Goal: Information Seeking & Learning: Learn about a topic

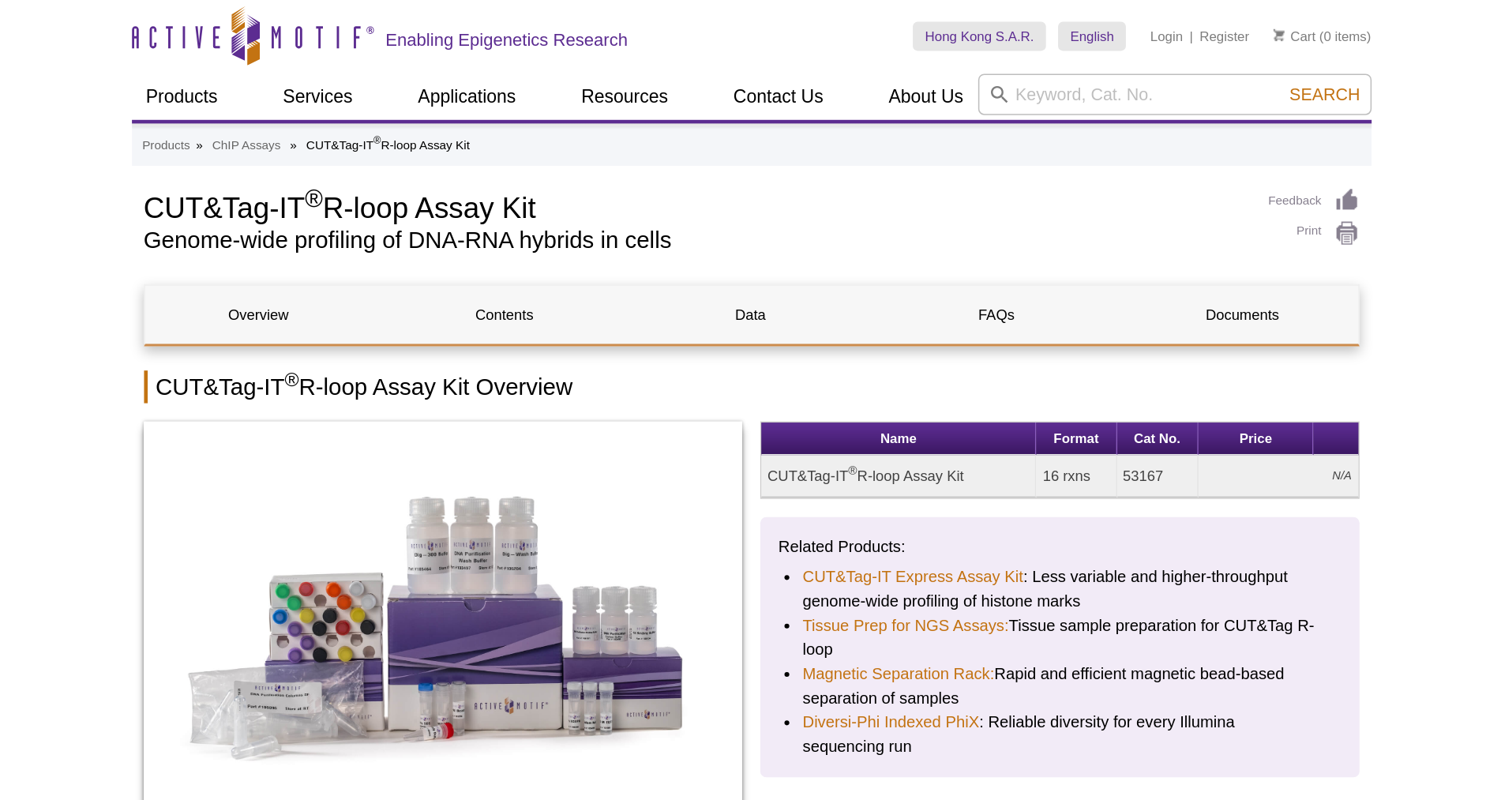
click at [358, 140] on h1 "CUT&Tag-IT ® R-loop Assay Kit" at bounding box center [714, 134] width 718 height 24
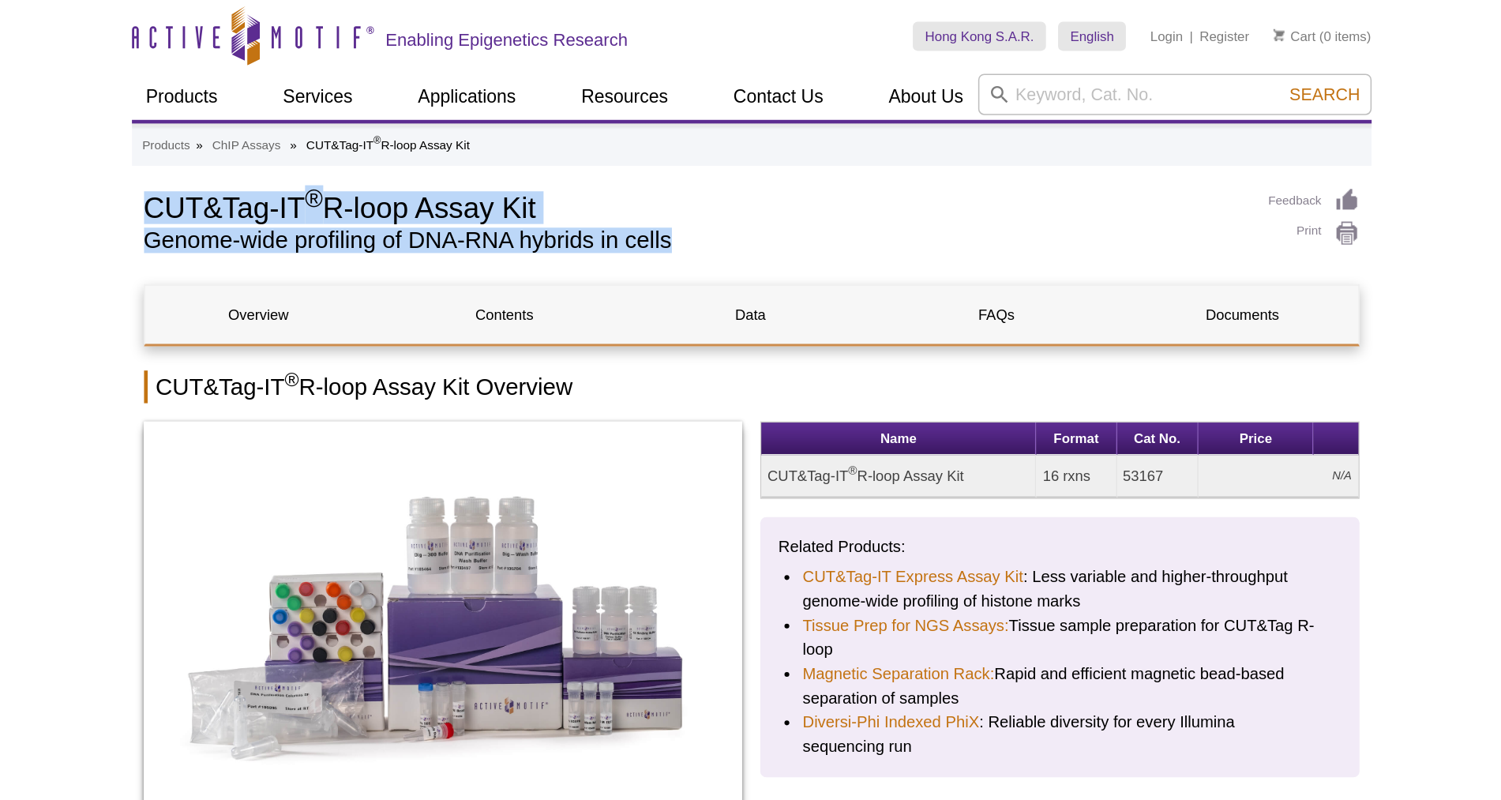
drag, startPoint x: 355, startPoint y: 135, endPoint x: 719, endPoint y: 152, distance: 364.5
click at [719, 152] on div "CUT&Tag-IT ® R-loop Assay Kit Genome-wide profiling of DNA-RNA hybrids in cells" at bounding box center [714, 147] width 718 height 50
copy div "CUT&Tag-IT ® R-loop Assay Kit Genome-wide profiling of DNA-RNA hybrids in cells"
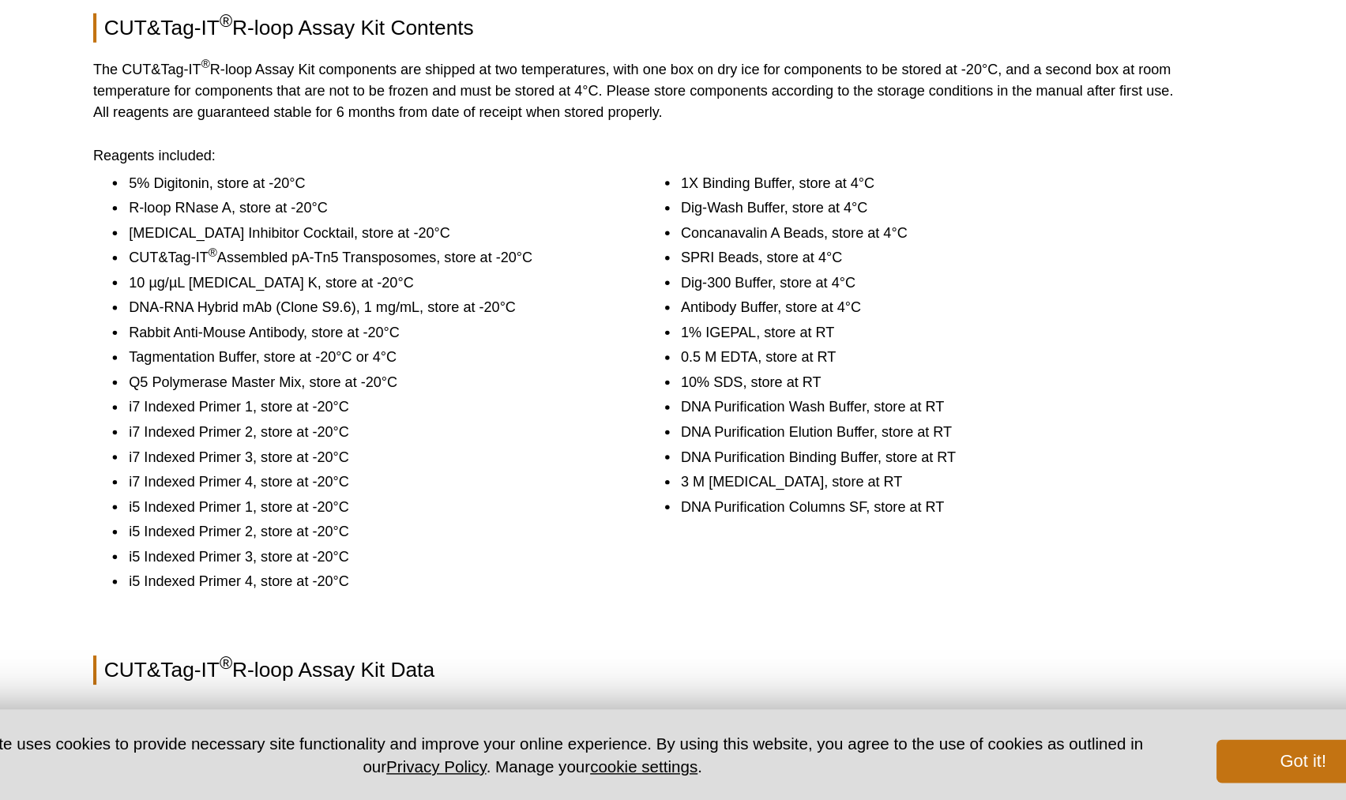
scroll to position [1116, 0]
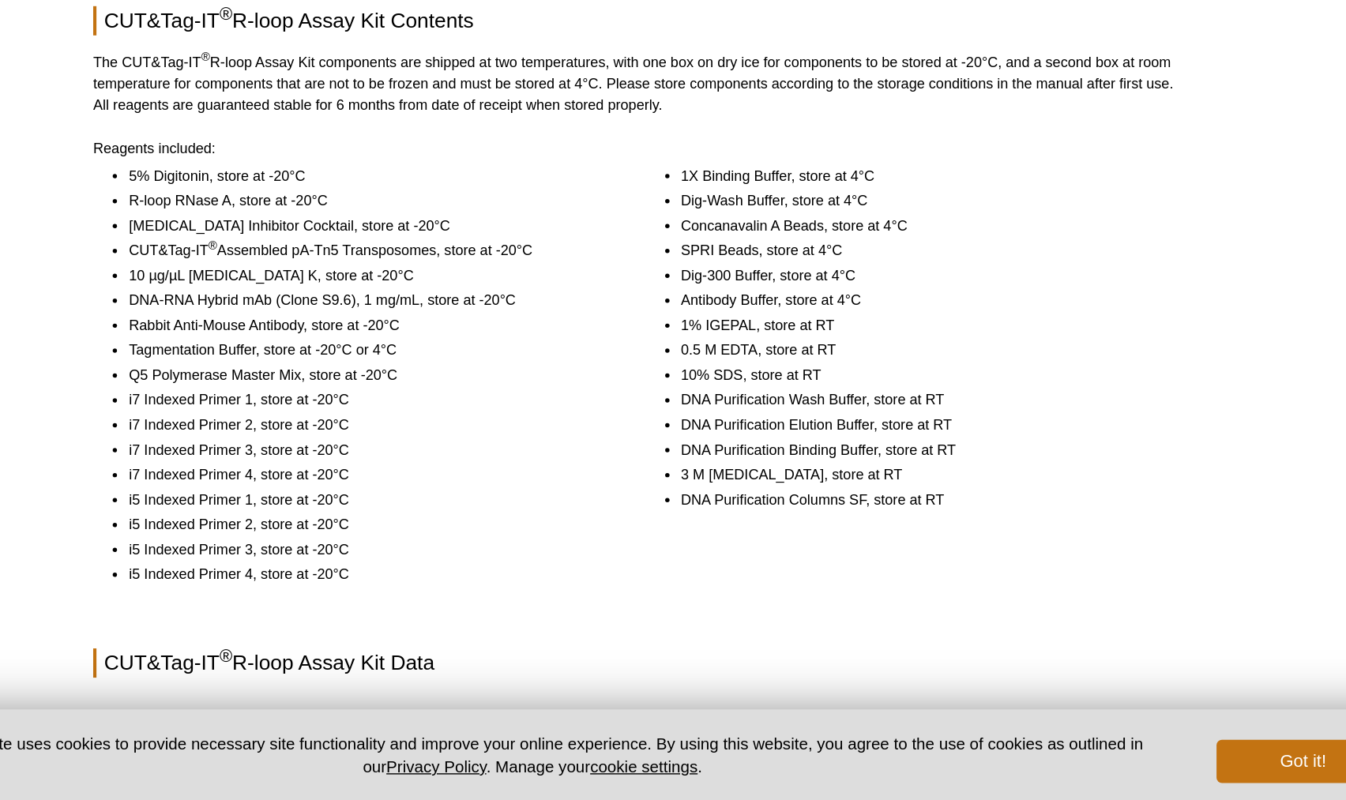
click at [401, 446] on li "Rabbit Anti-Mouse Antibody, store at -20°C" at bounding box center [476, 454] width 349 height 16
click at [351, 446] on li "Rabbit Anti-Mouse Antibody, store at -20°C" at bounding box center [476, 454] width 349 height 16
click at [315, 446] on li "Rabbit Anti-Mouse Antibody, store at -20°C" at bounding box center [476, 454] width 349 height 16
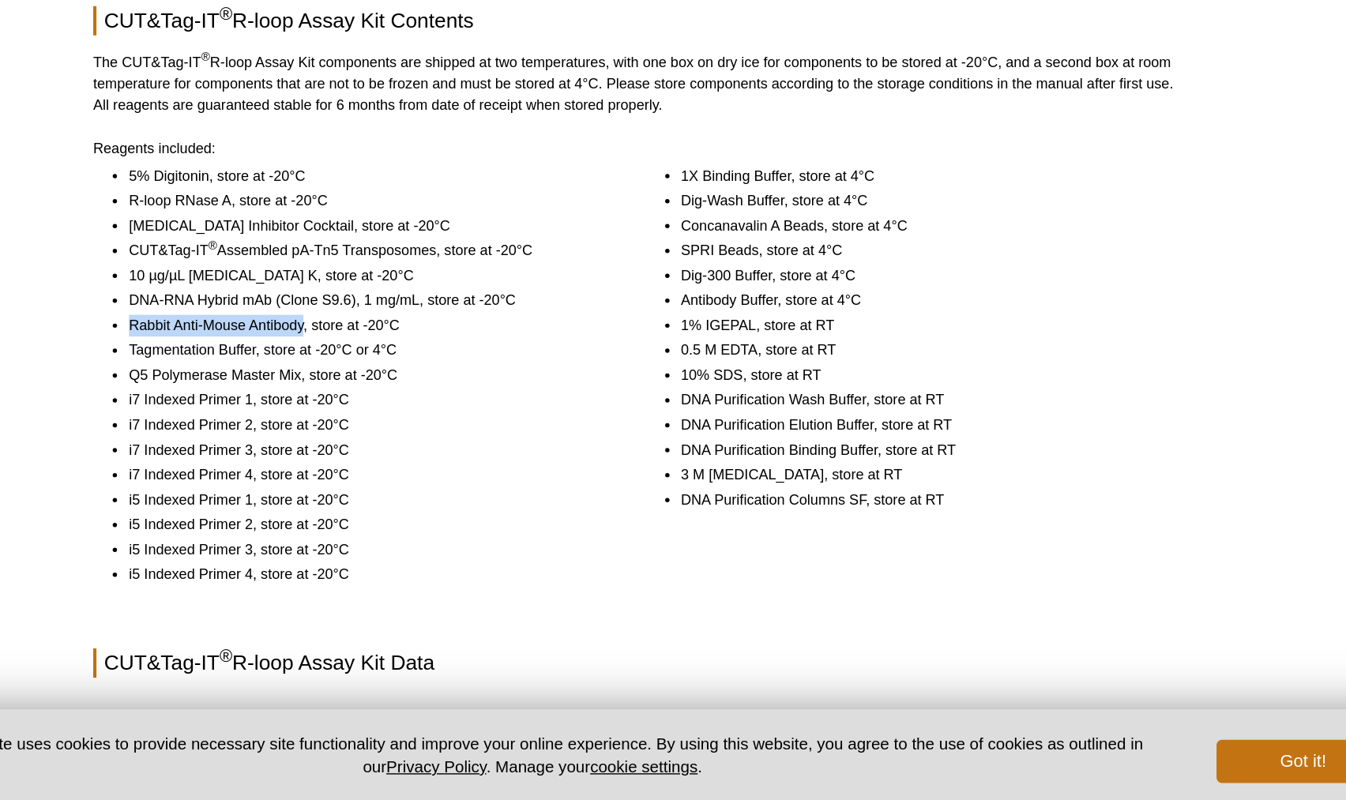
drag, startPoint x: 301, startPoint y: 435, endPoint x: 430, endPoint y: 435, distance: 128.7
click at [430, 435] on ul "5% Digitonin, store at -20°C R-loop RNase A, store at -20°C [MEDICAL_DATA] Inhi…" at bounding box center [463, 490] width 375 height 306
copy li "Rabbit Anti-Mouse Antibody"
click at [799, 410] on li "Dig-300 Buffer, store at 4°C" at bounding box center [879, 418] width 349 height 16
click at [629, 410] on li "10 µg/µL [MEDICAL_DATA] K, store at -20°C" at bounding box center [476, 418] width 349 height 16
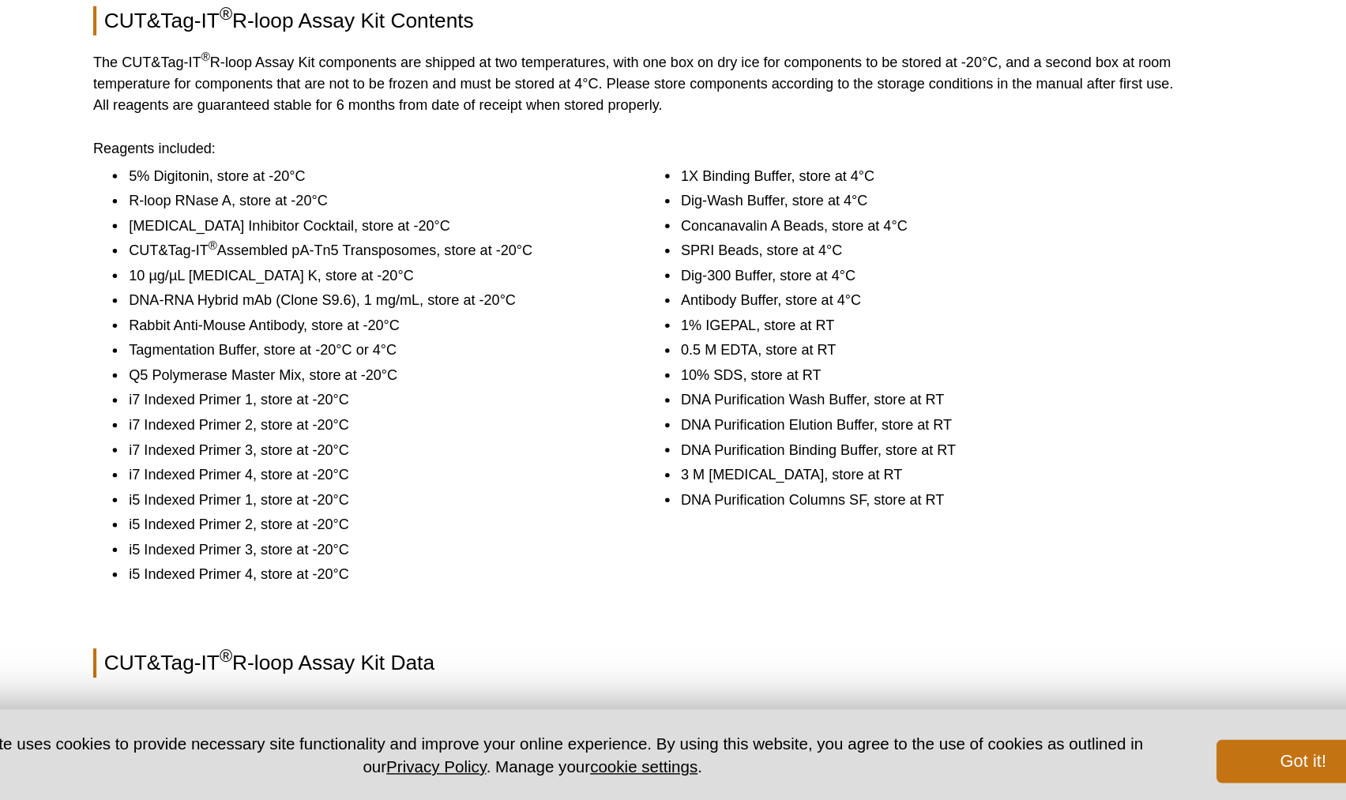
click at [535, 555] on li "i7 Indexed Primer 4, store at -20°C" at bounding box center [476, 563] width 349 height 16
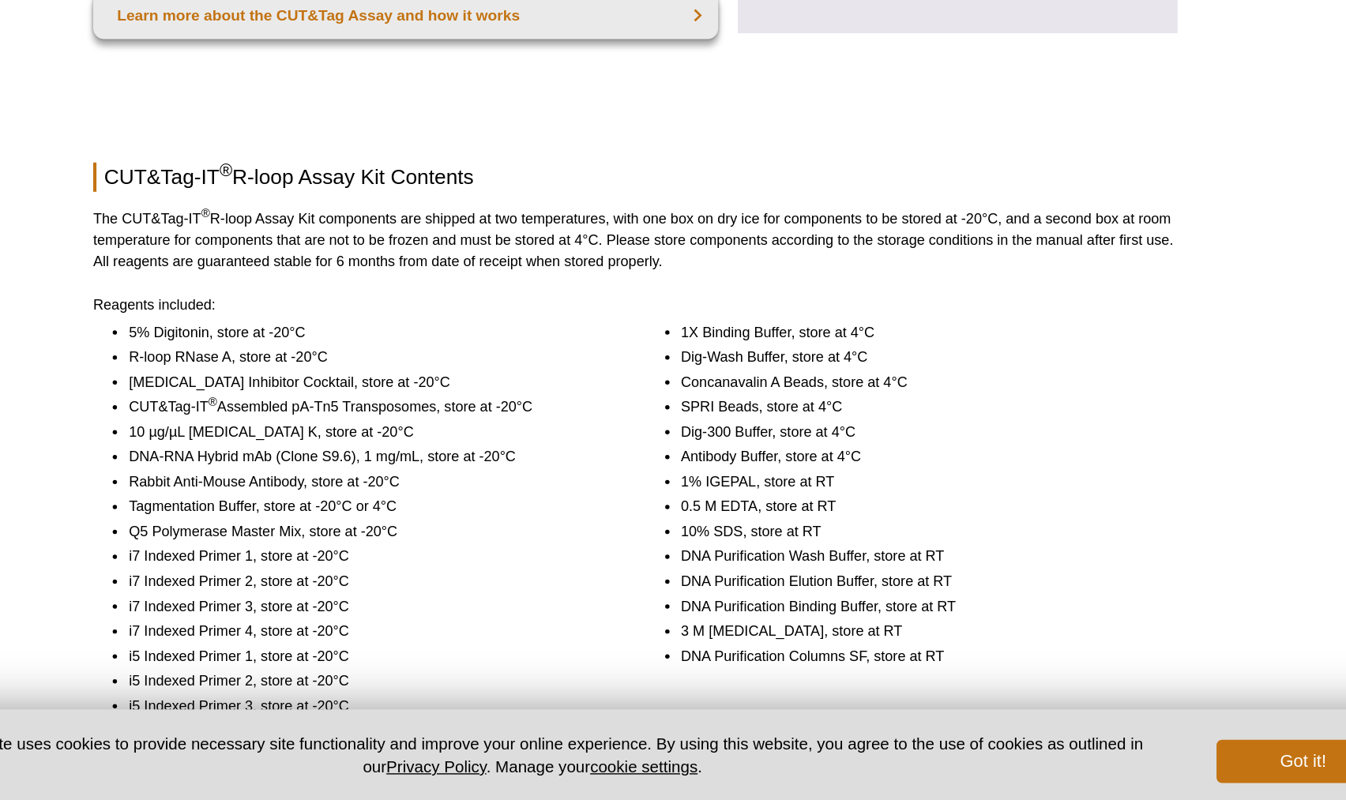
scroll to position [1018, 0]
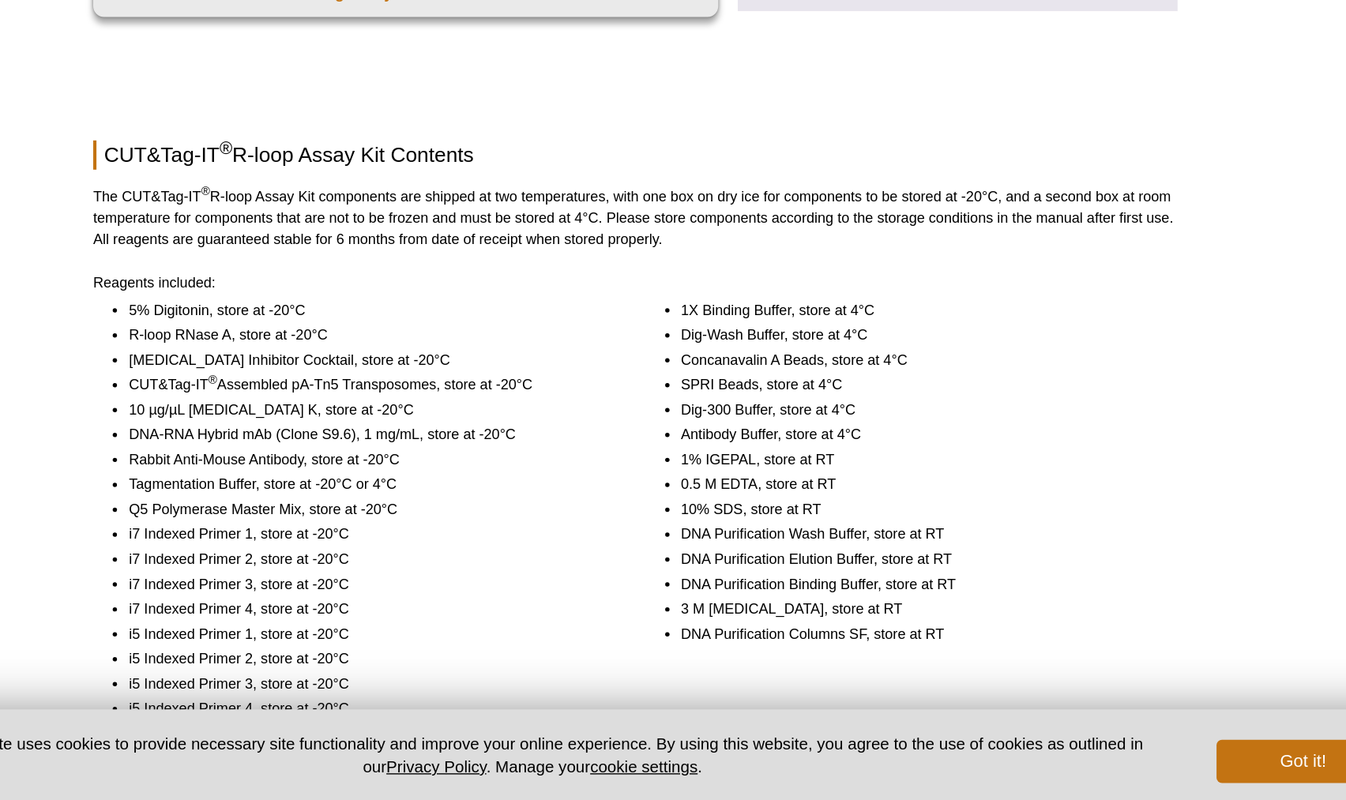
click at [453, 526] on li "DNA-RNA Hybrid mAb (Clone S9.6), 1 mg/mL, store at -20°C" at bounding box center [476, 534] width 349 height 16
click at [745, 471] on li "Concanavalin A Beads, store at 4°C" at bounding box center [879, 479] width 349 height 16
drag, startPoint x: 302, startPoint y: 535, endPoint x: 509, endPoint y: 535, distance: 206.9
click at [509, 544] on li "Rabbit Anti-Mouse Antibody, store at -20°C" at bounding box center [476, 552] width 349 height 16
copy li "Rabbit Anti-Mouse Antibody, store at -20°C"
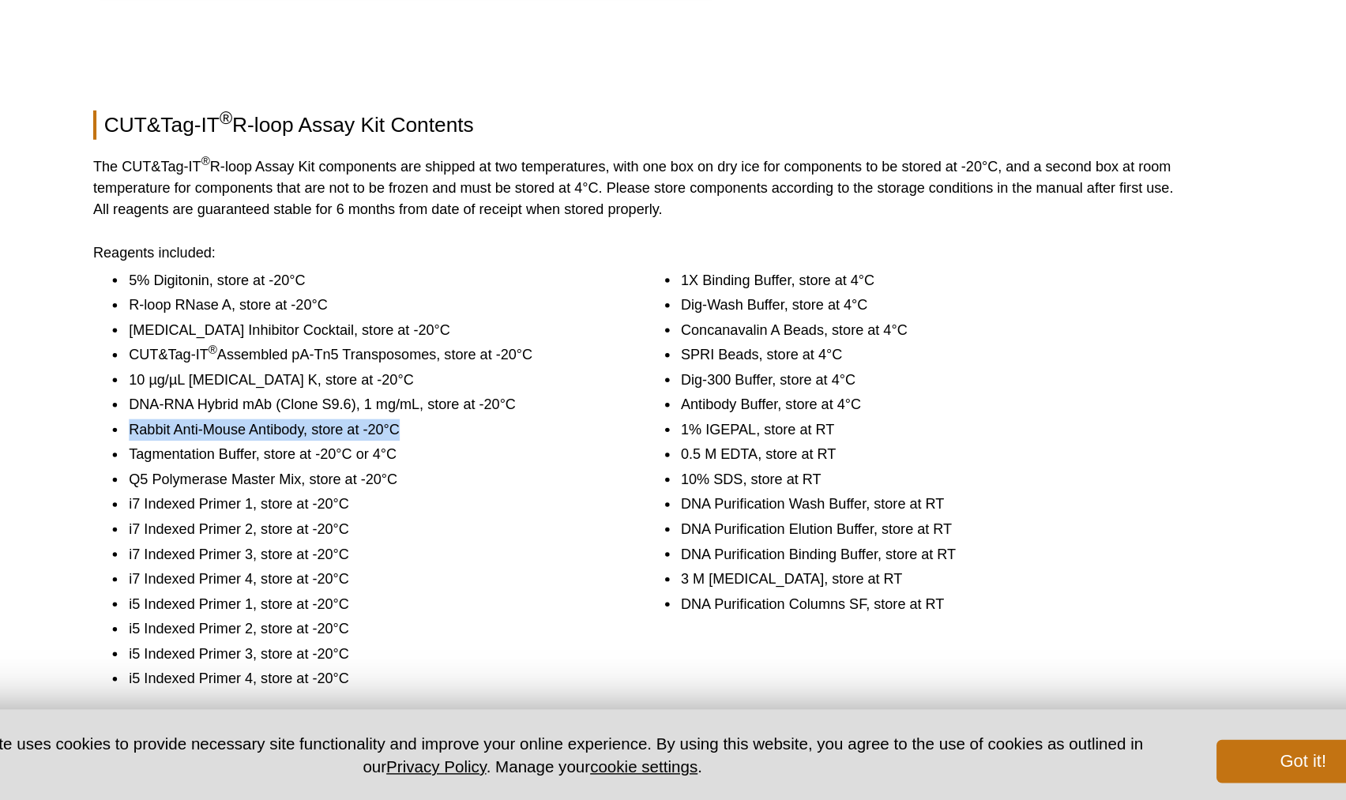
scroll to position [1041, 0]
click at [550, 576] on li "i7 Indexed Primer 1, store at -20°C" at bounding box center [476, 584] width 349 height 16
click at [539, 503] on li "DNA-RNA Hybrid mAb (Clone S9.6), 1 mg/mL, store at -20°C" at bounding box center [476, 511] width 349 height 16
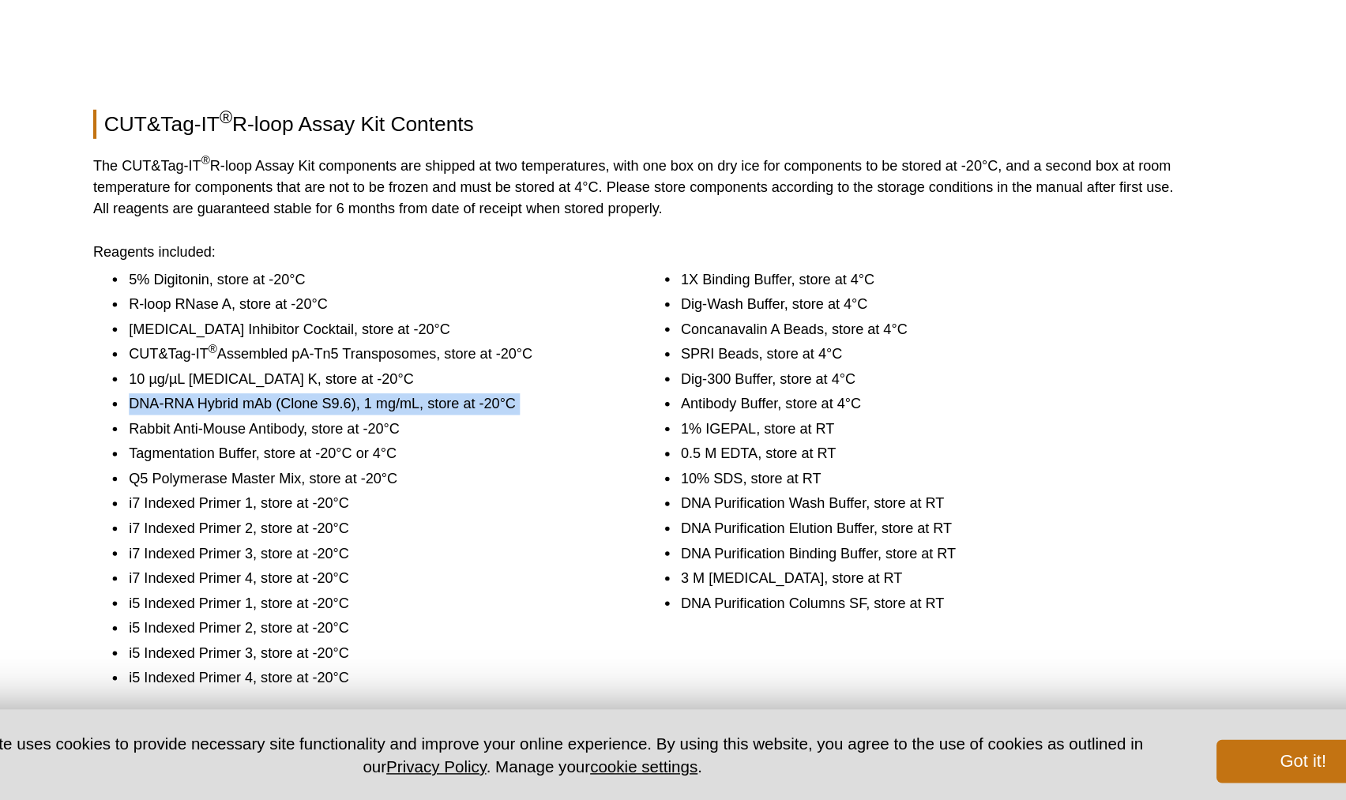
click at [539, 503] on li "DNA-RNA Hybrid mAb (Clone S9.6), 1 mg/mL, store at -20°C" at bounding box center [476, 511] width 349 height 16
click at [515, 521] on li "Rabbit Anti-Mouse Antibody, store at -20°C" at bounding box center [476, 529] width 349 height 16
click at [449, 594] on li "i7 Indexed Primer 2, store at -20°C" at bounding box center [476, 602] width 349 height 16
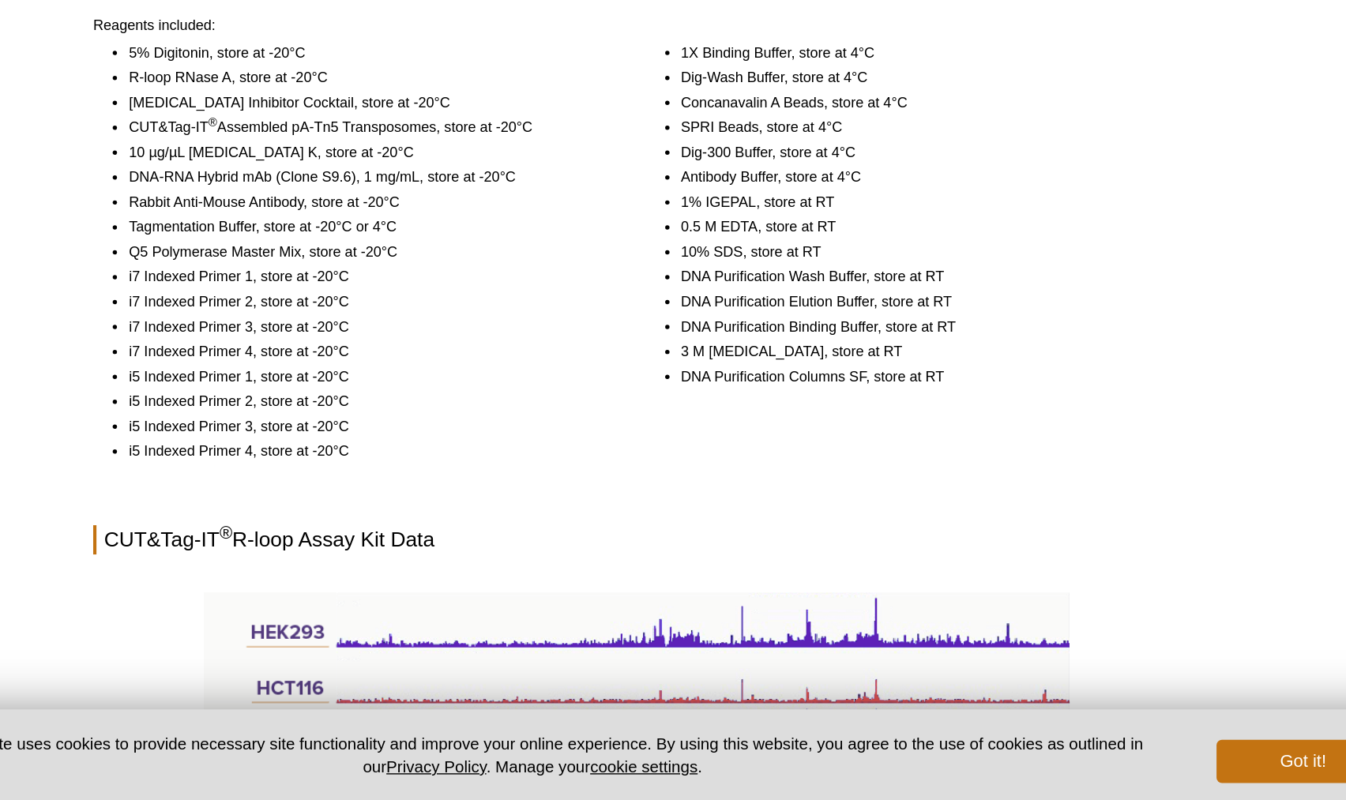
scroll to position [1208, 0]
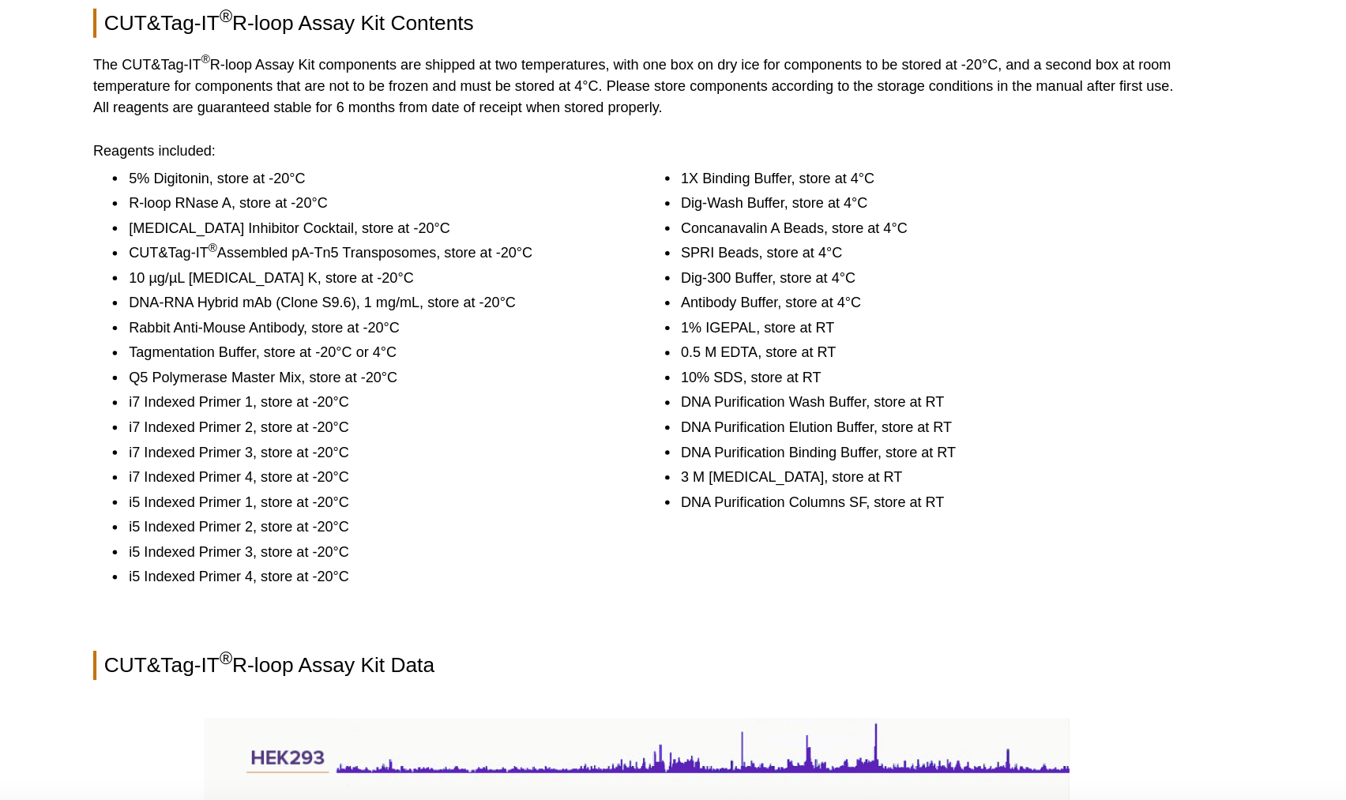
click at [386, 354] on li "Rabbit Anti-Mouse Antibody, store at -20°C" at bounding box center [476, 362] width 349 height 16
click at [386, 372] on li "Tagmentation Buffer, store at -20°C or 4°C" at bounding box center [476, 380] width 349 height 16
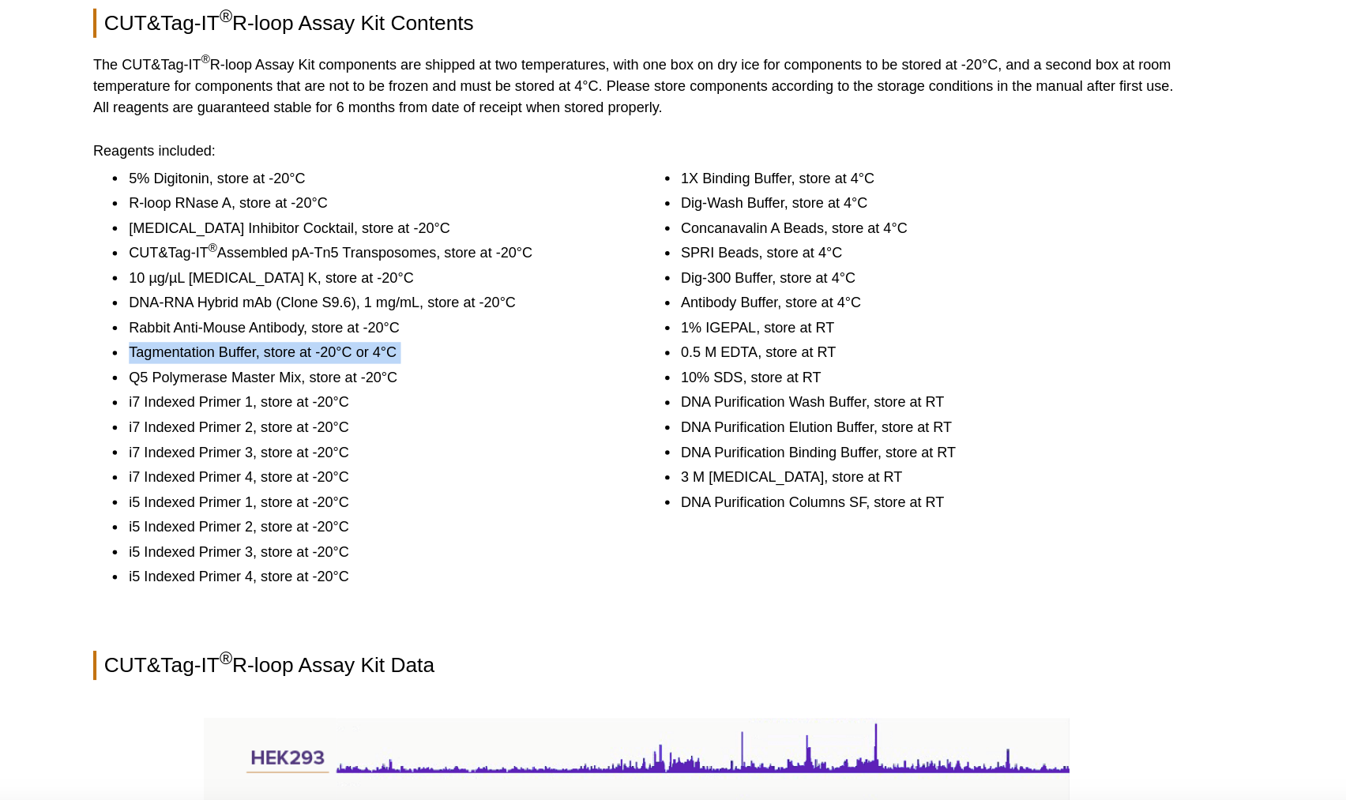
click at [386, 372] on li "Tagmentation Buffer, store at -20°C or 4°C" at bounding box center [476, 380] width 349 height 16
click at [386, 390] on li "Q5 Polymerase Master Mix, store at -20°C" at bounding box center [476, 398] width 349 height 16
click at [377, 336] on li "DNA-RNA Hybrid mAb (Clone S9.6), 1 mg/mL, store at -20°C" at bounding box center [476, 344] width 349 height 16
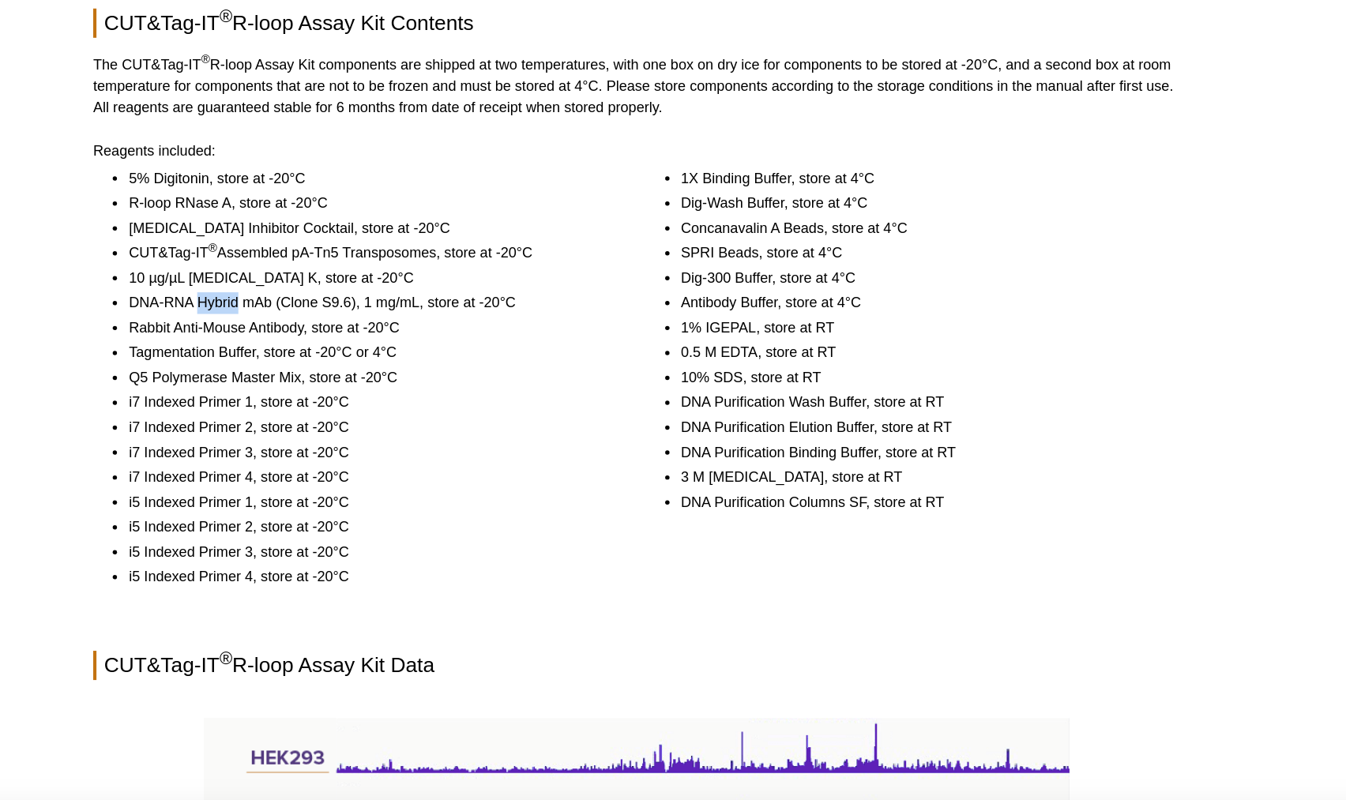
click at [377, 336] on li "DNA-RNA Hybrid mAb (Clone S9.6), 1 mg/mL, store at -20°C" at bounding box center [476, 344] width 349 height 16
click at [374, 299] on li "CUT&Tag-IT ® Assembled pA-Tn5 Transposomes, store at -20°C" at bounding box center [476, 307] width 349 height 16
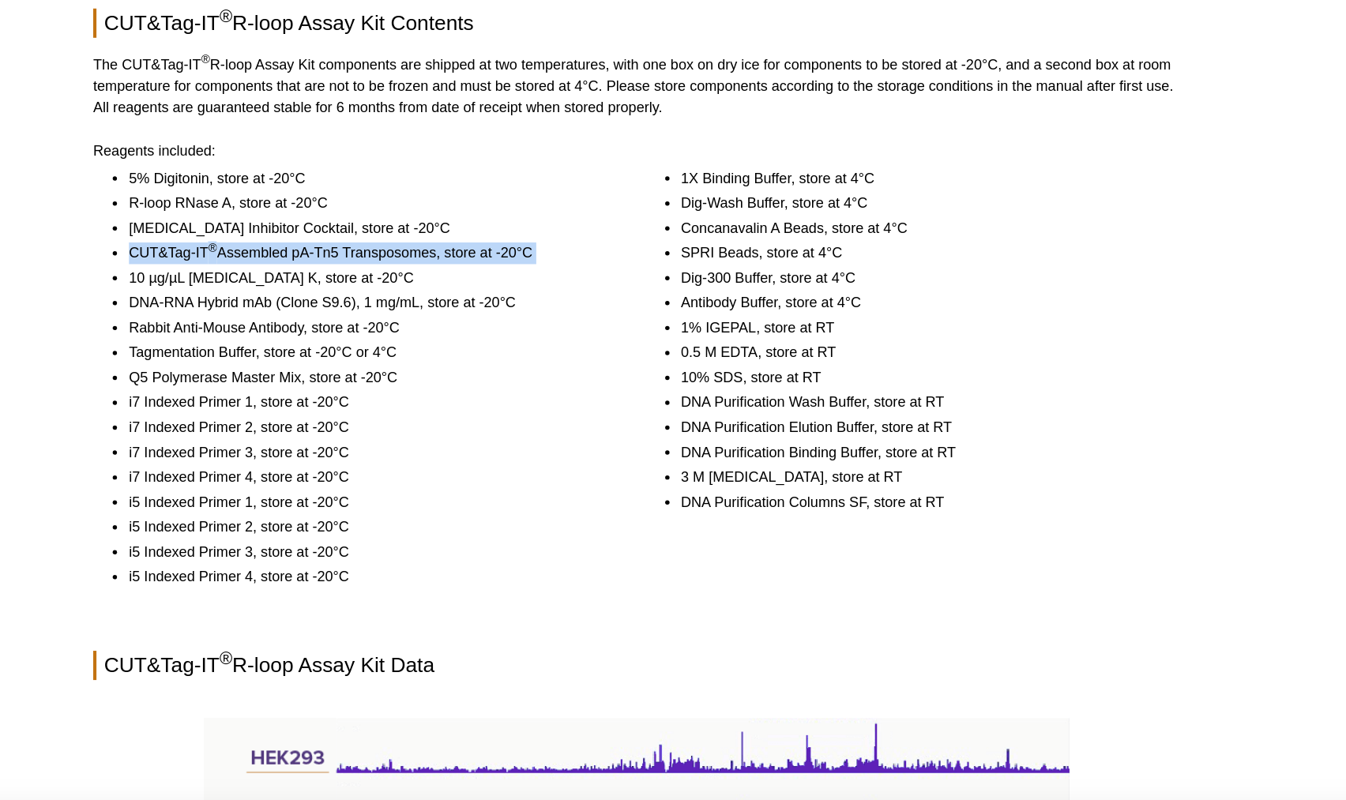
click at [384, 299] on li "CUT&Tag-IT ® Assembled pA-Tn5 Transposomes, store at -20°C" at bounding box center [476, 307] width 349 height 16
click at [383, 317] on li "10 µg/µL [MEDICAL_DATA] K, store at -20°C" at bounding box center [476, 325] width 349 height 16
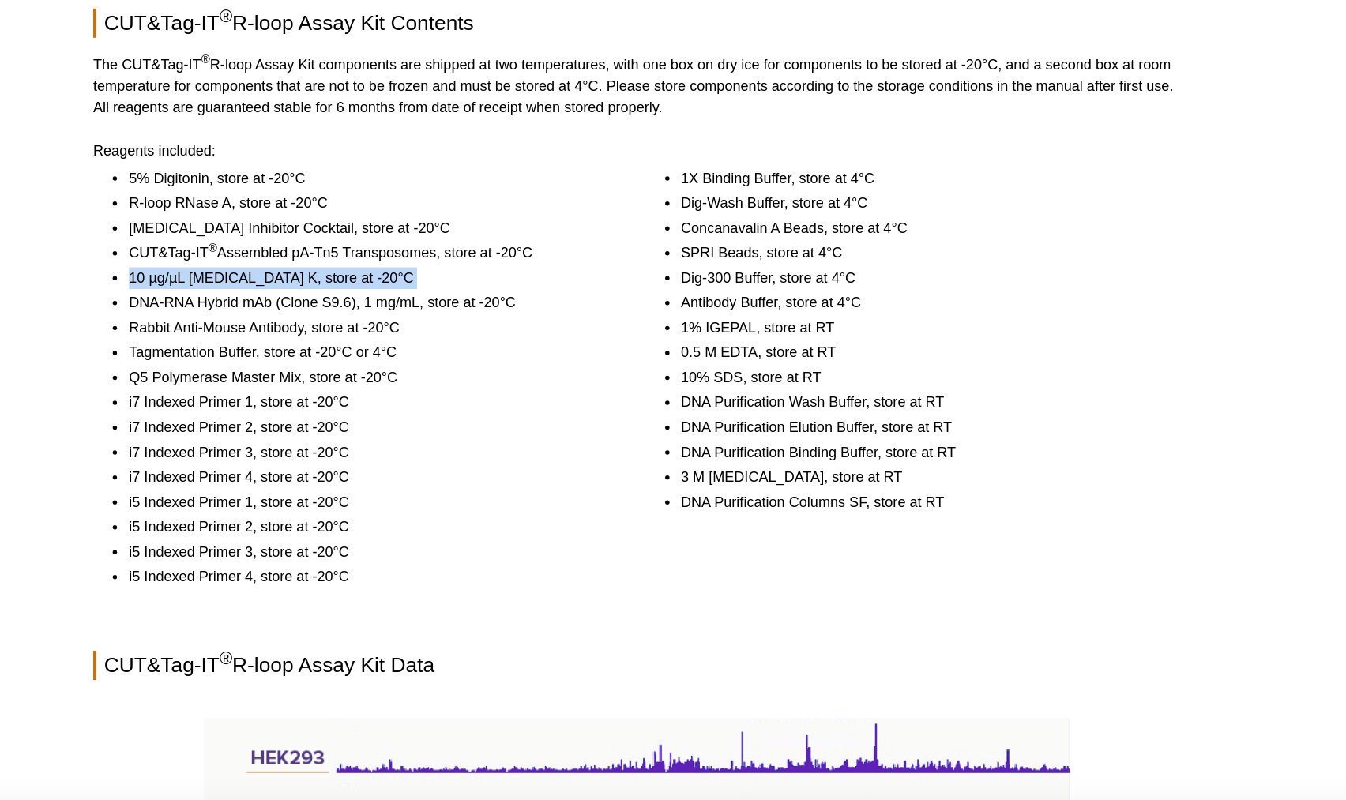
click at [383, 317] on li "10 µg/µL [MEDICAL_DATA] K, store at -20°C" at bounding box center [476, 325] width 349 height 16
click at [396, 372] on li "Tagmentation Buffer, store at -20°C or 4°C" at bounding box center [476, 380] width 349 height 16
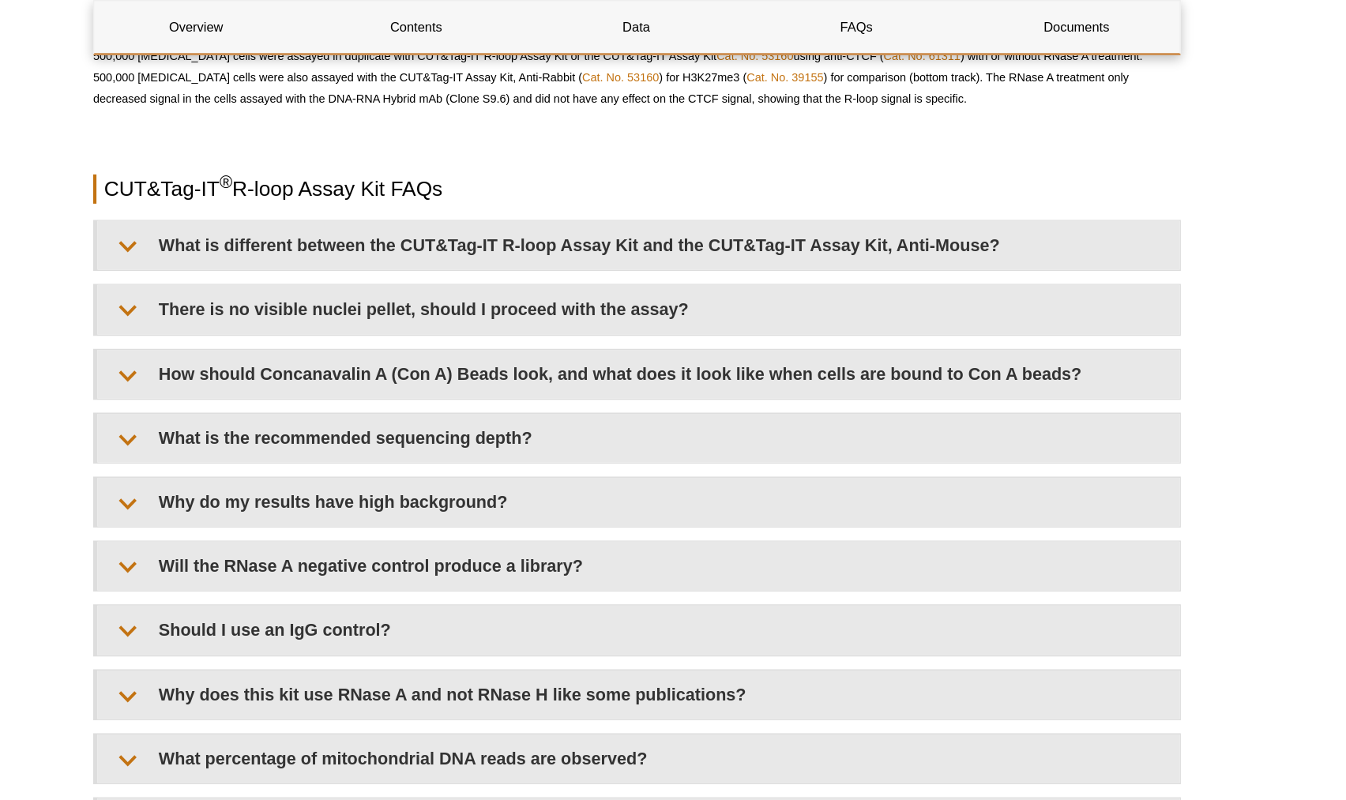
scroll to position [3174, 0]
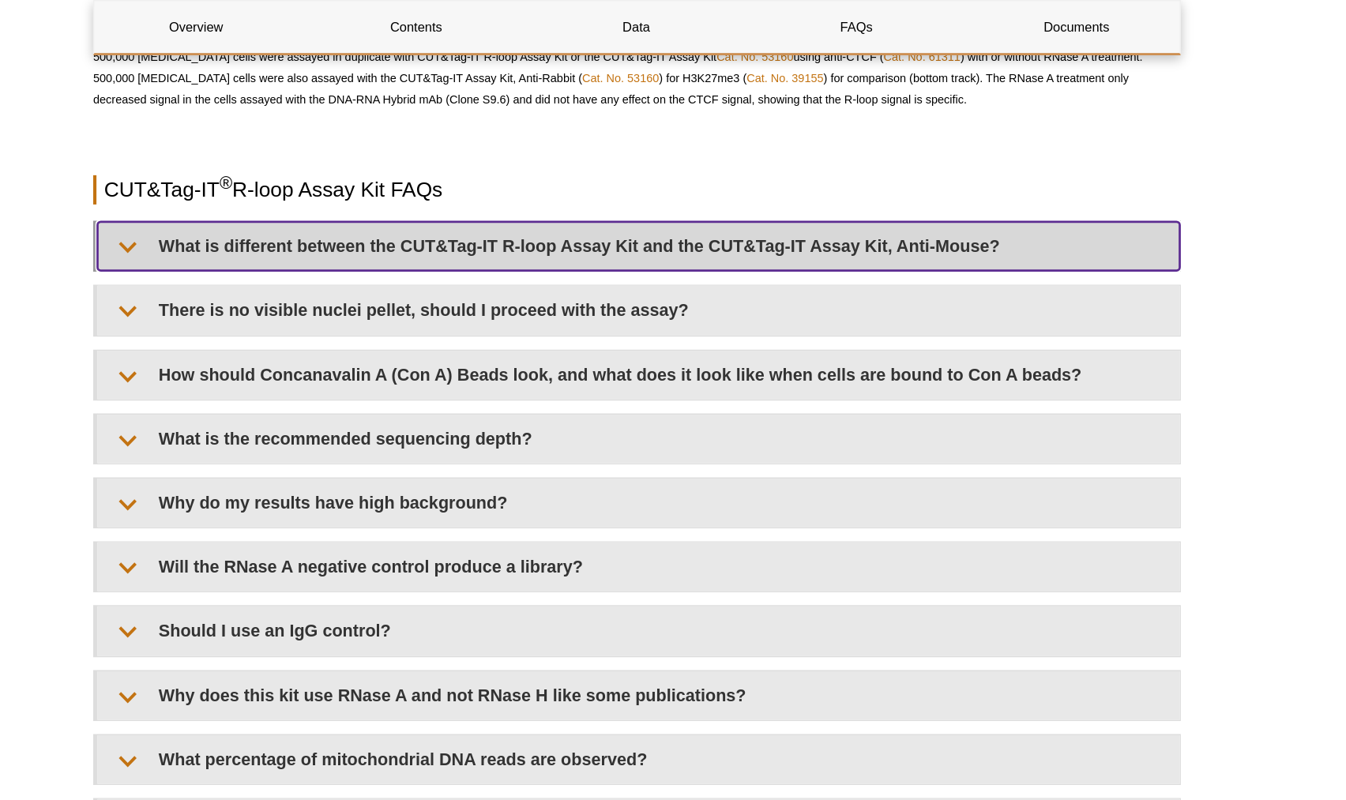
click at [503, 171] on summary "What is different between the CUT&Tag-IT R-loop Assay Kit and the CUT&Tag-IT As…" at bounding box center [674, 180] width 789 height 36
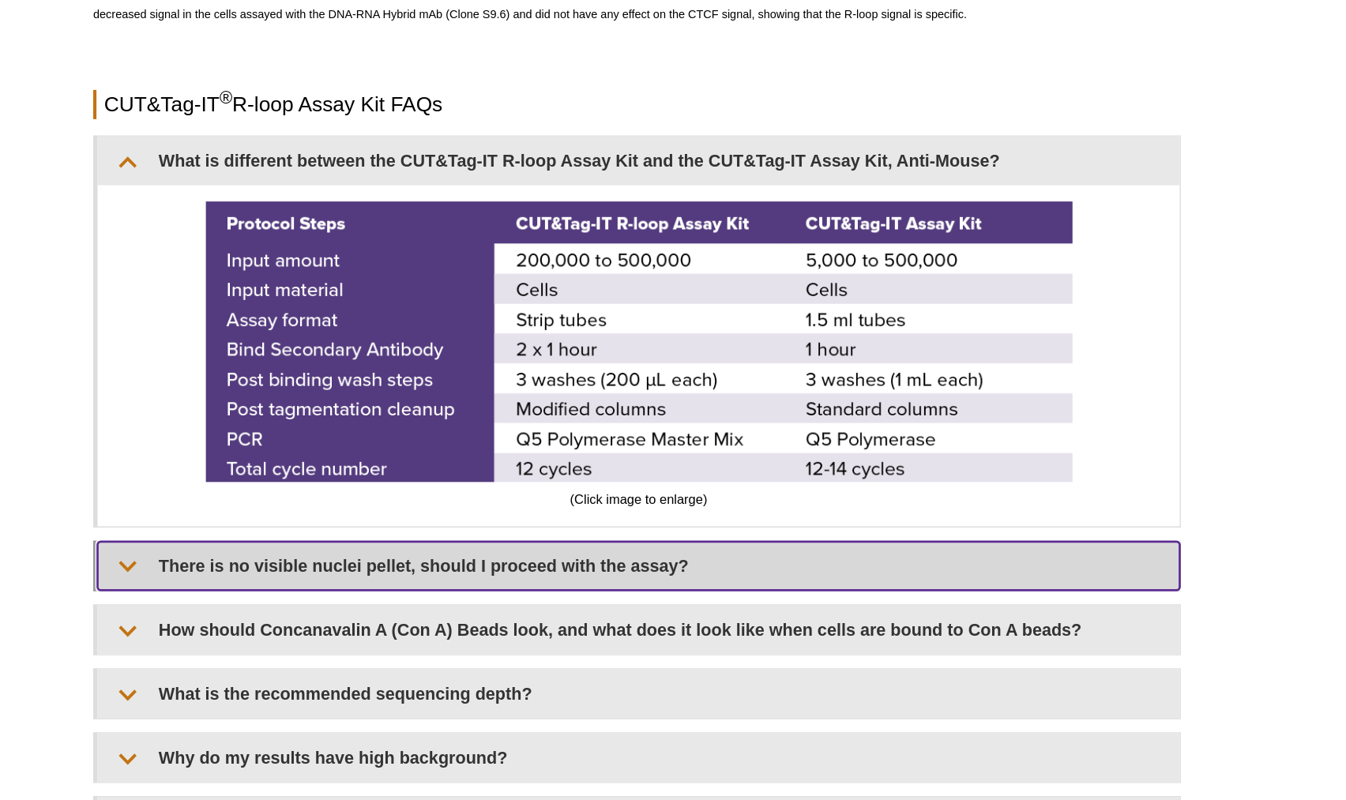
click at [703, 465] on summary "There is no visible nuclei pellet, should I proceed with the assay?" at bounding box center [674, 475] width 789 height 36
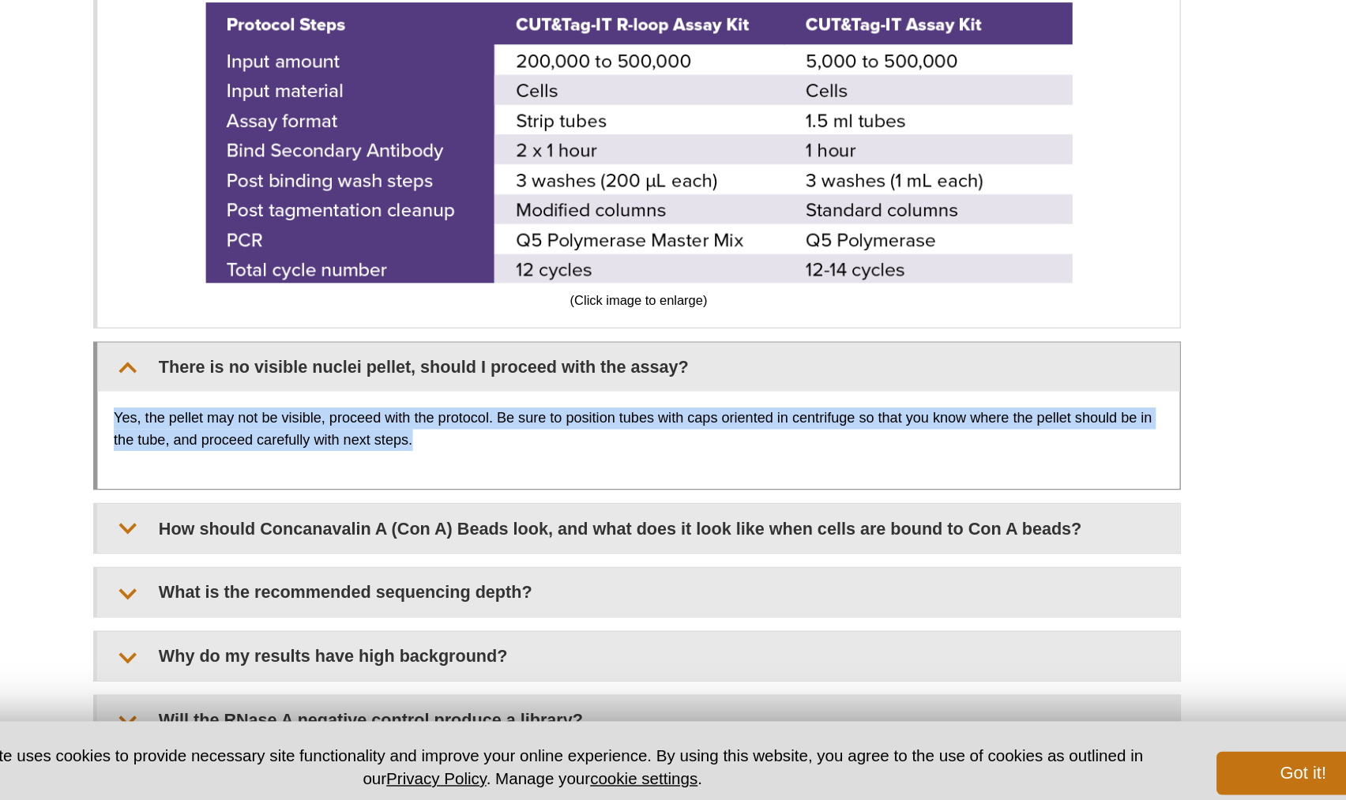
drag, startPoint x: 524, startPoint y: 511, endPoint x: 277, endPoint y: 497, distance: 247.6
click at [277, 497] on details "There is no visible nuclei pellet, should I proceed with the assay? Yes, the pe…" at bounding box center [672, 510] width 793 height 108
copy p "Yes, the pellet may not be visible, proceed with the protocol. Be sure to posit…"
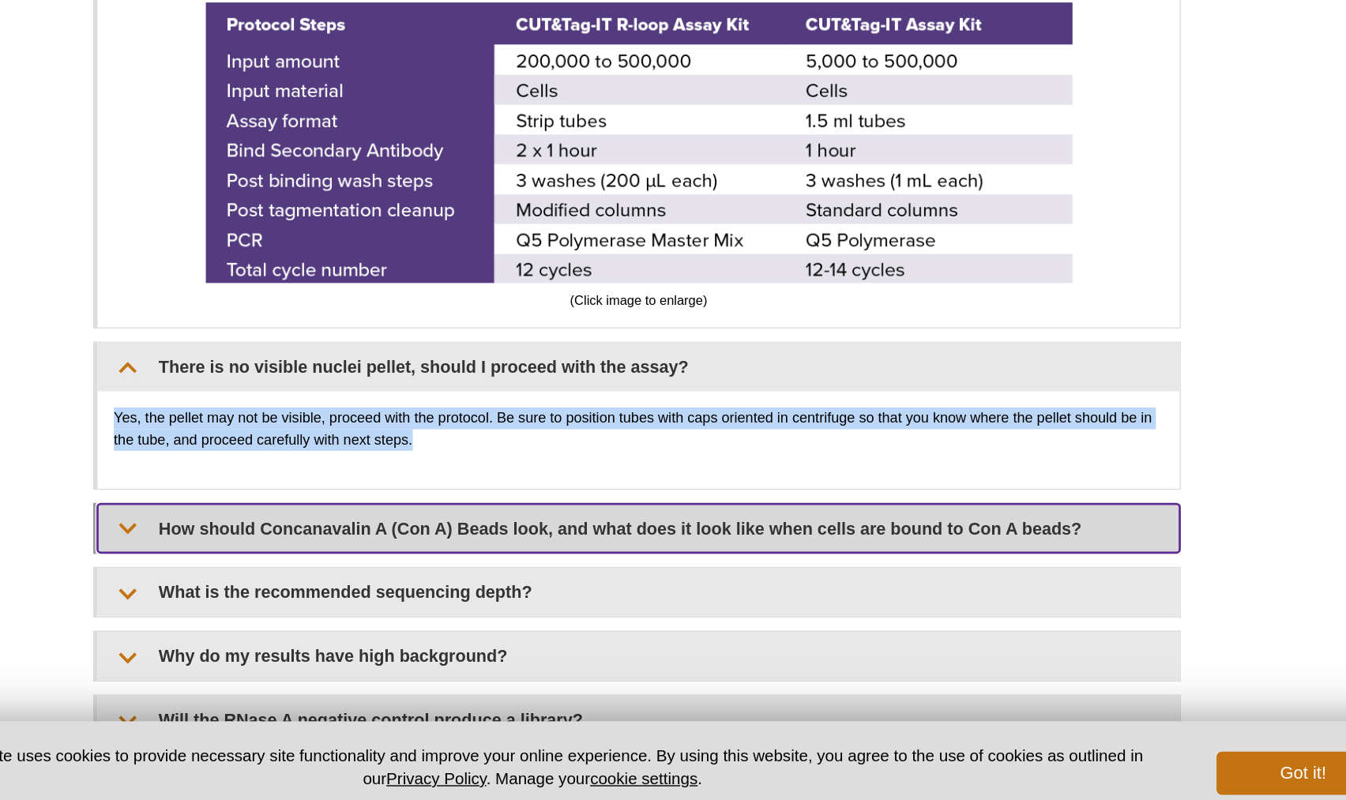
click at [576, 575] on summary "How should Concanavalin A (Con A) Beads look, and what does it look like when c…" at bounding box center [674, 593] width 789 height 36
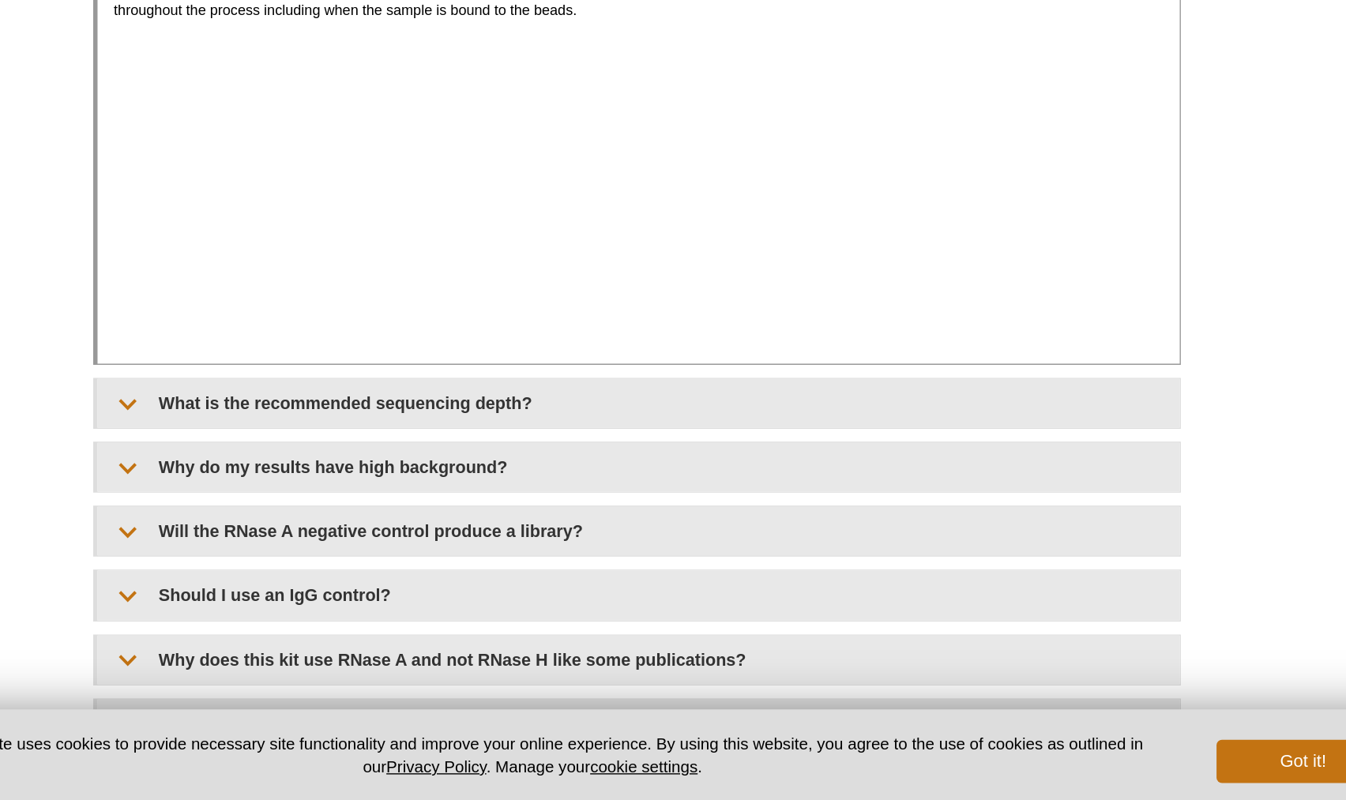
scroll to position [3662, 0]
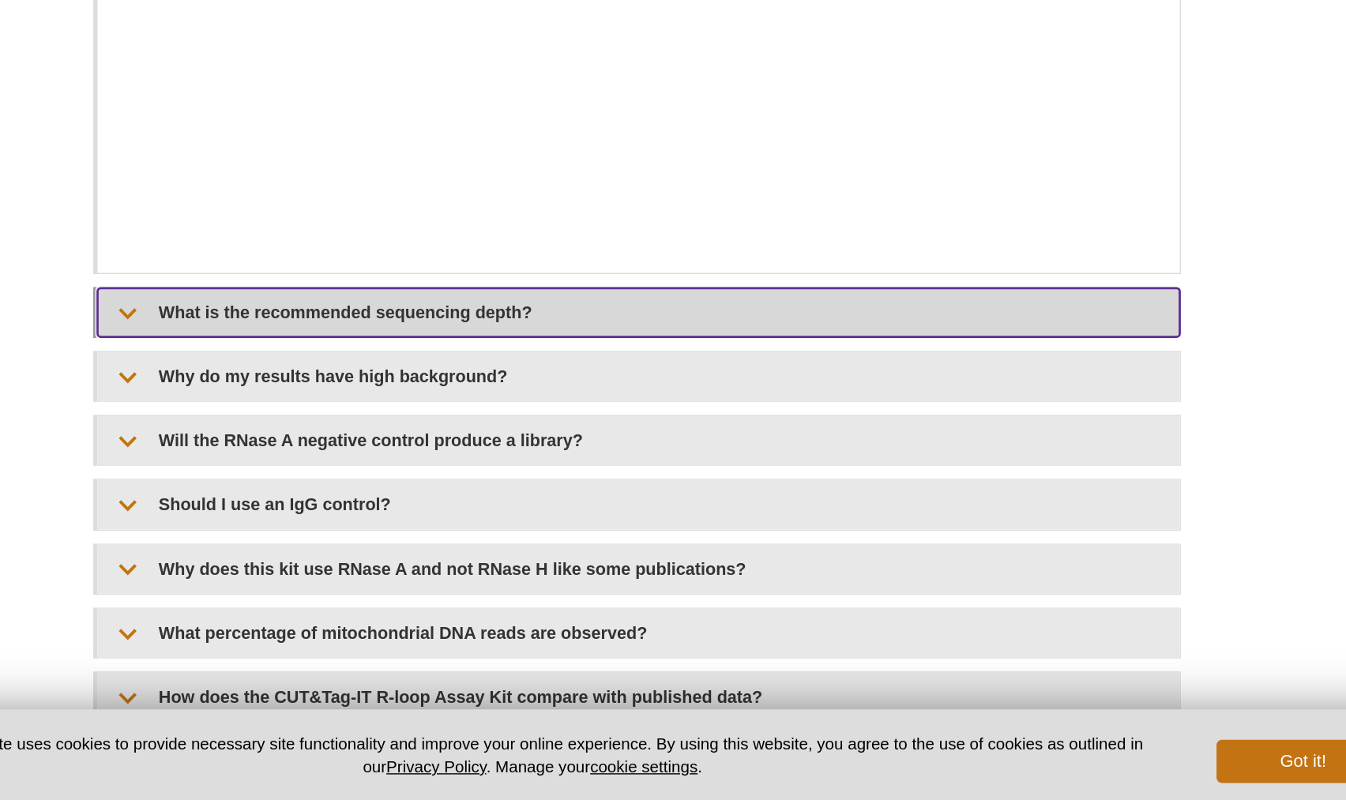
click at [535, 436] on summary "What is the recommended sequencing depth?" at bounding box center [674, 444] width 789 height 36
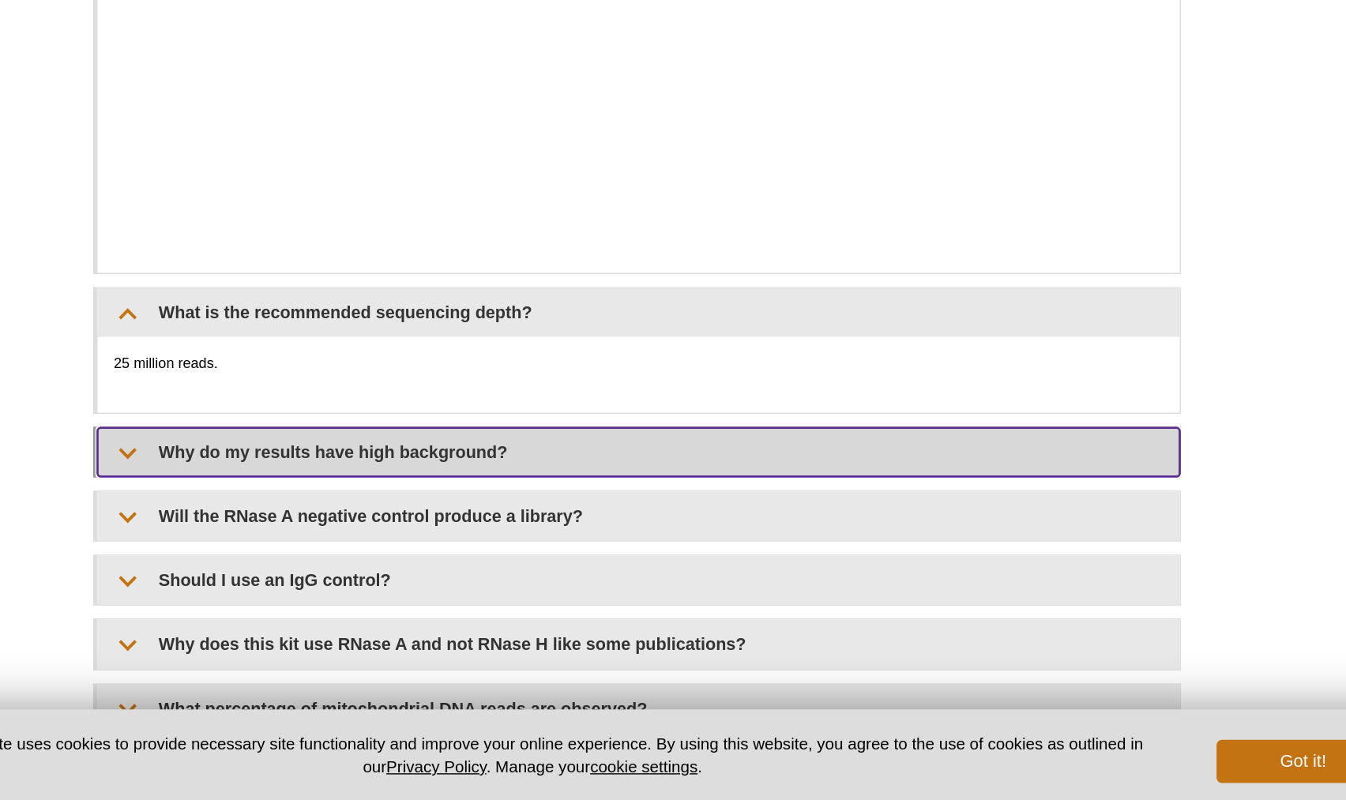
click at [587, 528] on summary "Why do my results have high background?" at bounding box center [674, 546] width 789 height 36
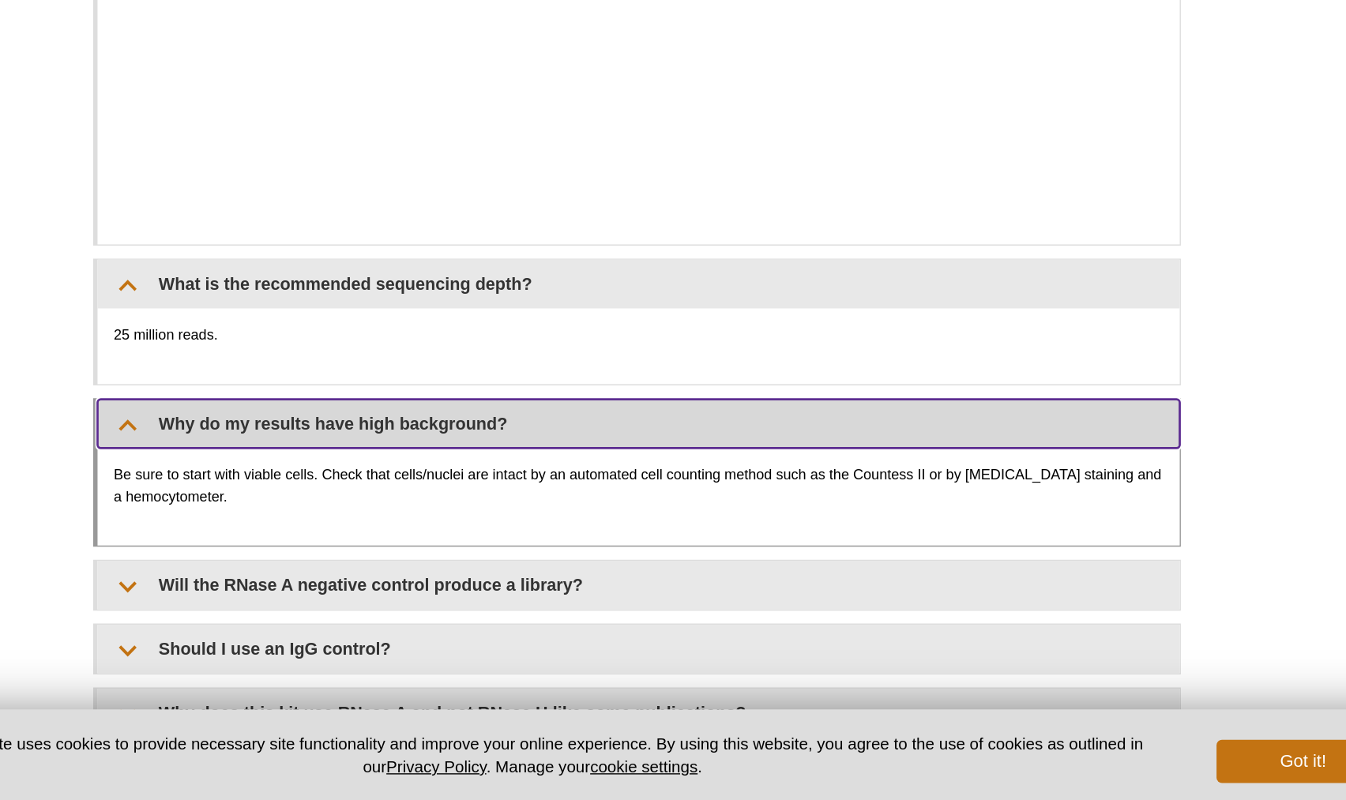
scroll to position [3693, 0]
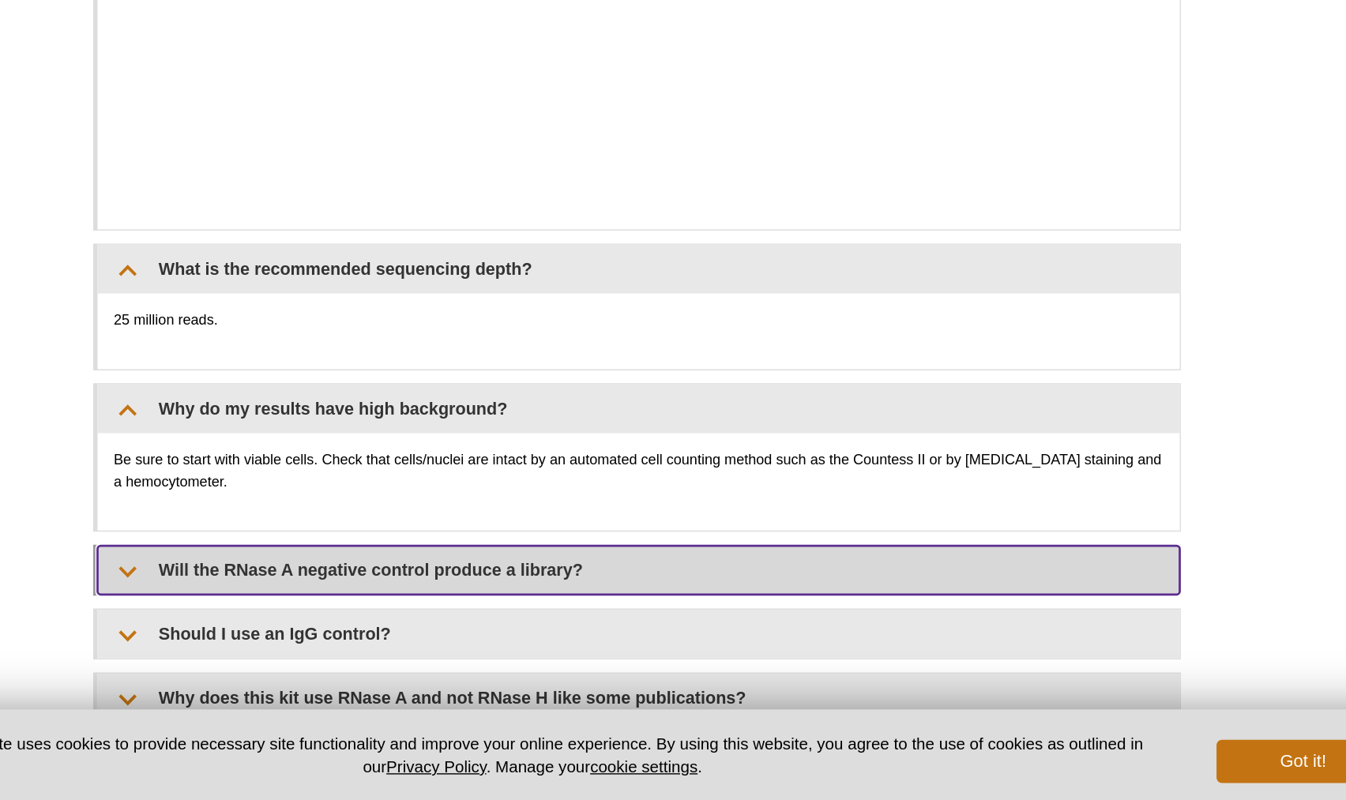
click at [581, 621] on summary "Will the RNase A negative control produce a library?" at bounding box center [674, 632] width 789 height 36
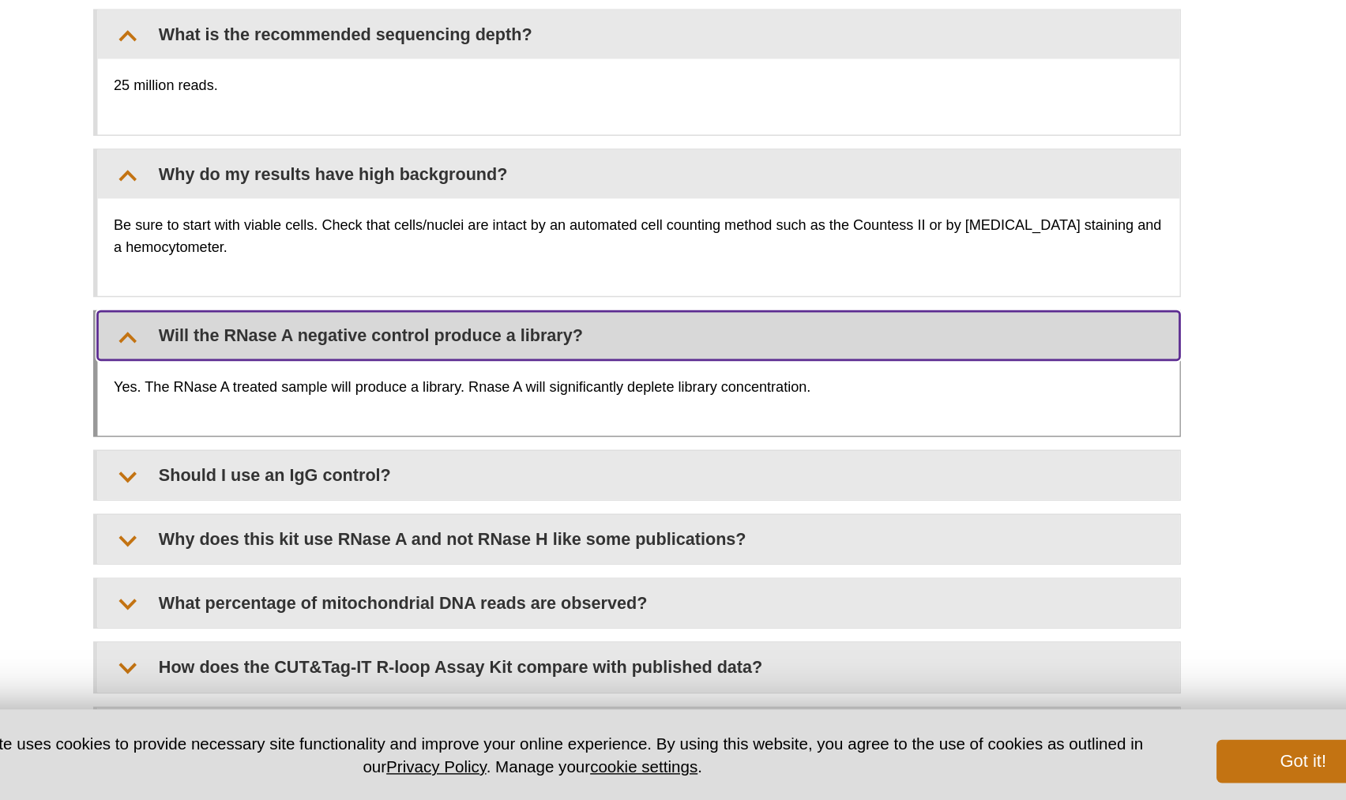
scroll to position [3872, 0]
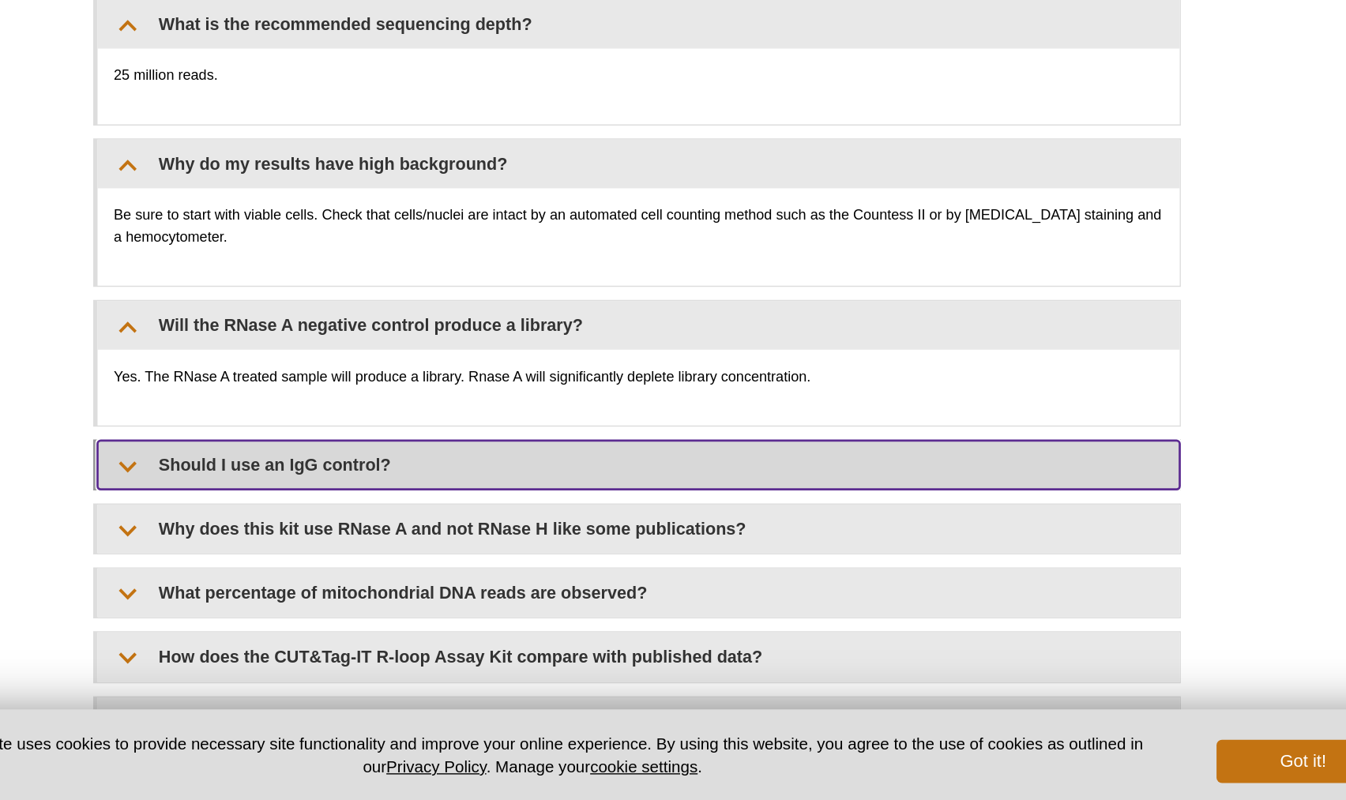
click at [588, 538] on summary "Should I use an IgG control?" at bounding box center [674, 556] width 789 height 36
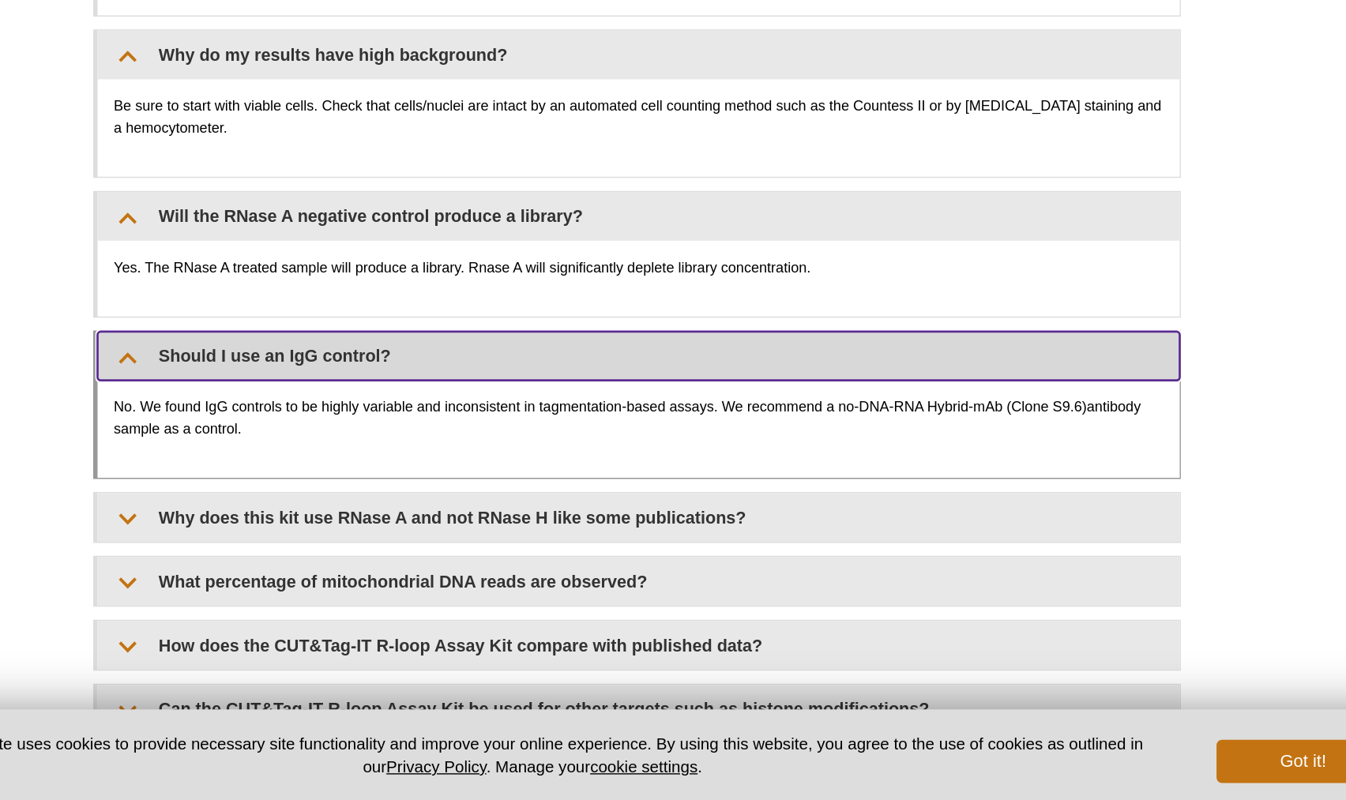
scroll to position [3959, 0]
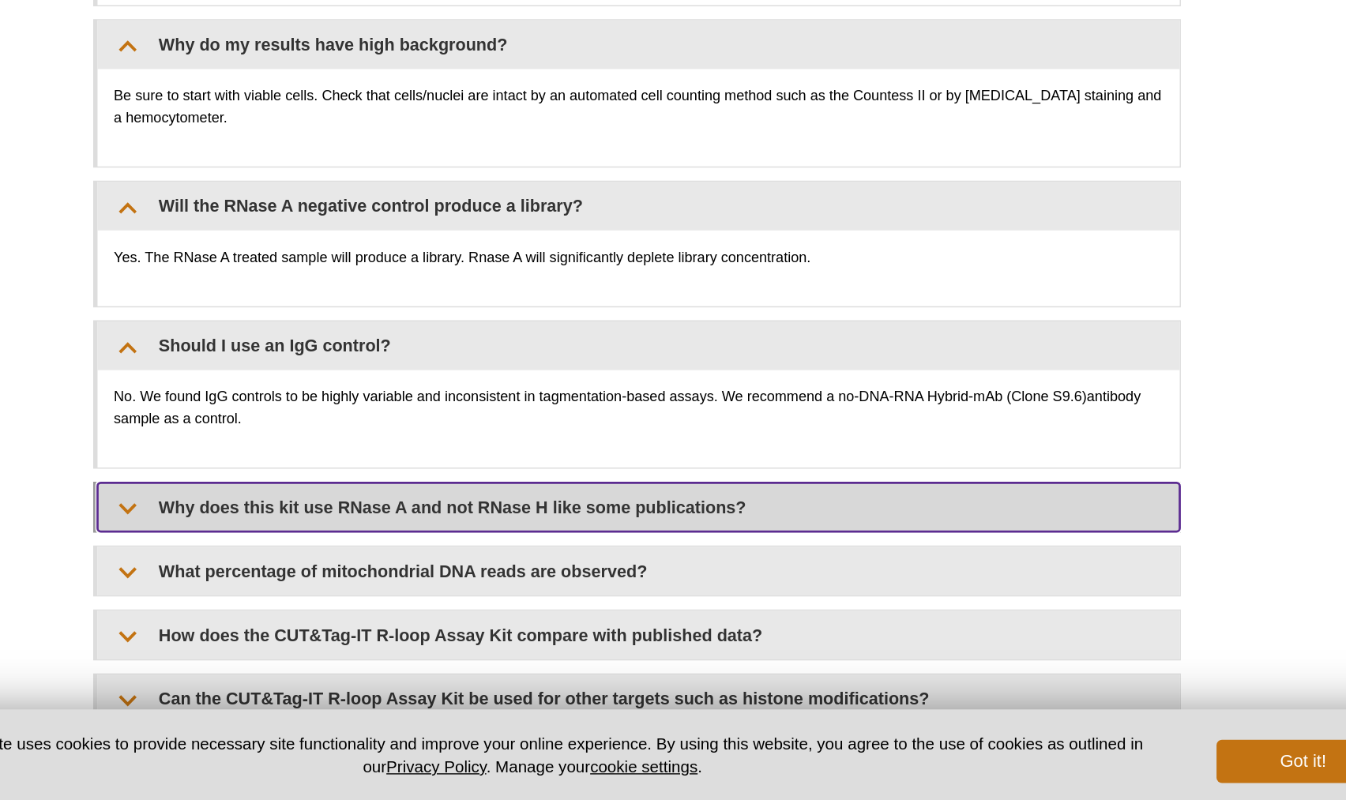
click at [599, 569] on summary "Why does this kit use RNase A and not RNase H like some publications?" at bounding box center [674, 587] width 789 height 36
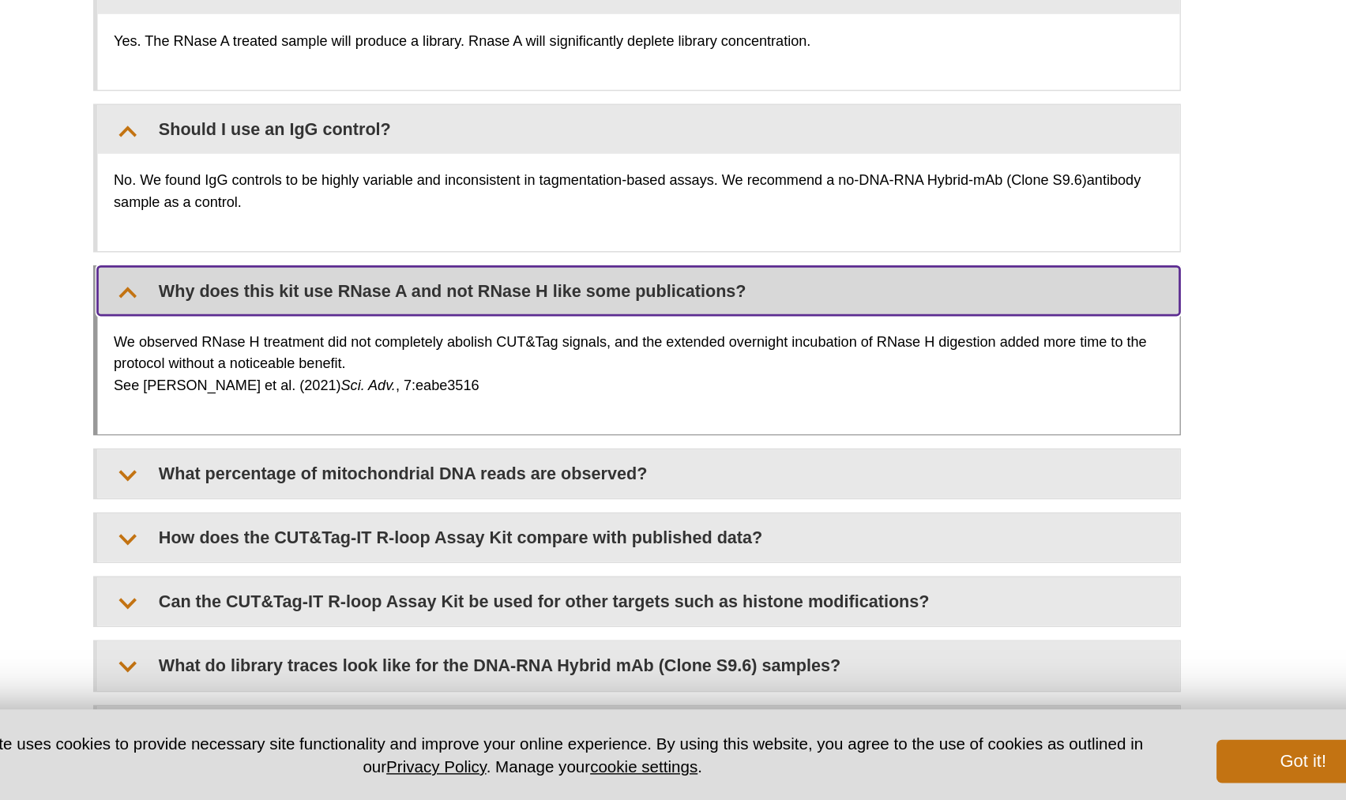
scroll to position [4128, 0]
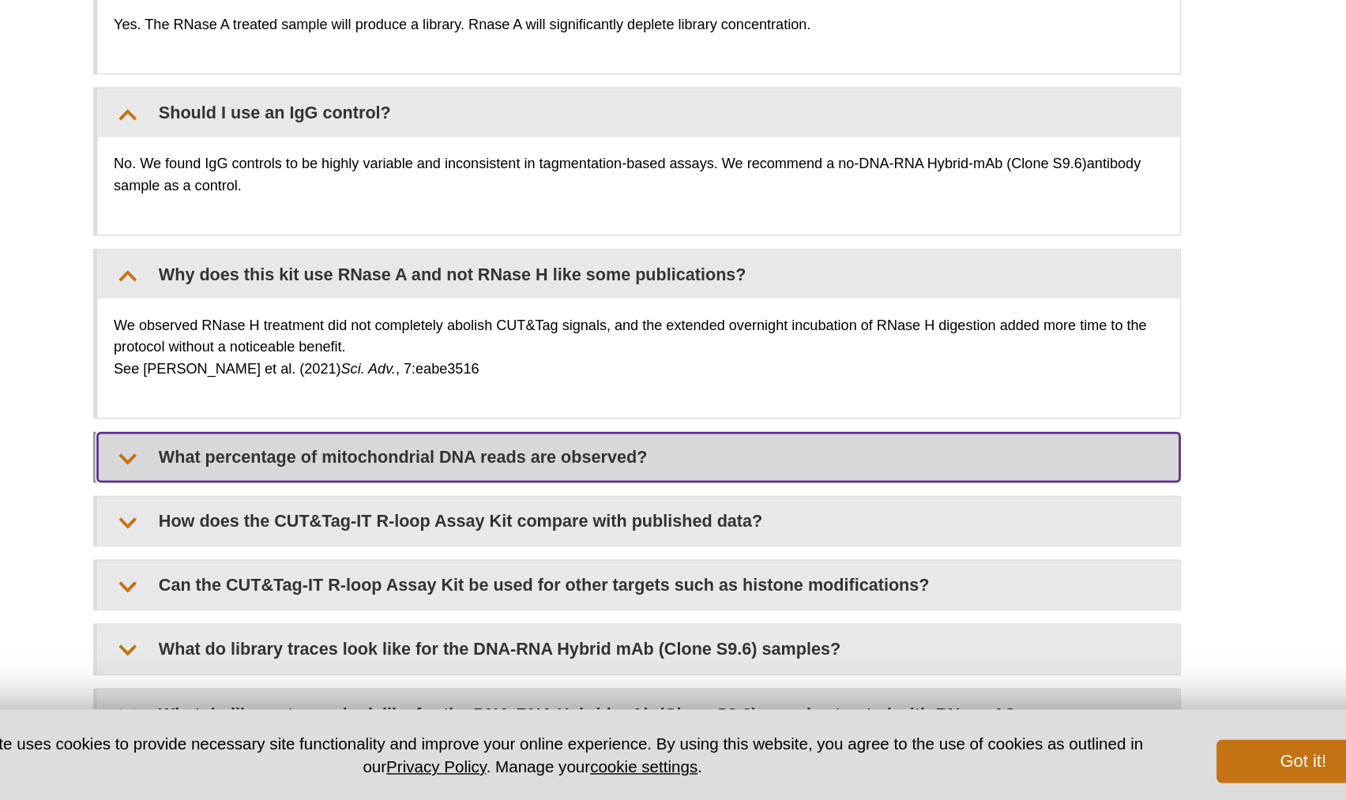
click at [630, 533] on summary "What percentage of mitochondrial DNA reads are observed?" at bounding box center [674, 550] width 789 height 36
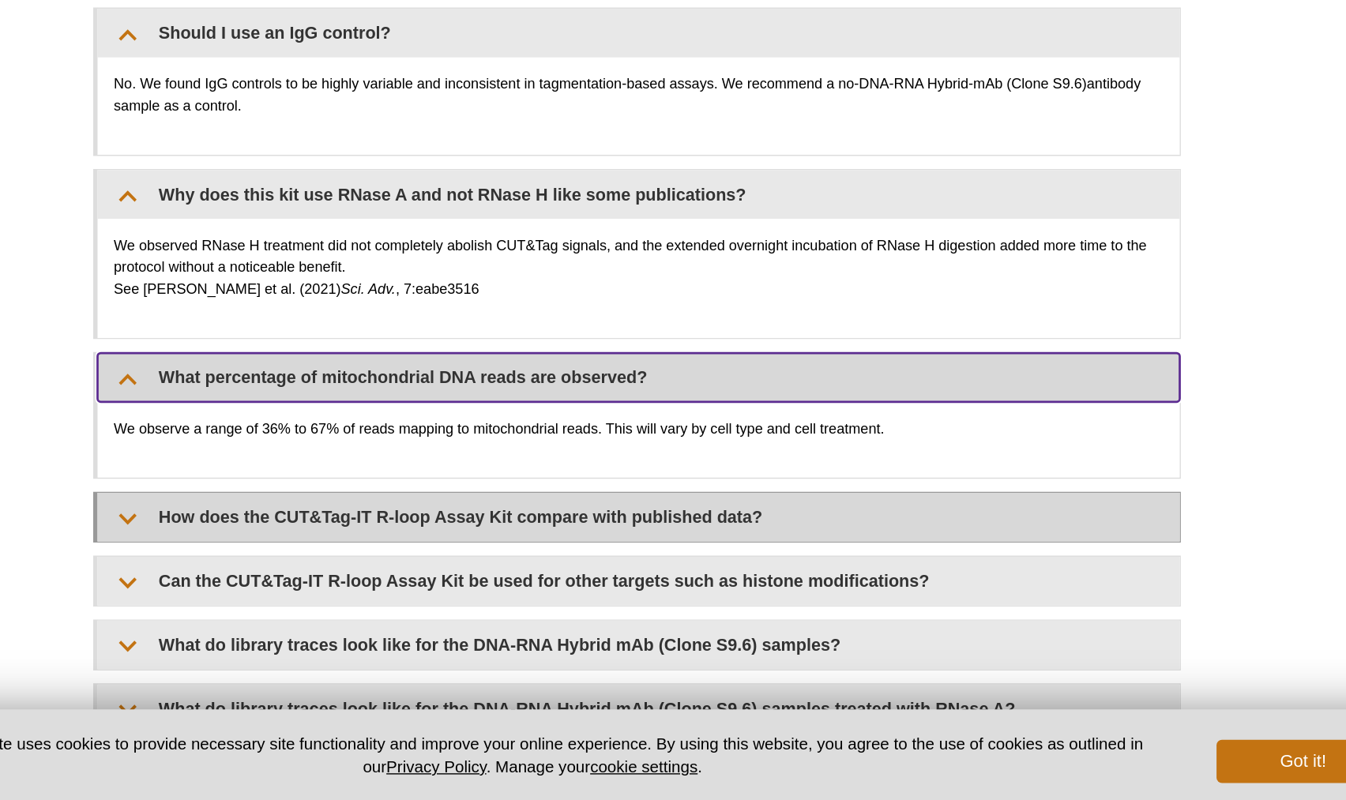
scroll to position [4201, 0]
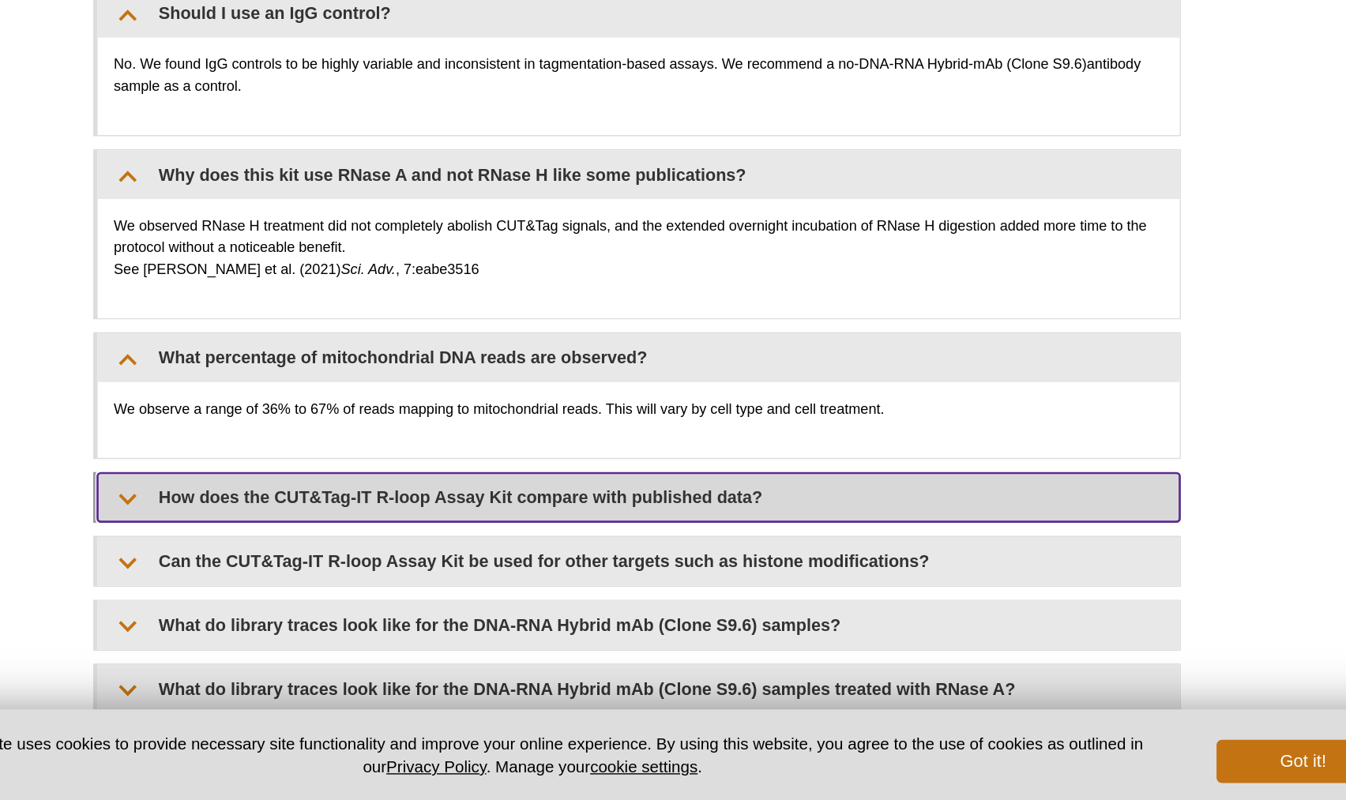
click at [650, 566] on summary "How does the CUT&Tag-IT R-loop Assay Kit compare with published data?" at bounding box center [674, 579] width 789 height 36
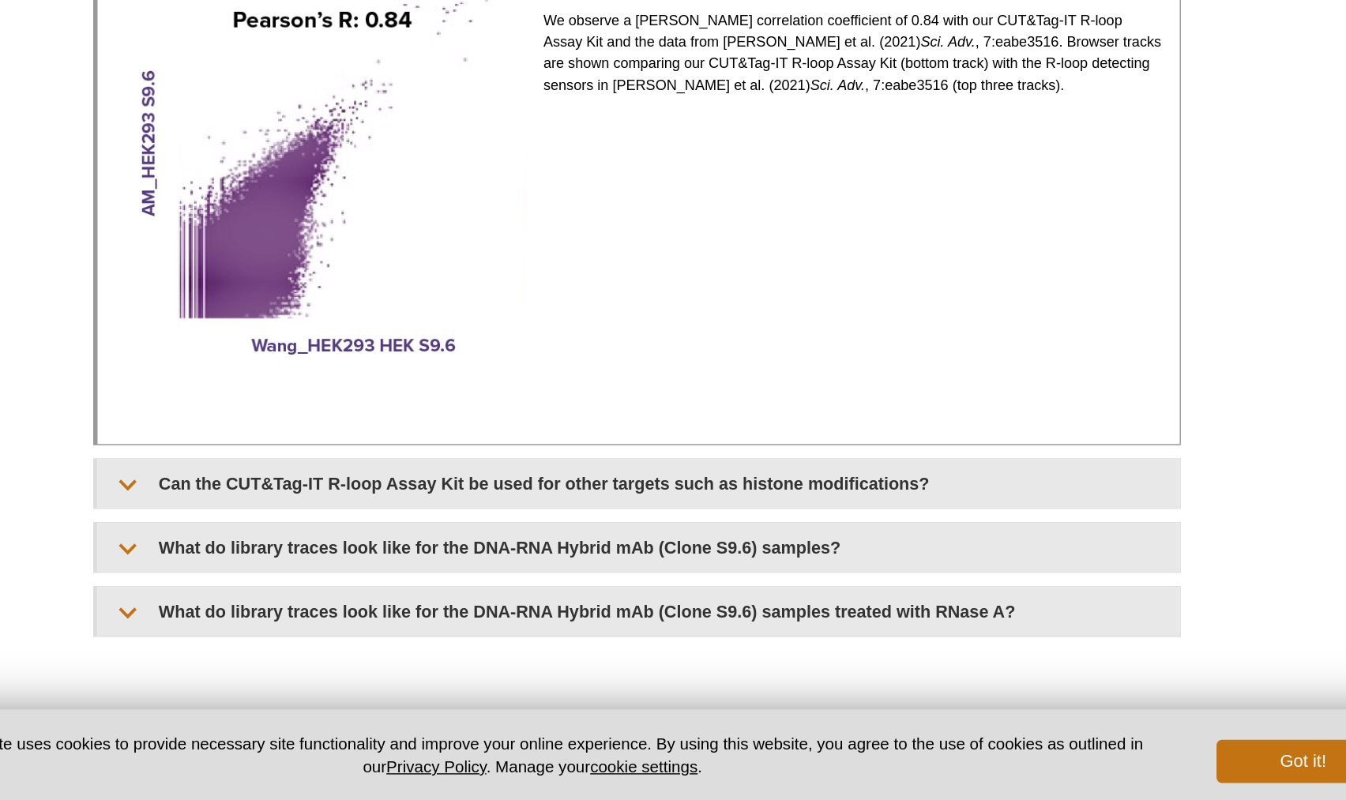
scroll to position [4893, 0]
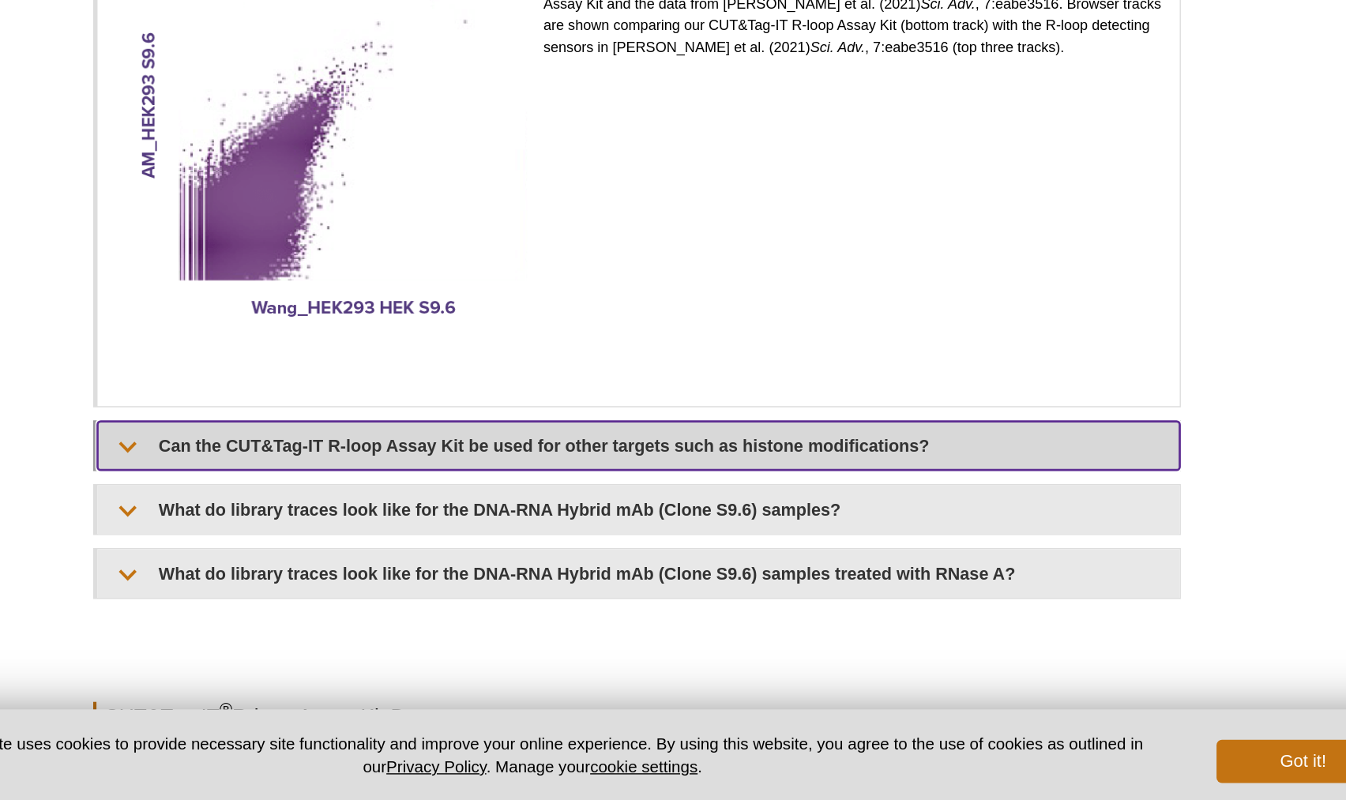
click at [632, 526] on summary "Can the CUT&Tag-IT R-loop Assay Kit be used for other targets such as histone m…" at bounding box center [674, 542] width 789 height 36
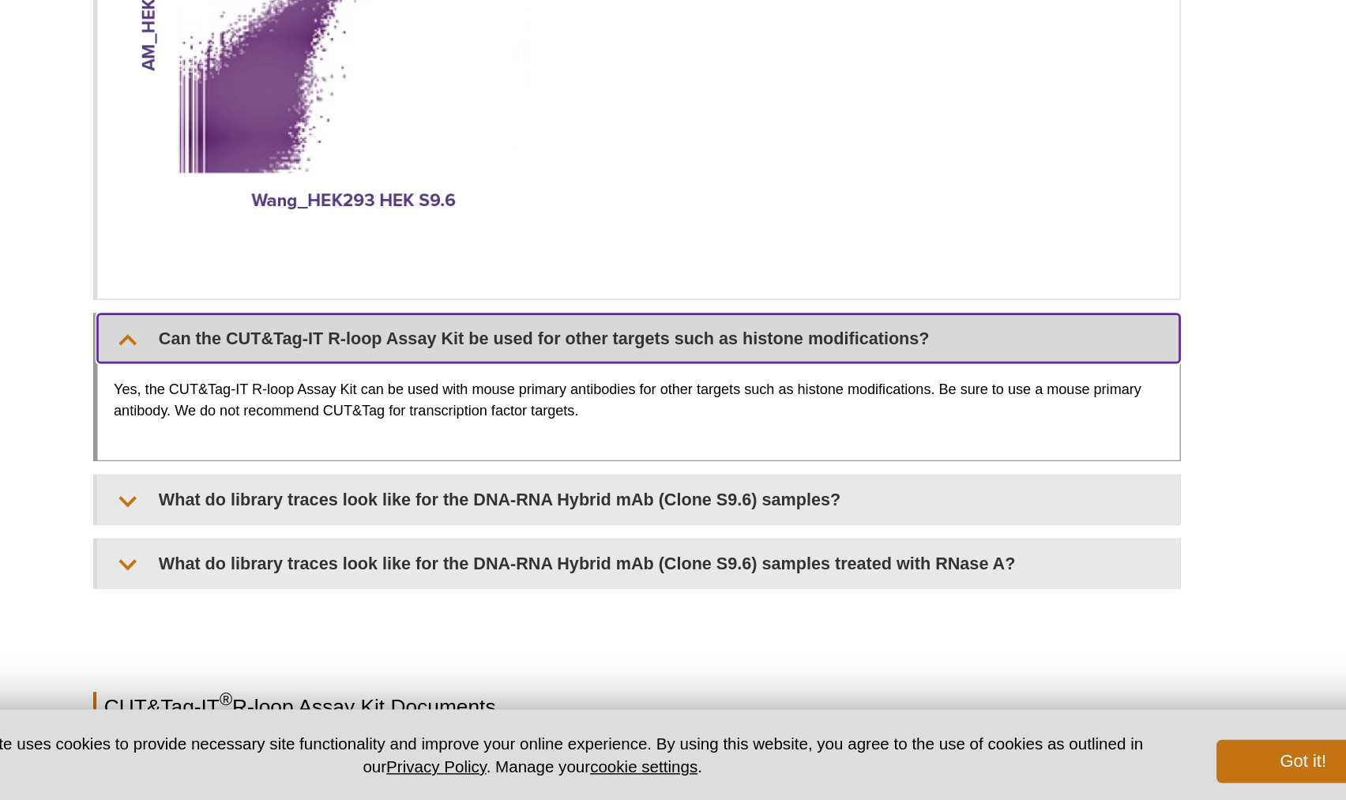
scroll to position [4972, 0]
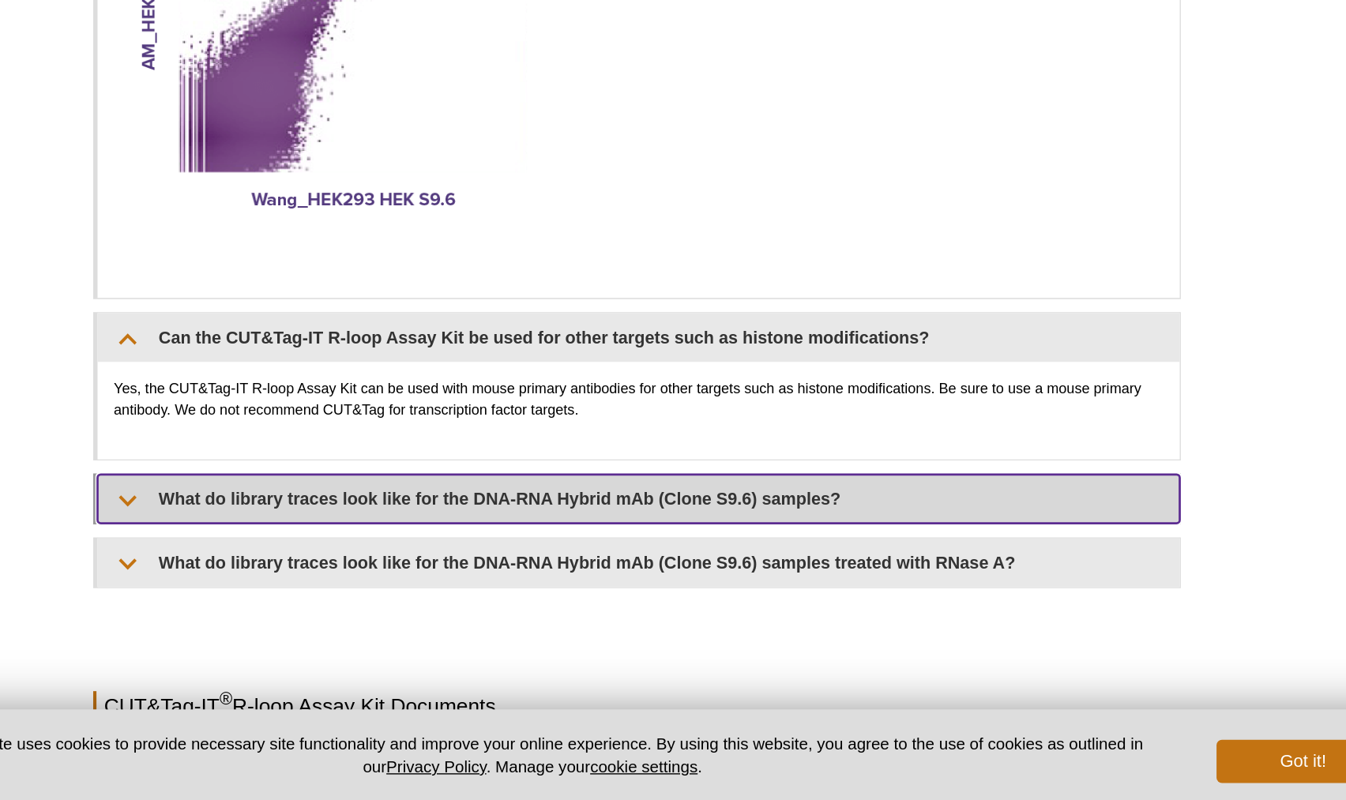
click at [657, 562] on summary "What do library traces look like for the DNA-RNA Hybrid mAb (Clone S9.6) sample…" at bounding box center [674, 580] width 789 height 36
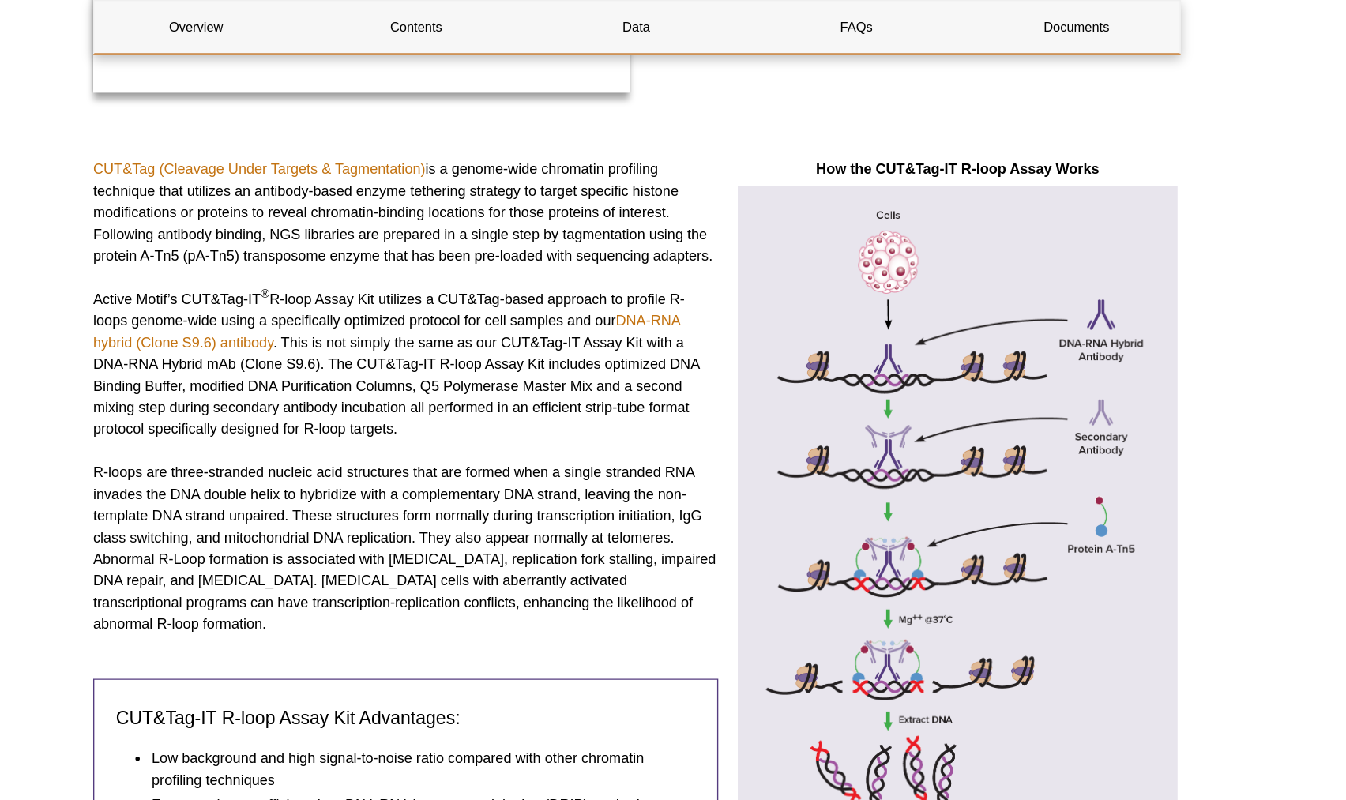
scroll to position [0, 0]
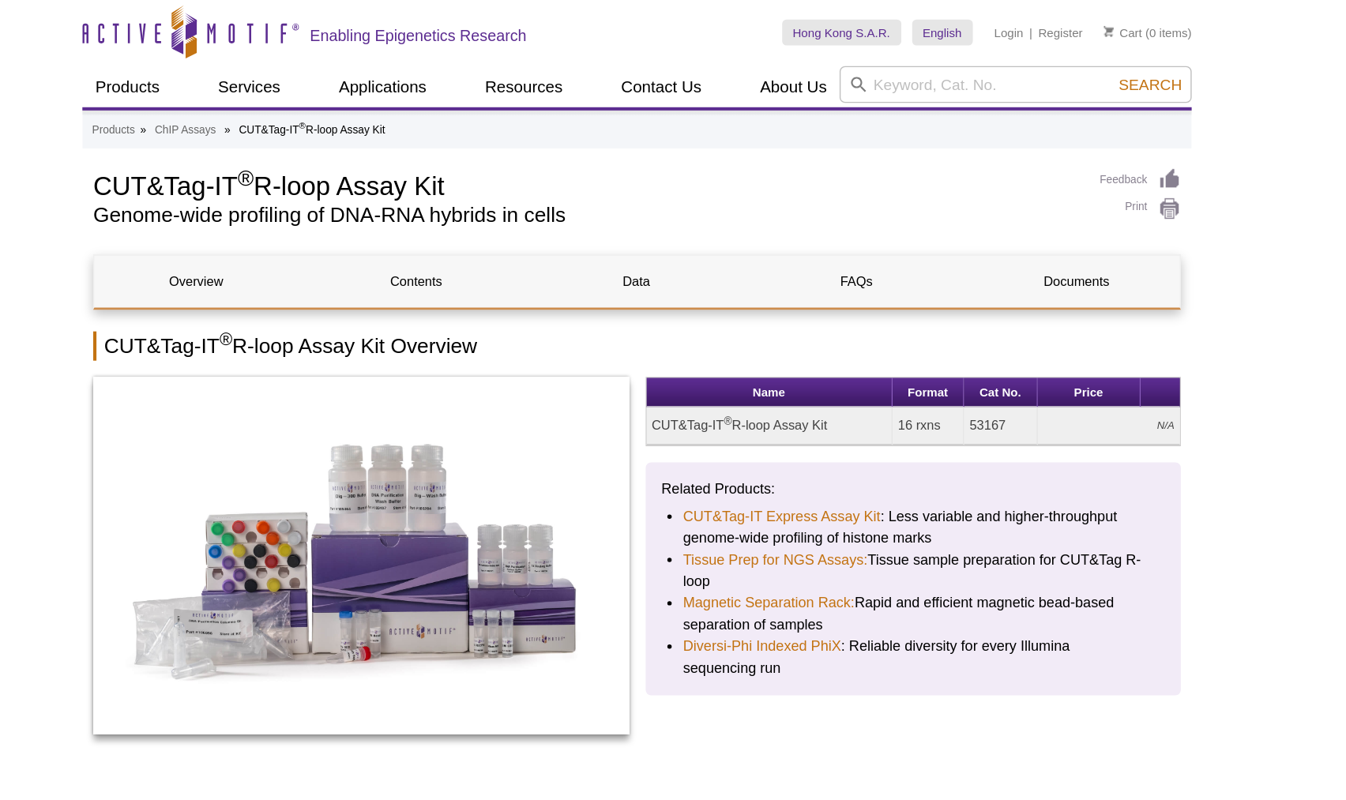
click at [875, 309] on td "16 rxns" at bounding box center [885, 311] width 52 height 28
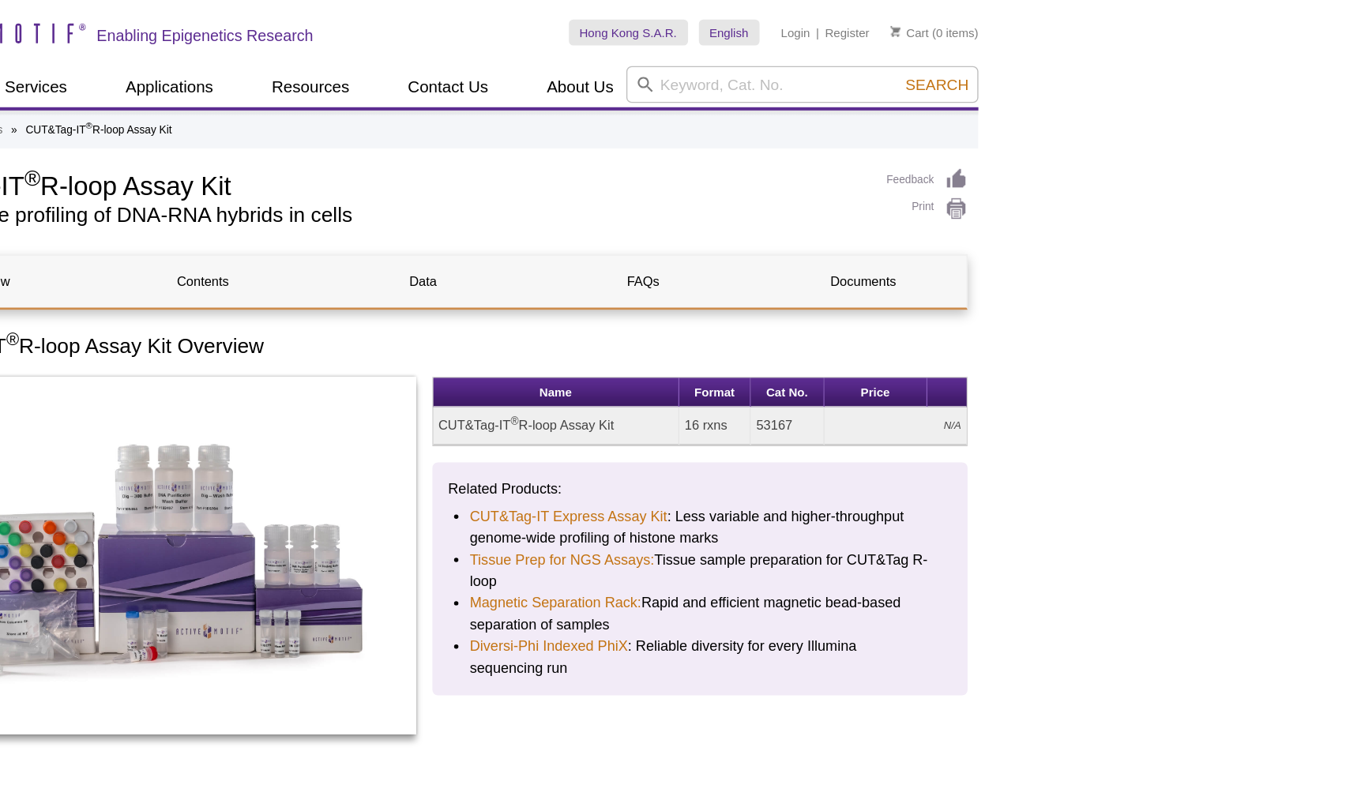
click at [1046, 306] on td "N/A" at bounding box center [1016, 311] width 103 height 28
click at [1004, 356] on p "Related Products:" at bounding box center [874, 357] width 367 height 16
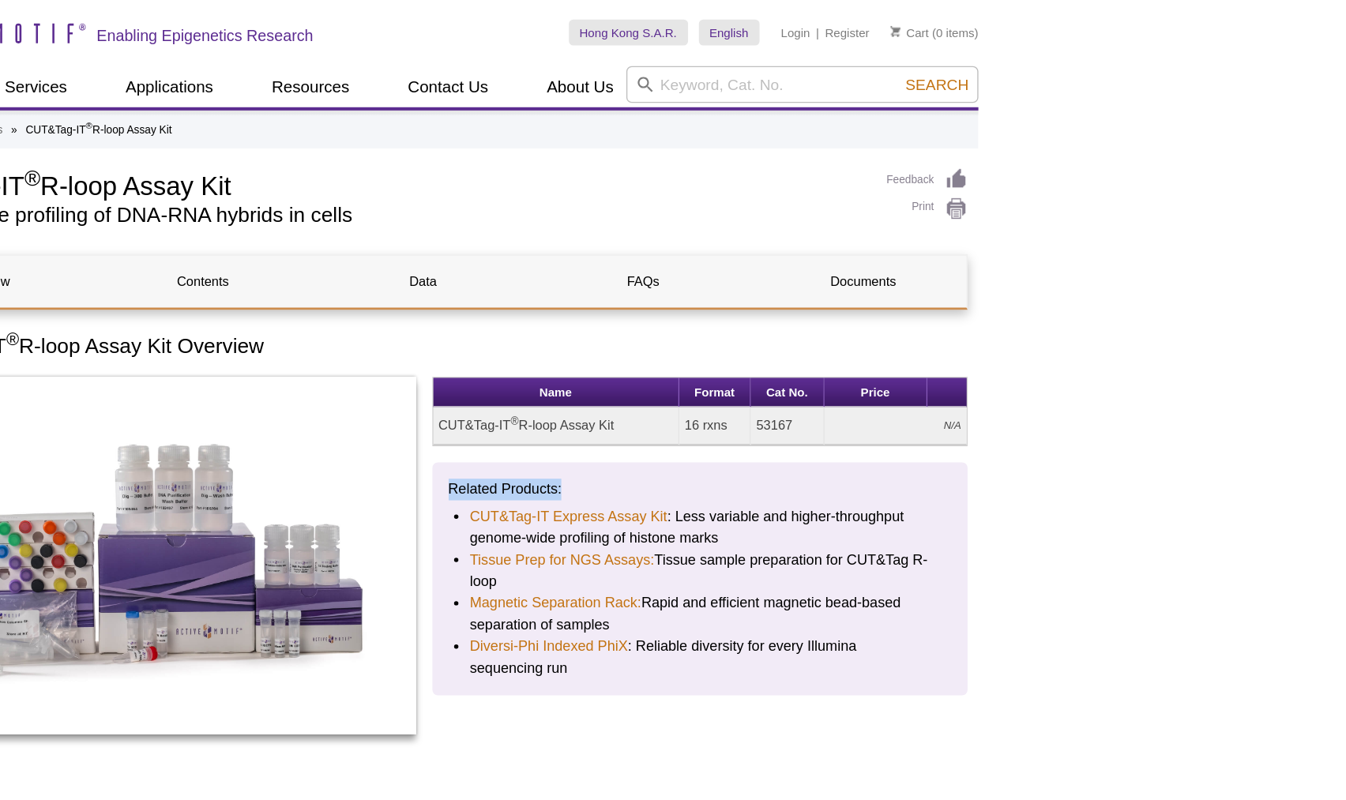
click at [1004, 356] on p "Related Products:" at bounding box center [874, 357] width 367 height 16
click at [997, 377] on li "CUT&Tag-IT Express Assay Kit : Less variable and higher-throughput genome-wide …" at bounding box center [875, 385] width 336 height 32
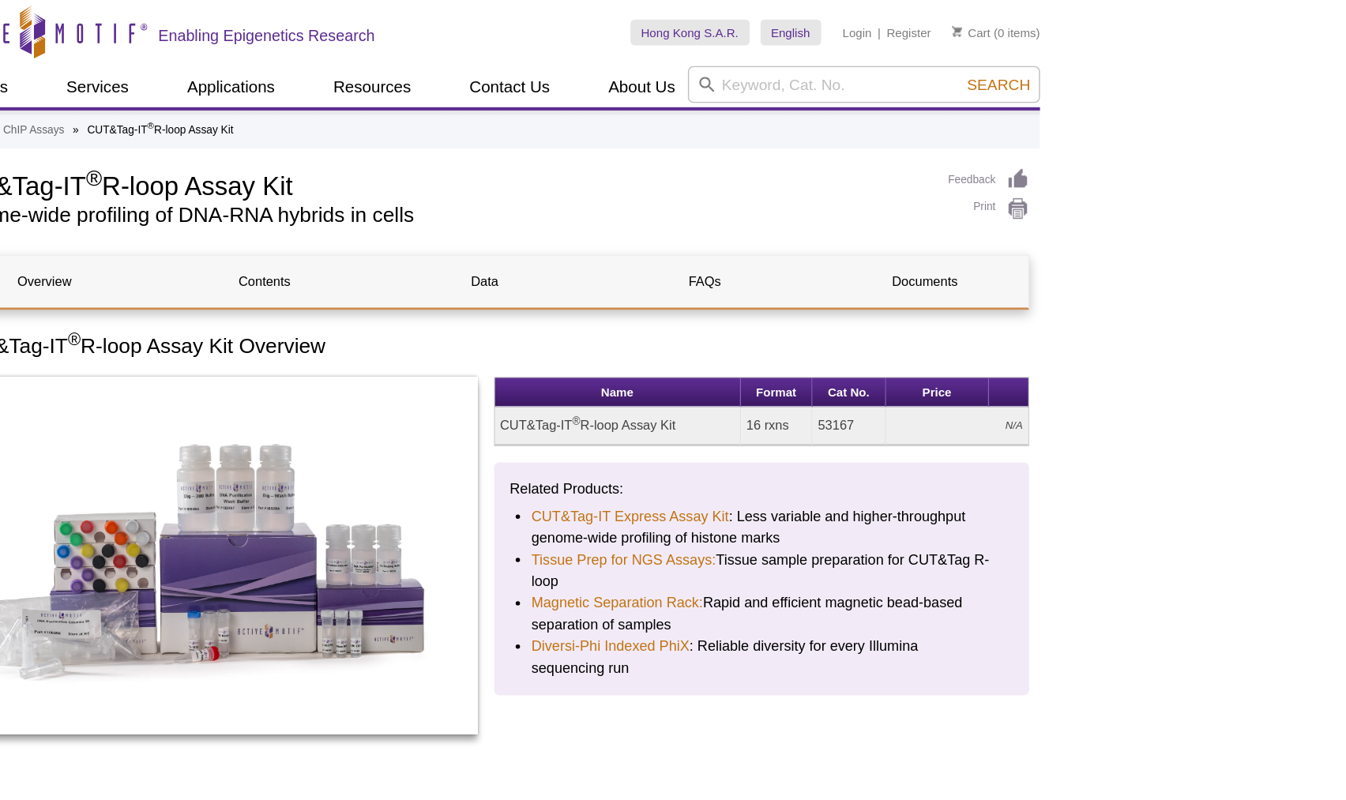
click at [899, 374] on li "CUT&Tag-IT Express Assay Kit : Less variable and higher-throughput genome-wide …" at bounding box center [875, 385] width 336 height 32
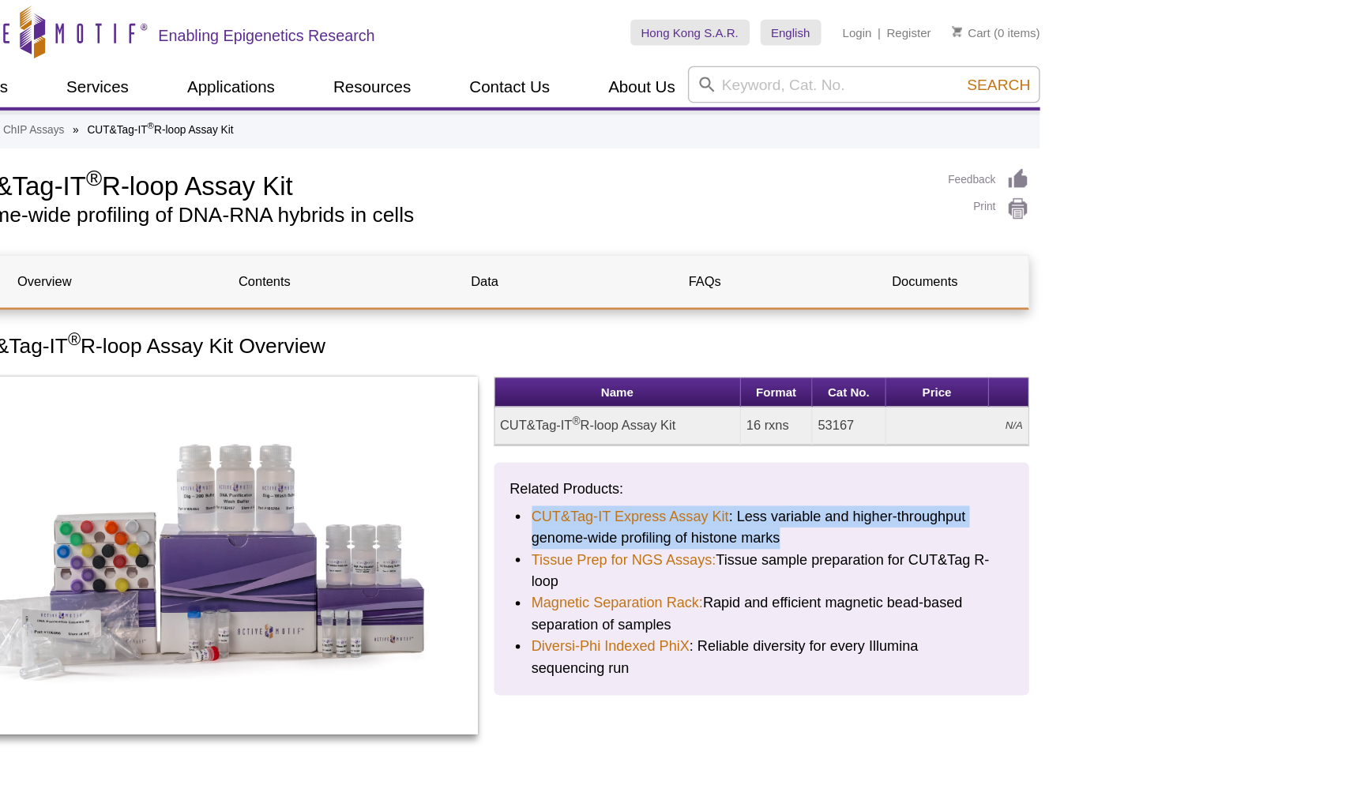
click at [899, 374] on li "CUT&Tag-IT Express Assay Kit : Less variable and higher-throughput genome-wide …" at bounding box center [875, 385] width 336 height 32
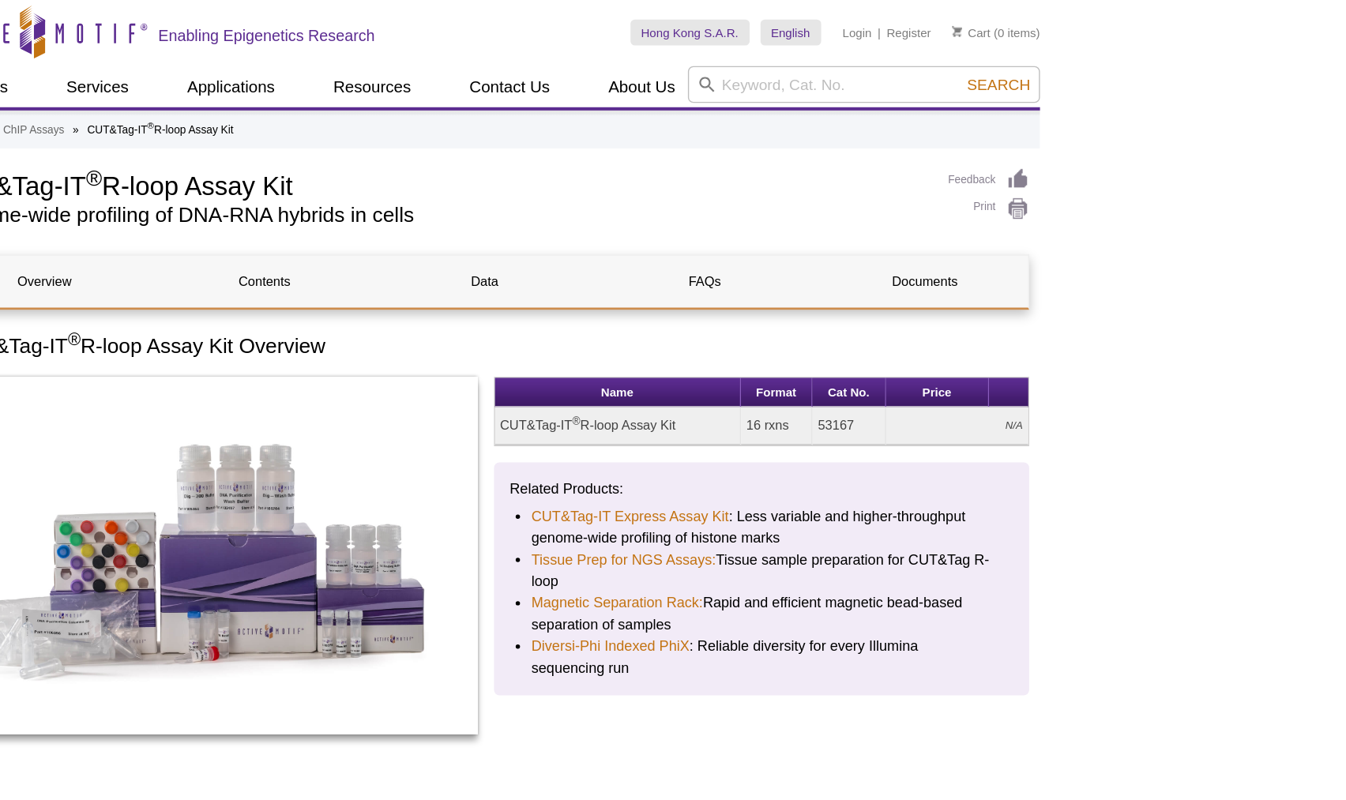
click at [896, 401] on li "Tissue Prep for NGS Assays: Tissue sample preparation for CUT&Tag R-loop" at bounding box center [875, 416] width 336 height 32
click at [895, 429] on li "Tissue Prep for NGS Assays: Tissue sample preparation for CUT&Tag R-loop" at bounding box center [875, 416] width 336 height 32
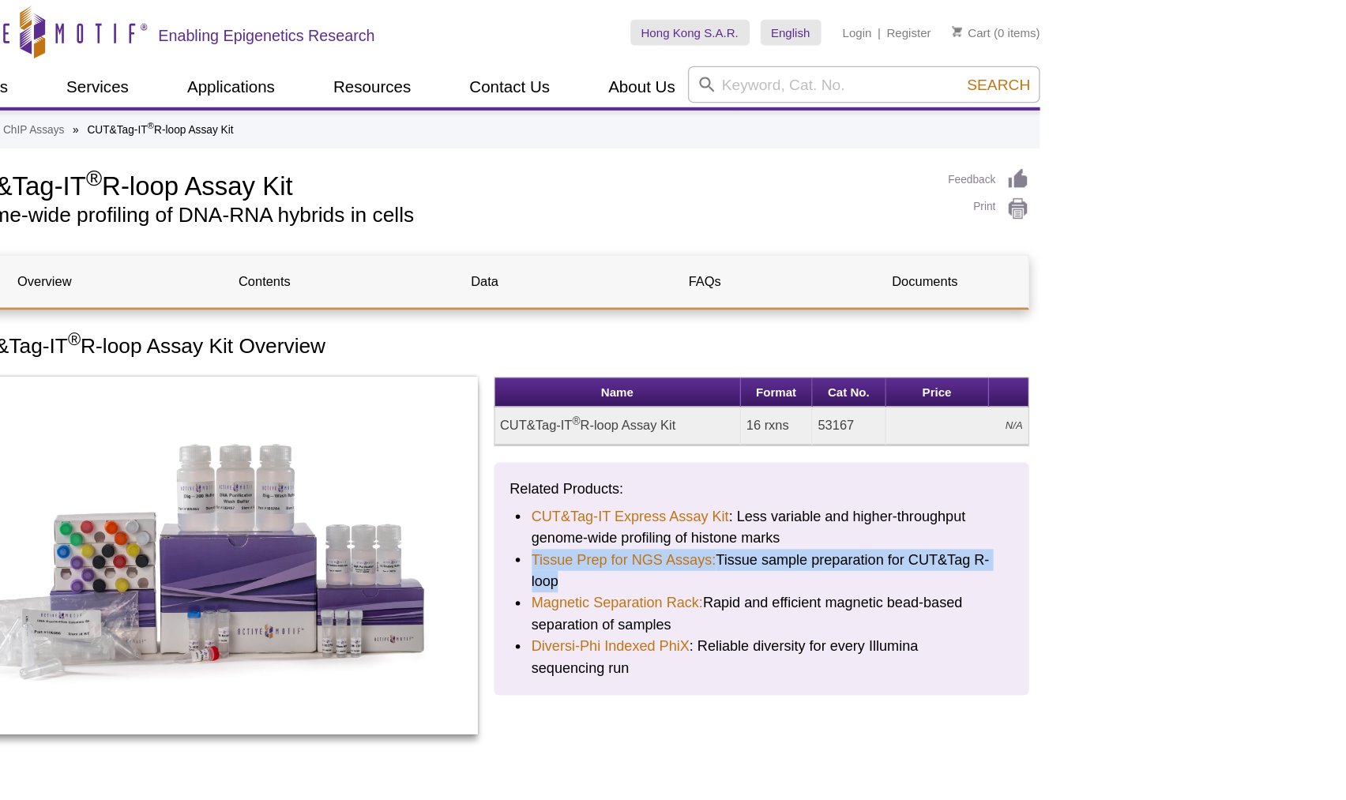
click at [895, 429] on li "Tissue Prep for NGS Assays: Tissue sample preparation for CUT&Tag R-loop" at bounding box center [875, 416] width 336 height 32
click at [894, 438] on li "Magnetic Separation Rack: Rapid and efficient magnetic bead-based separation of…" at bounding box center [875, 448] width 336 height 32
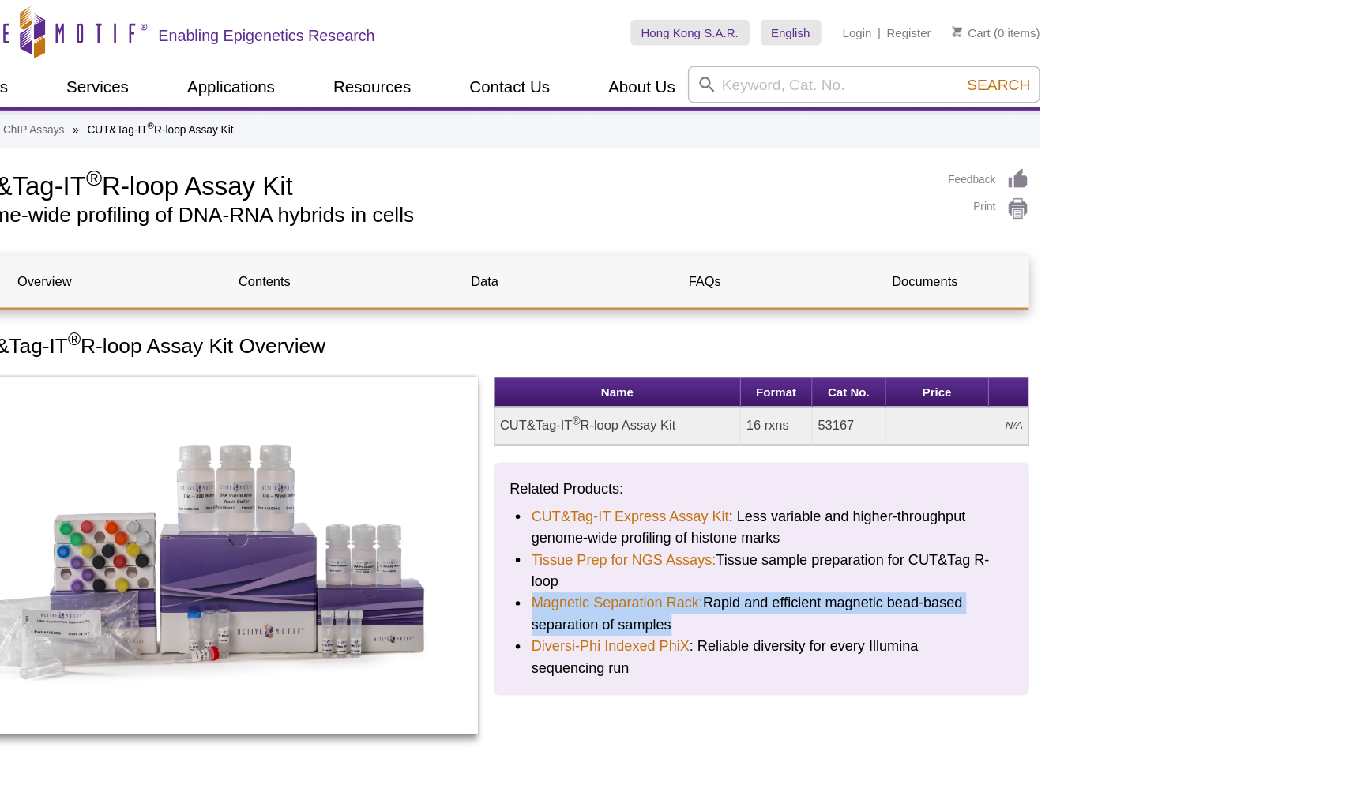
click at [894, 438] on li "Magnetic Separation Rack: Rapid and efficient magnetic bead-based separation of…" at bounding box center [875, 448] width 336 height 32
click at [890, 465] on li "Diversi-Phi Indexed PhiX : Reliable diversity for every Illumina sequencing run" at bounding box center [875, 480] width 336 height 32
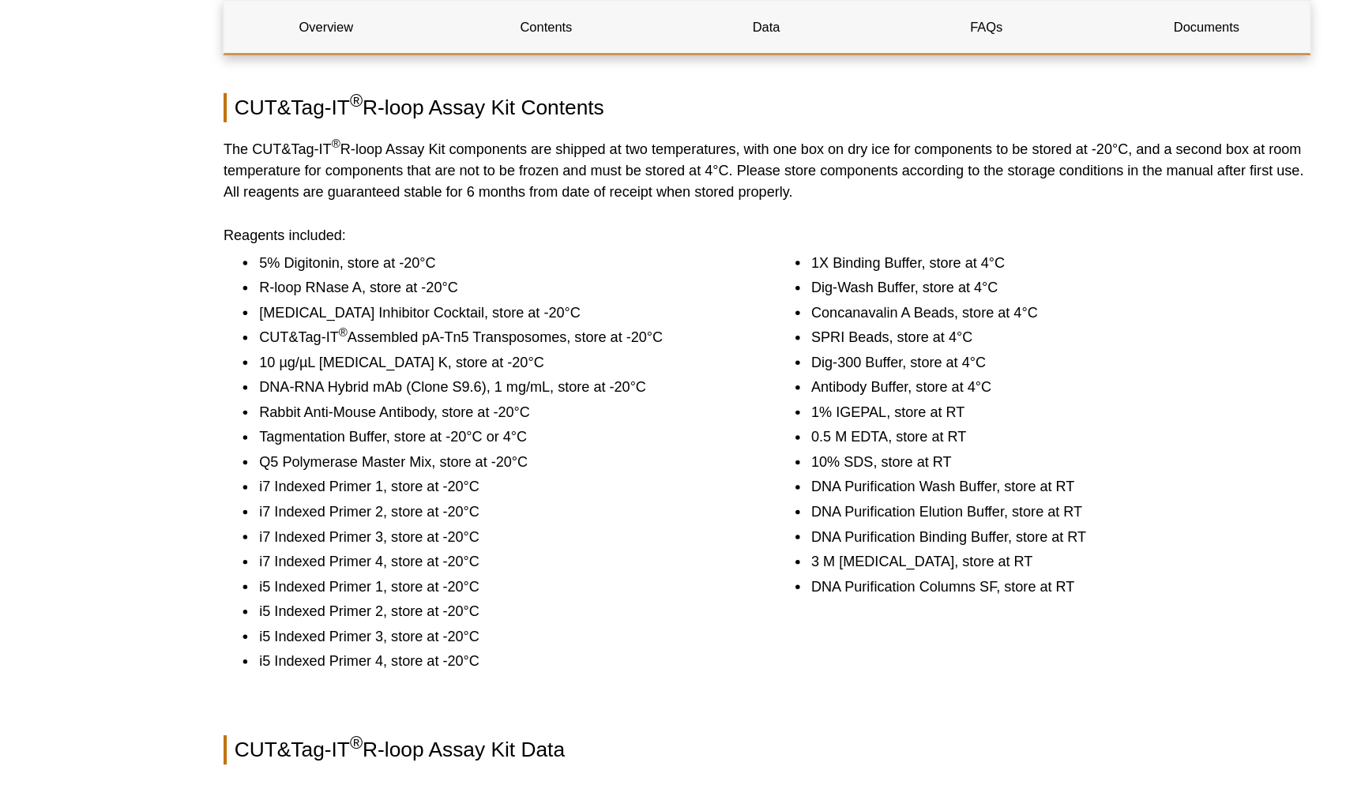
scroll to position [1260, 0]
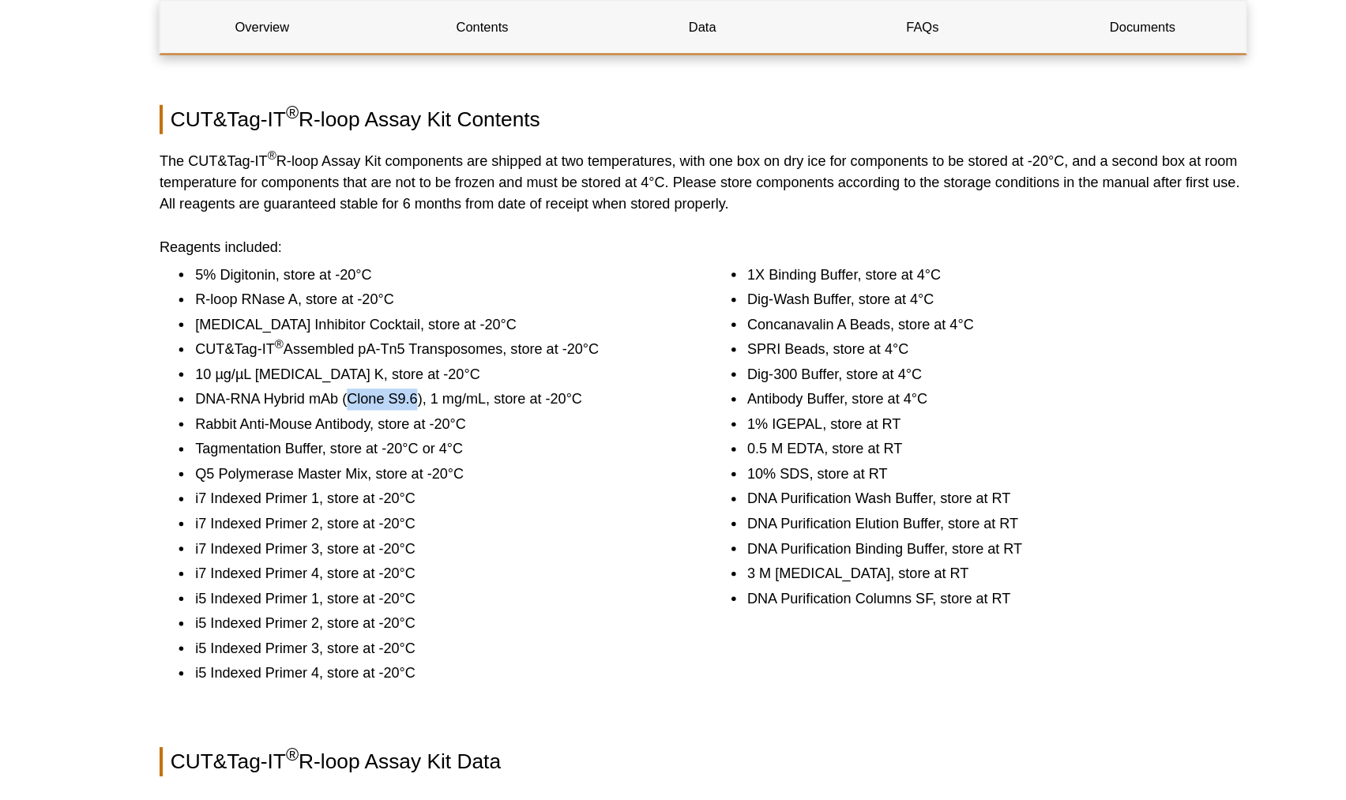
drag, startPoint x: 414, startPoint y: 274, endPoint x: 466, endPoint y: 276, distance: 52.2
click at [466, 283] on li "DNA-RNA Hybrid mAb (Clone S9.6), 1 mg/mL, store at -20°C" at bounding box center [476, 291] width 349 height 16
copy li "Clone S9.6"
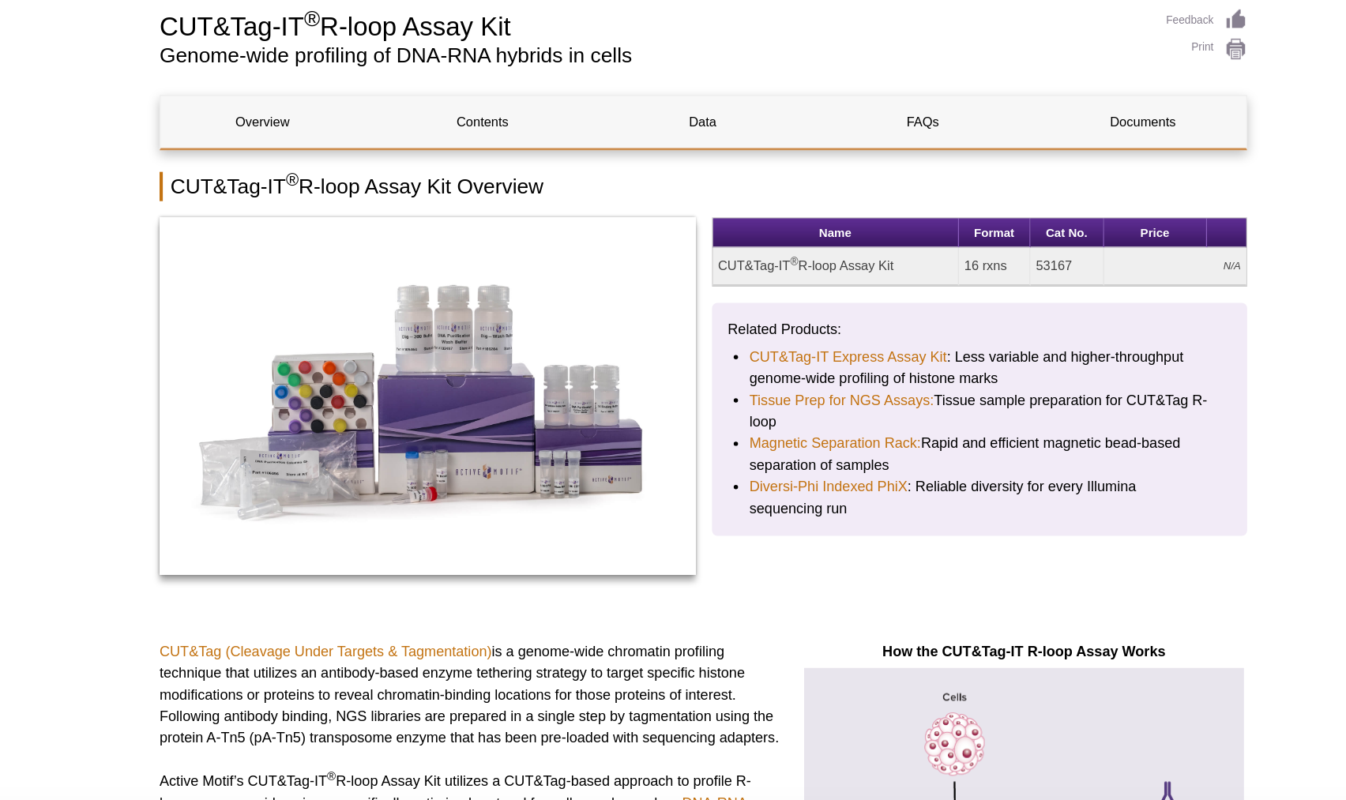
scroll to position [12, 0]
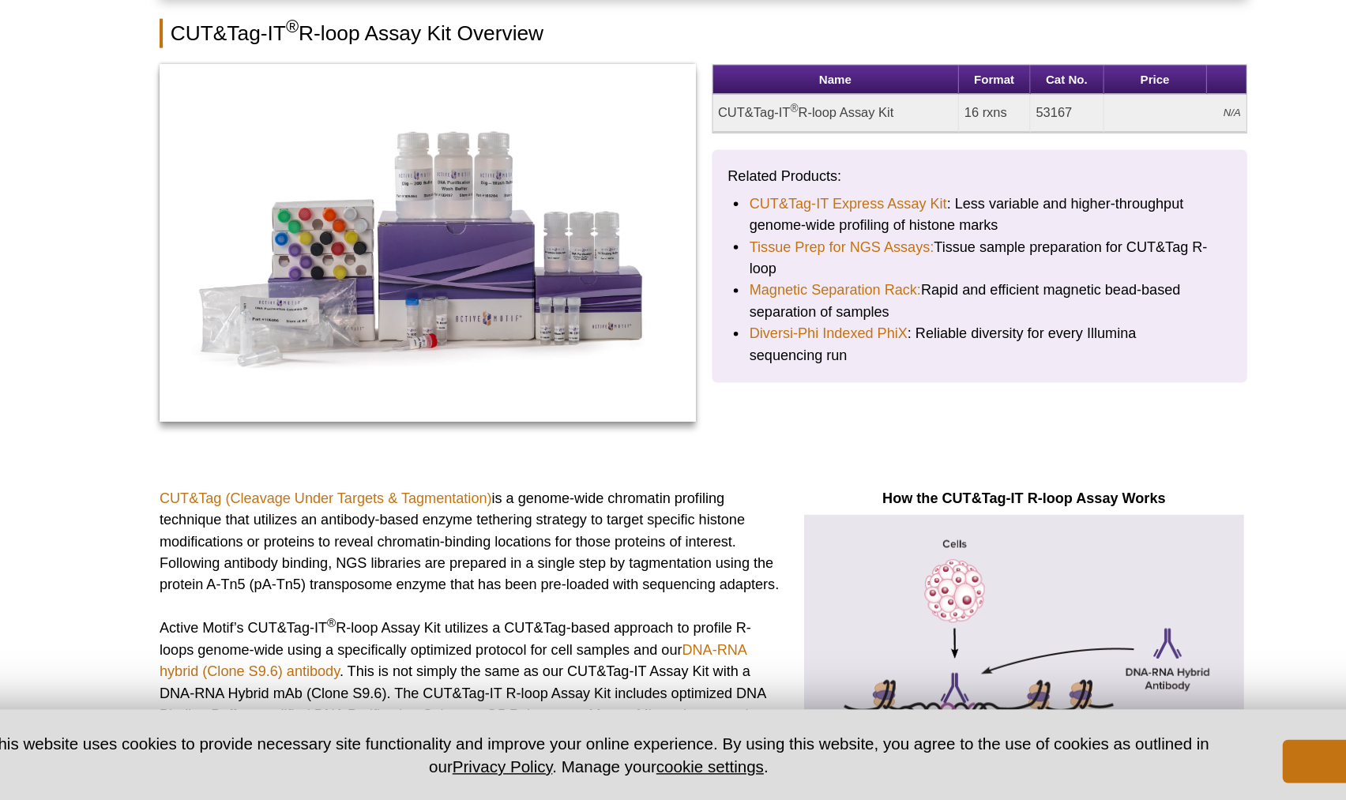
click at [931, 407] on li "Tissue Prep for NGS Assays: Tissue sample preparation for CUT&Tag R-loop" at bounding box center [875, 405] width 336 height 32
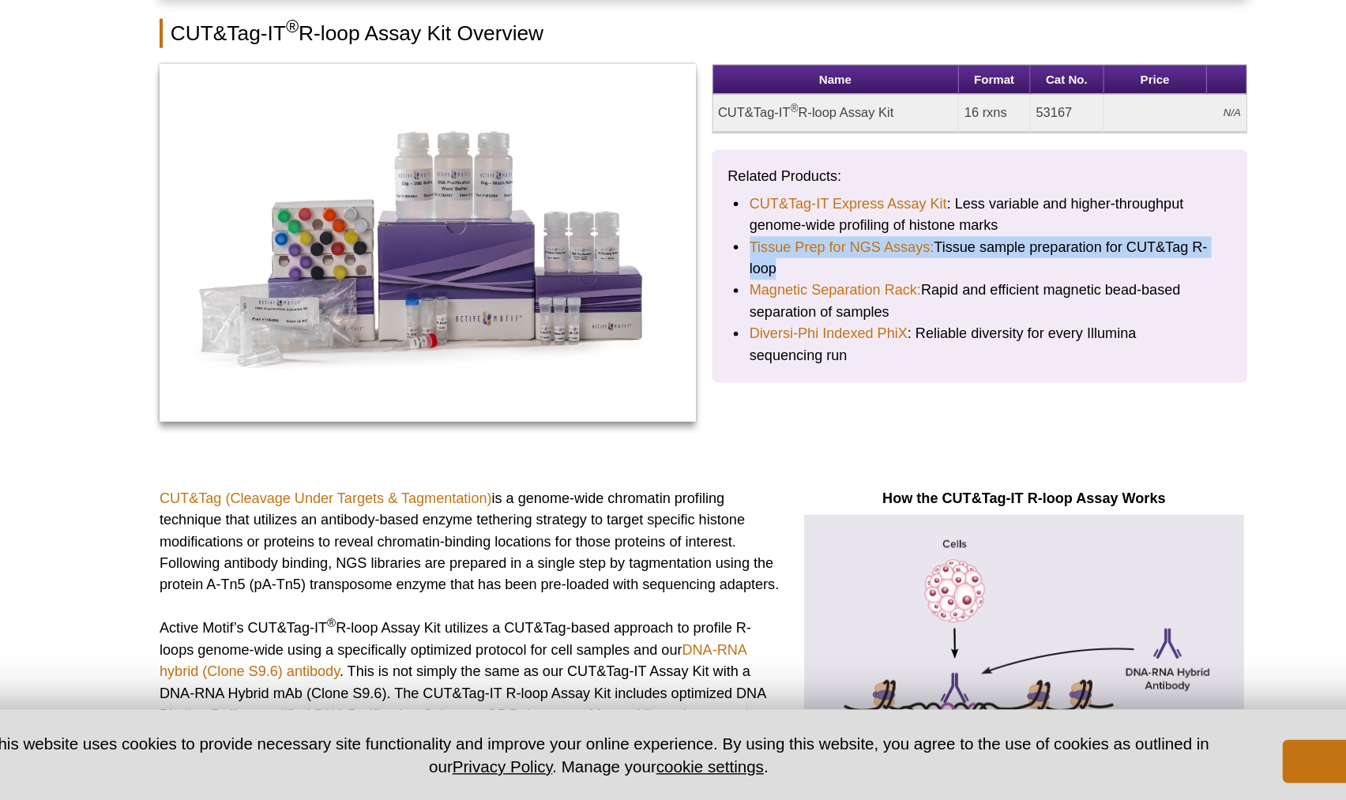
click at [931, 407] on li "Tissue Prep for NGS Assays: Tissue sample preparation for CUT&Tag R-loop" at bounding box center [875, 405] width 336 height 32
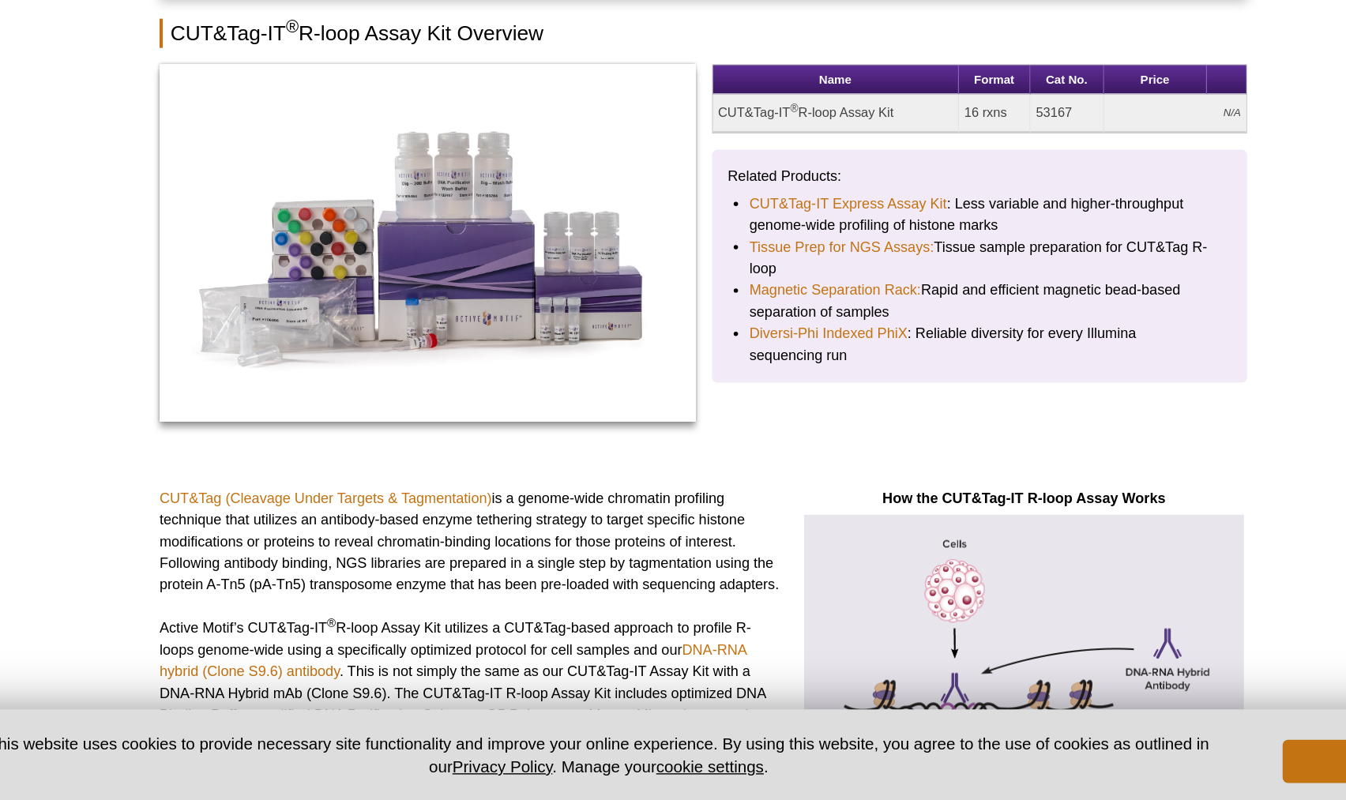
click at [925, 430] on li "Magnetic Separation Rack: Rapid and efficient magnetic bead-based separation of…" at bounding box center [875, 436] width 336 height 32
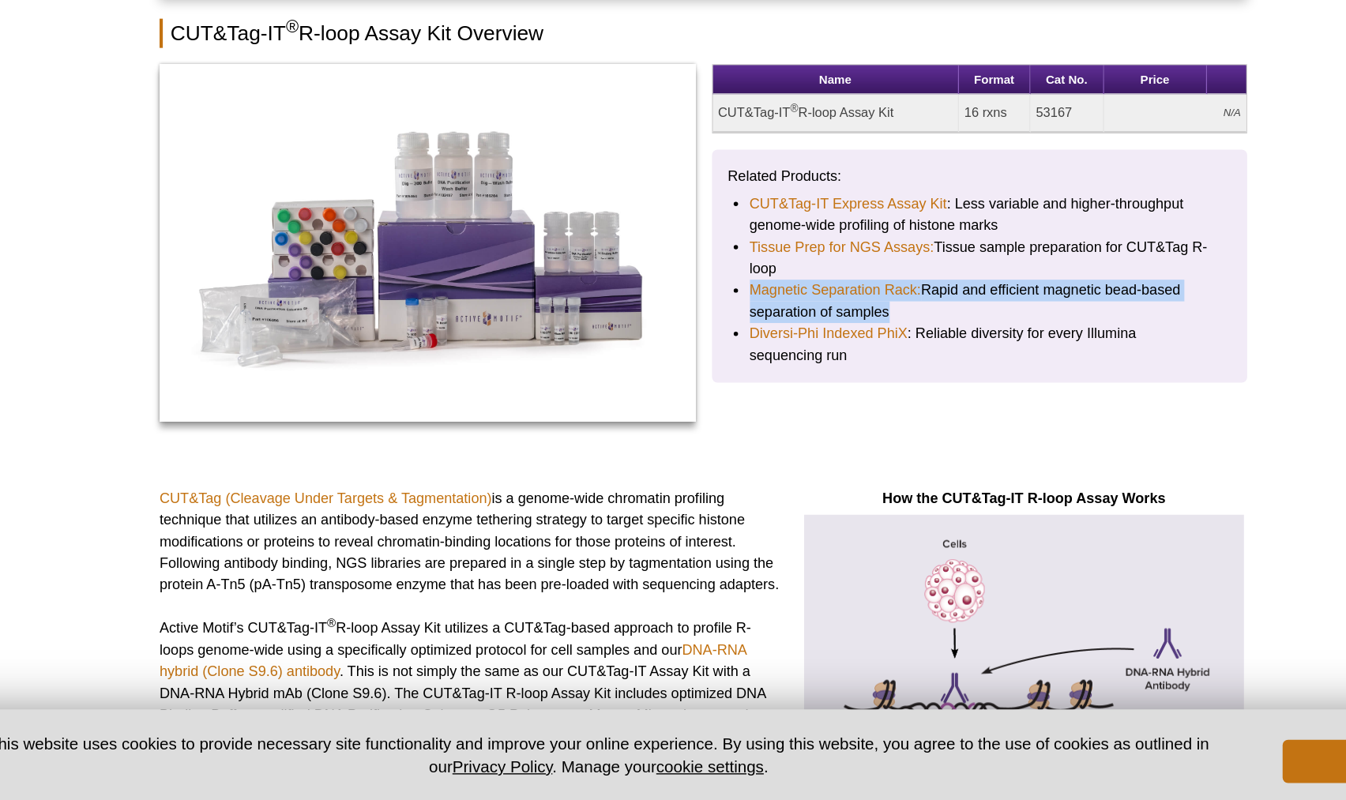
click at [925, 430] on li "Magnetic Separation Rack: Rapid and efficient magnetic bead-based separation of…" at bounding box center [875, 436] width 336 height 32
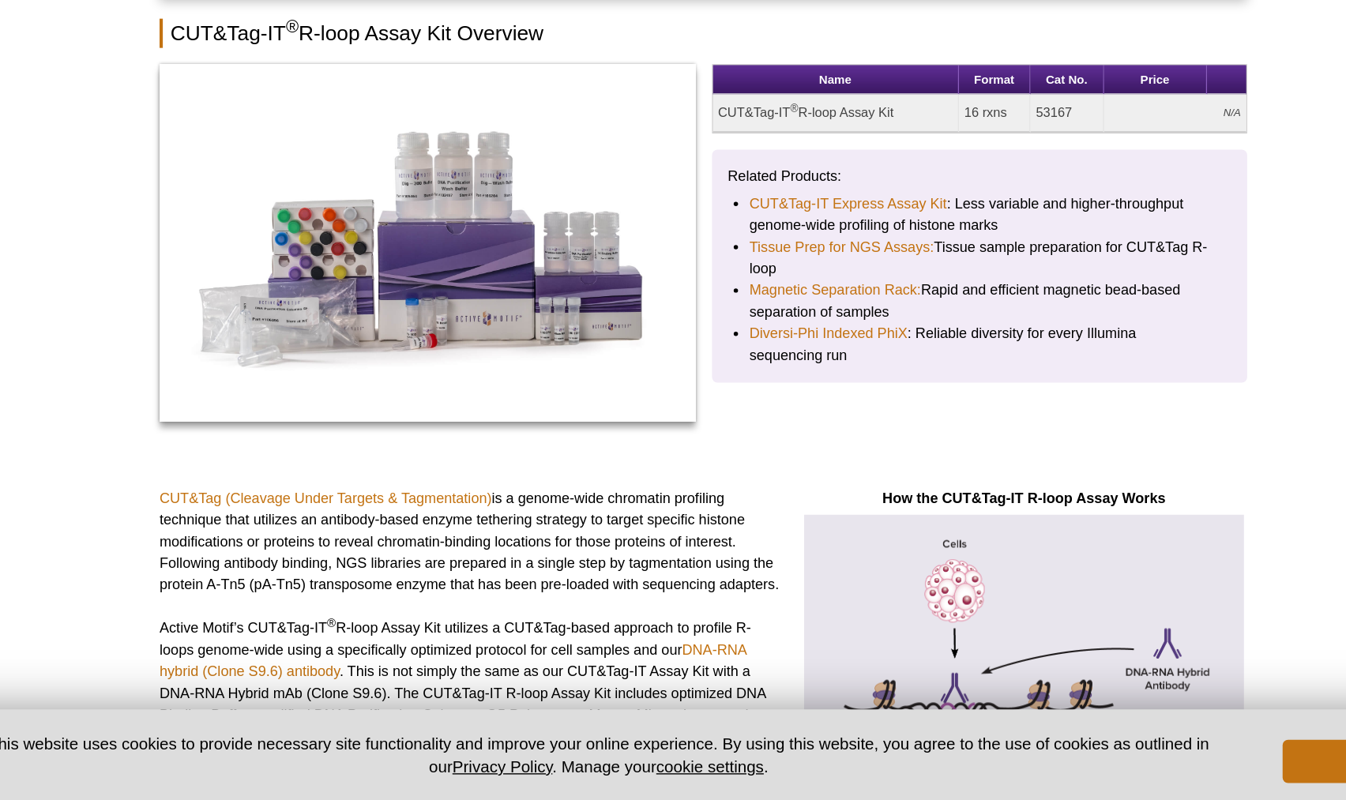
click at [913, 457] on li "Diversi-Phi Indexed PhiX : Reliable diversity for every Illumina sequencing run" at bounding box center [875, 468] width 336 height 32
click at [903, 481] on li "Diversi-Phi Indexed PhiX : Reliable diversity for every Illumina sequencing run" at bounding box center [875, 468] width 336 height 32
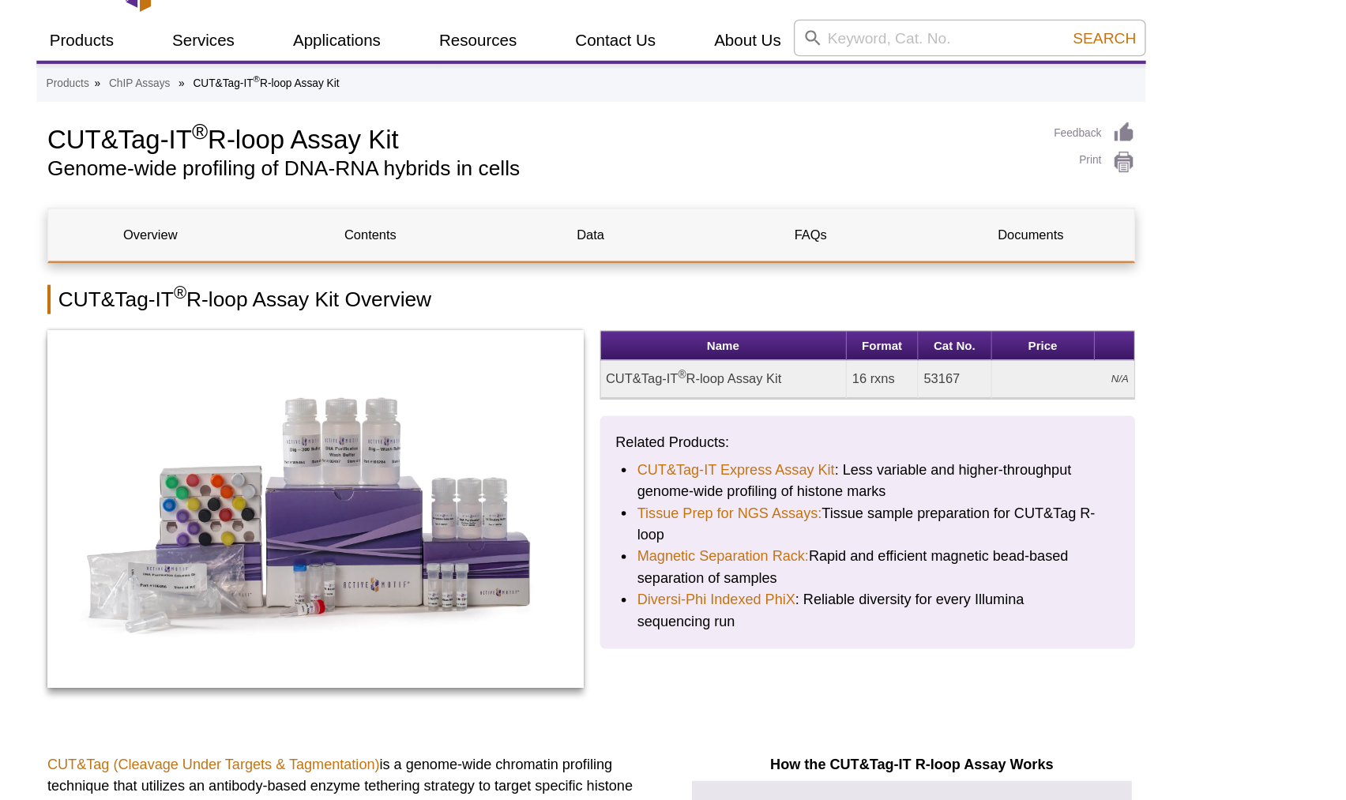
scroll to position [0, 0]
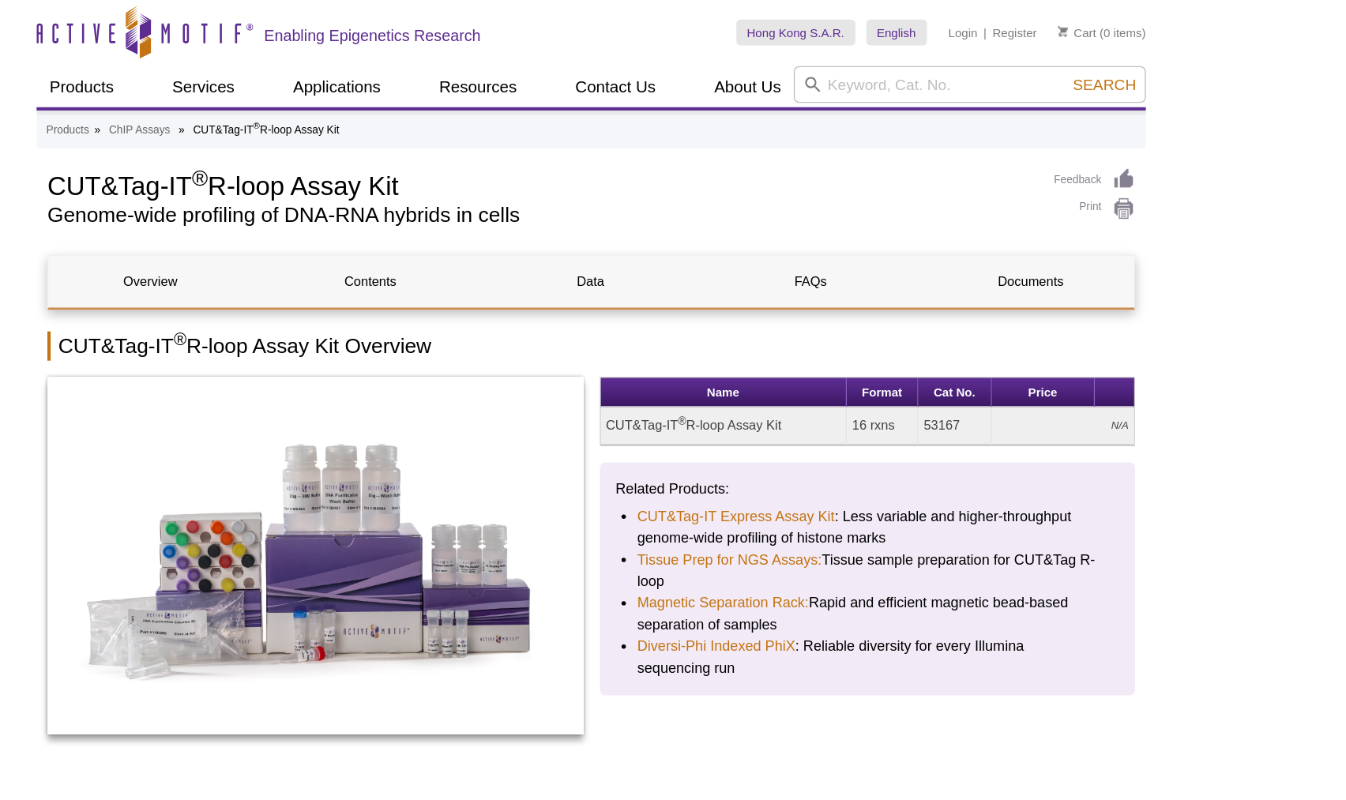
click at [892, 326] on div "Name Format Cat No. Price CUT&Tag-IT ® R-loop Assay Kit 16 rxns 53167 N/A Relat…" at bounding box center [874, 413] width 391 height 277
click at [891, 295] on th "Format" at bounding box center [885, 286] width 52 height 21
click at [891, 326] on div "Name Format Cat No. Price CUT&Tag-IT ® R-loop Assay Kit 16 rxns 53167 N/A Relat…" at bounding box center [874, 413] width 391 height 277
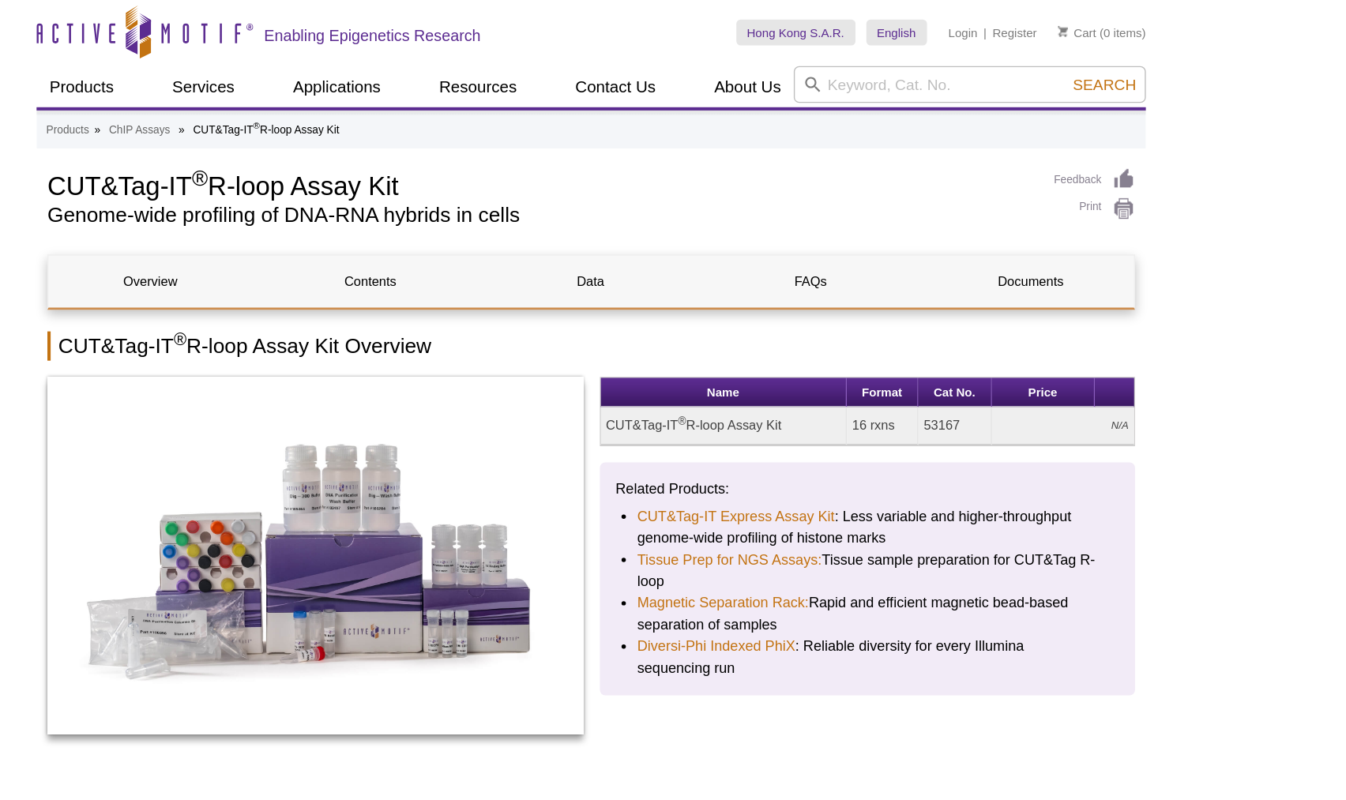
drag, startPoint x: 946, startPoint y: 308, endPoint x: 908, endPoint y: 308, distance: 37.9
click at [908, 308] on tr "CUT&Tag-IT ® R-loop Assay Kit 16 rxns 53167 N/A" at bounding box center [874, 311] width 389 height 28
drag, startPoint x: 685, startPoint y: 306, endPoint x: 958, endPoint y: 309, distance: 273.2
click at [958, 309] on tr "CUT&Tag-IT ® R-loop Assay Kit 16 rxns 53167 N/A" at bounding box center [874, 311] width 389 height 28
copy tr "CUT&Tag-IT ® R-loop Assay Kit 16 rxns 53167"
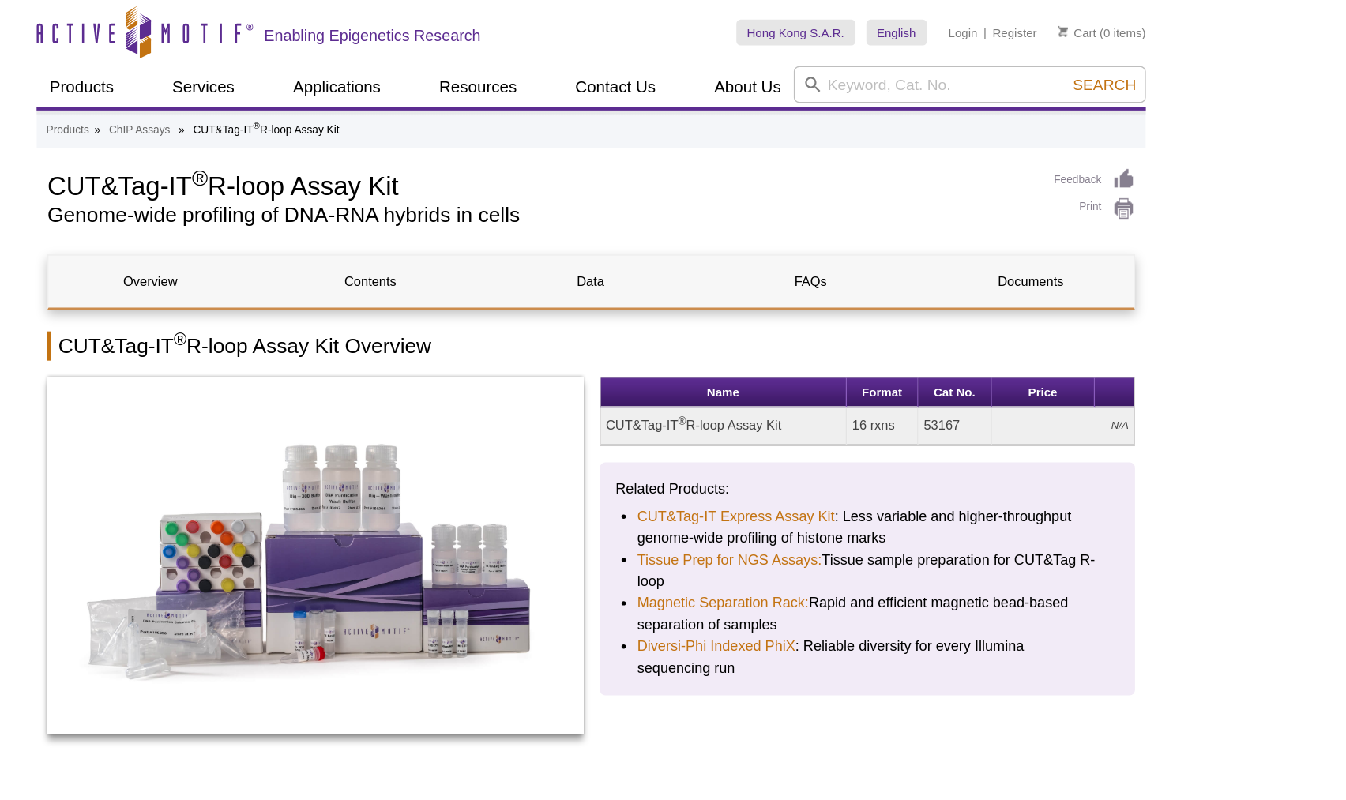
click at [937, 311] on td "53167" at bounding box center [938, 311] width 54 height 28
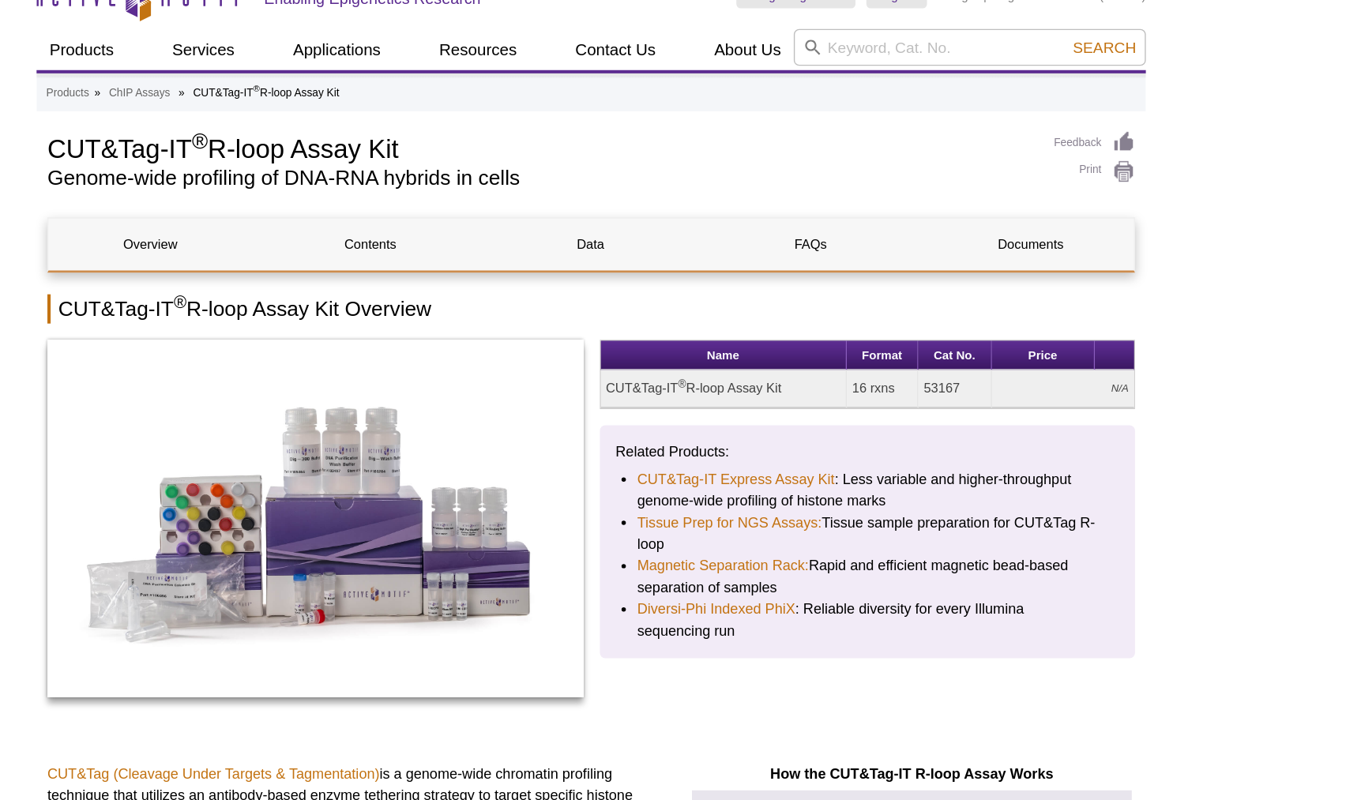
click at [883, 313] on td "16 rxns" at bounding box center [885, 311] width 52 height 28
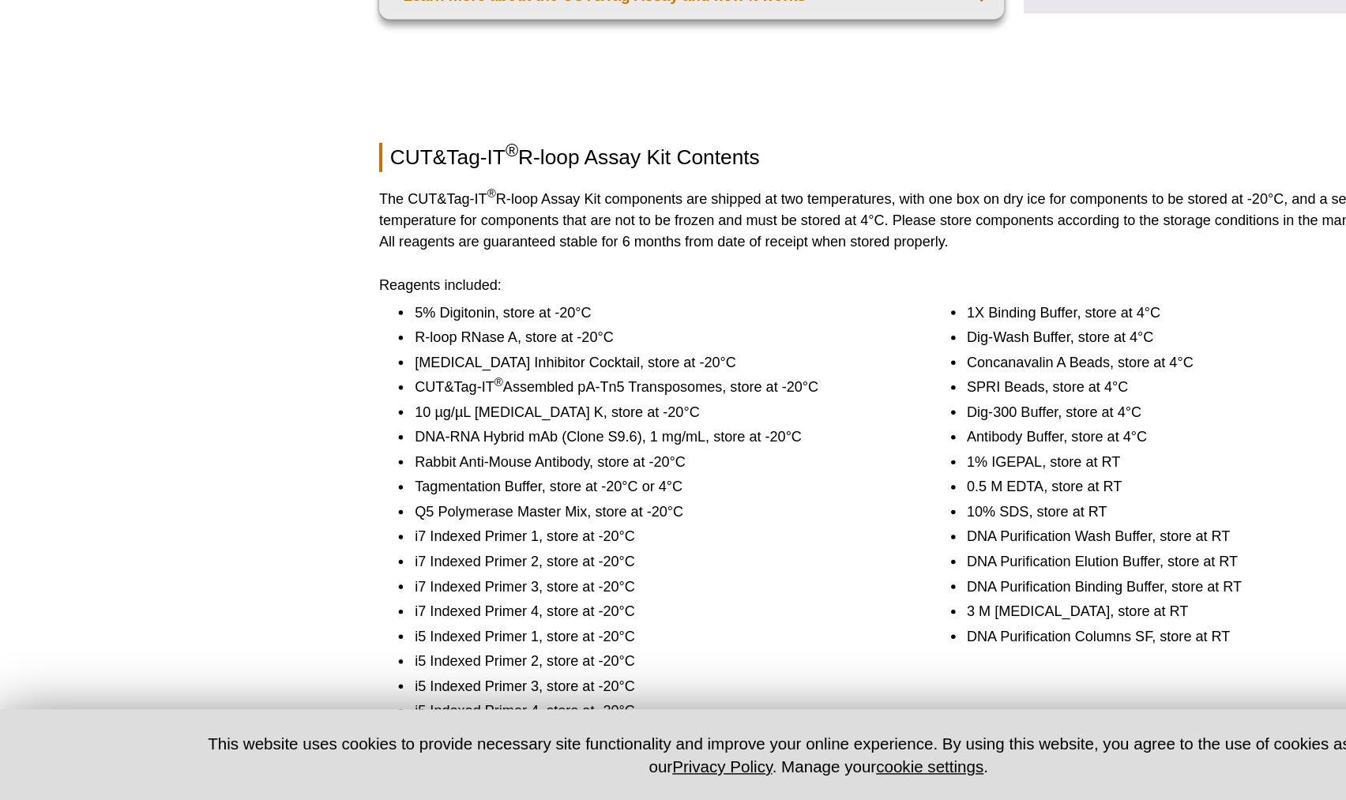
scroll to position [1020, 0]
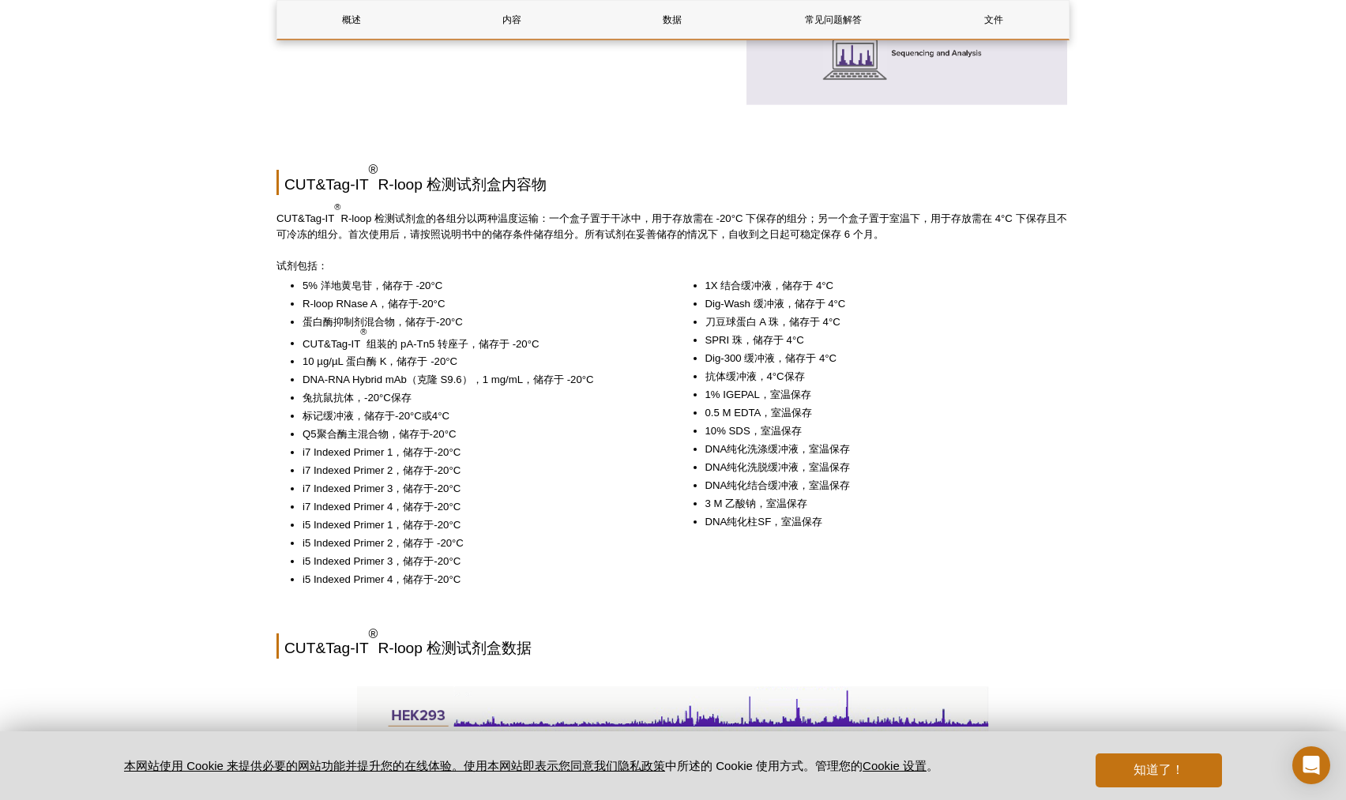
scroll to position [1251, 0]
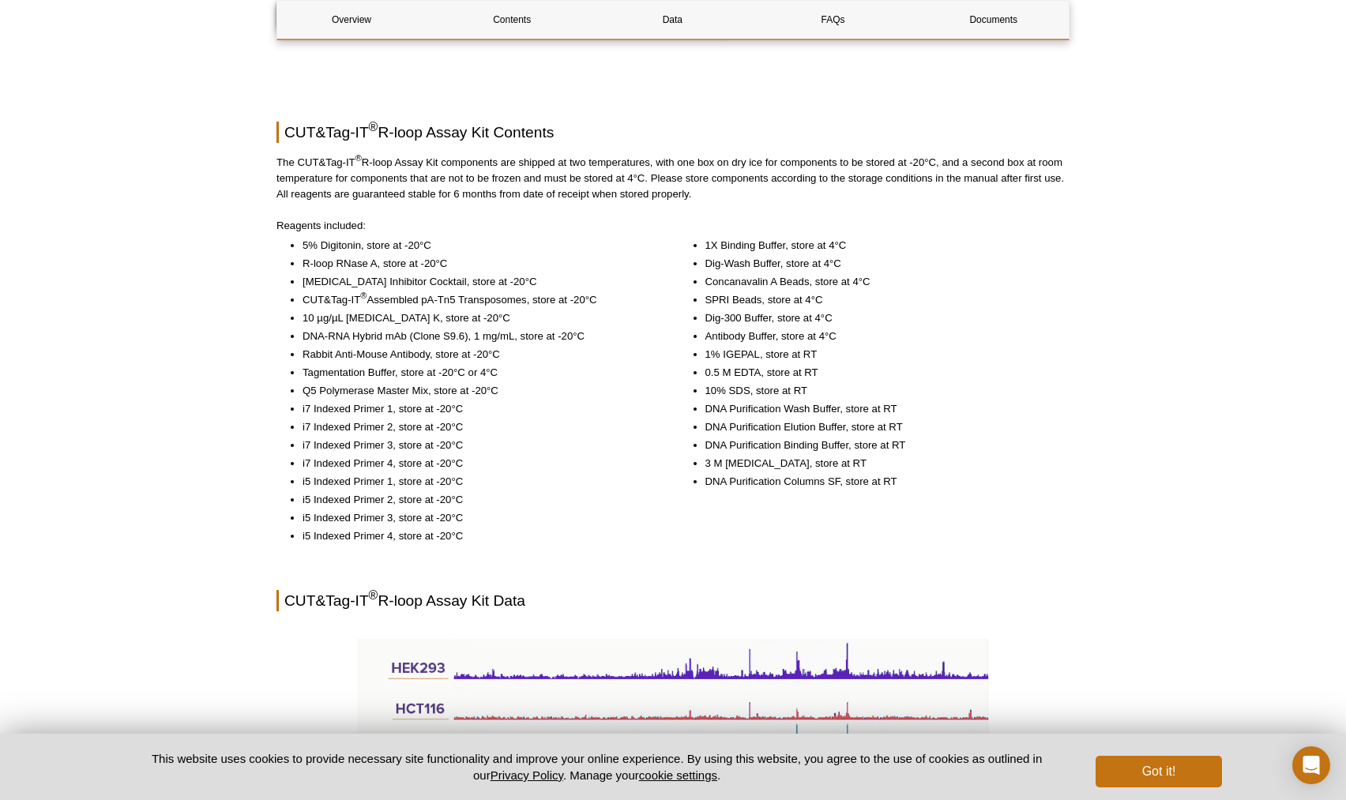
click at [994, 274] on li "Concanavalin A Beads, store at 4°C" at bounding box center [879, 282] width 349 height 16
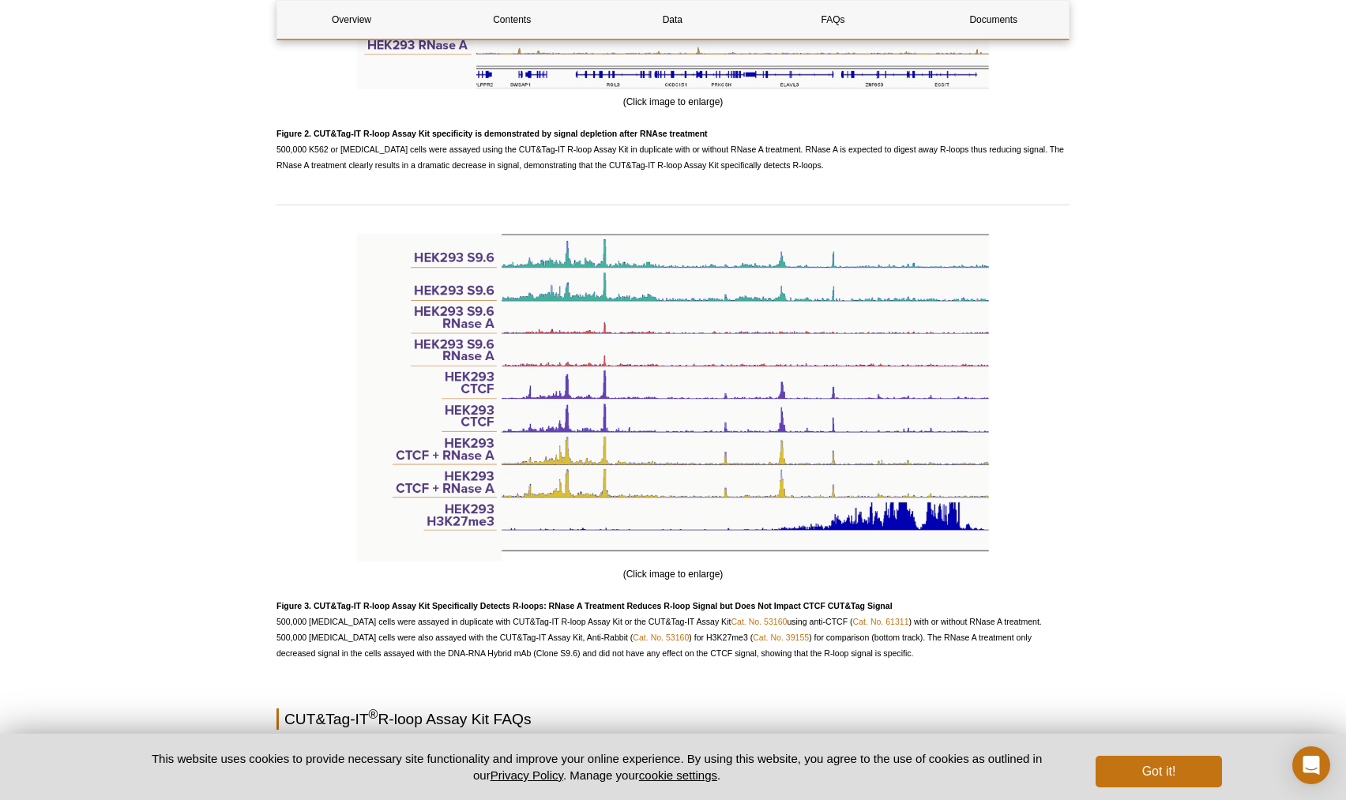
scroll to position [2594, 0]
